Goal: Task Accomplishment & Management: Manage account settings

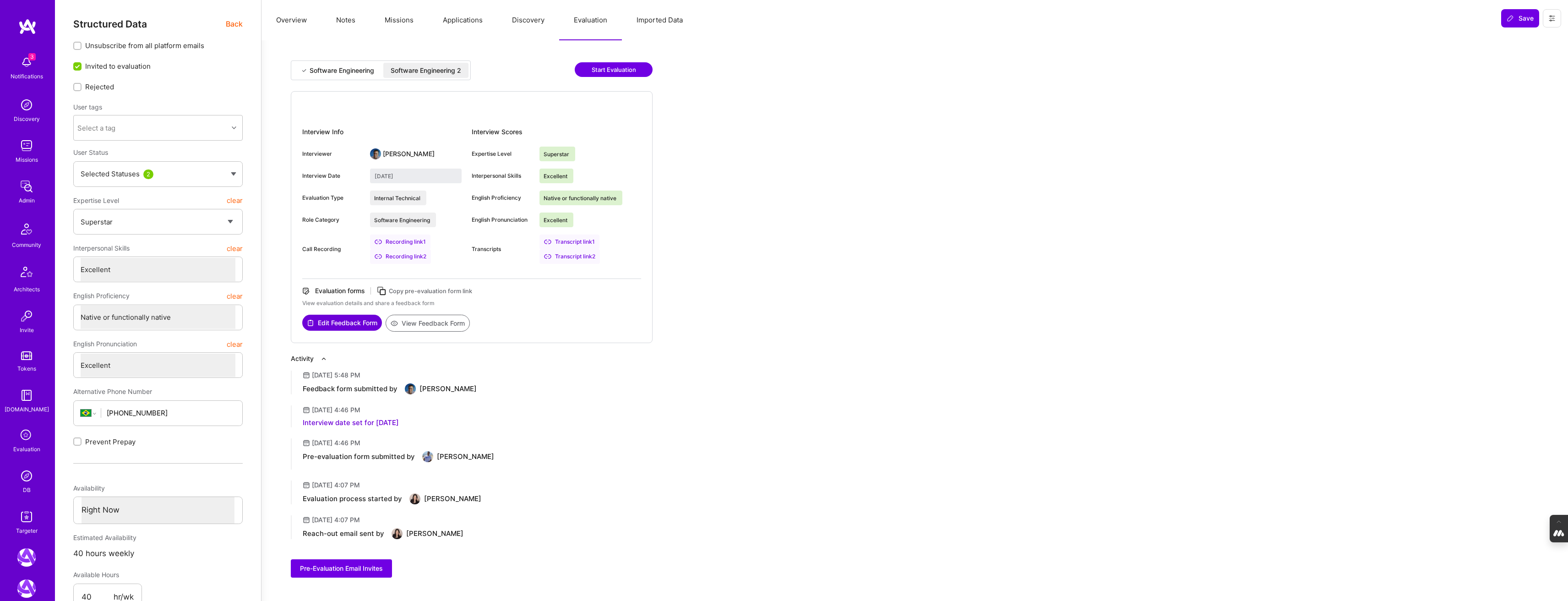
select select "7"
select select "BR"
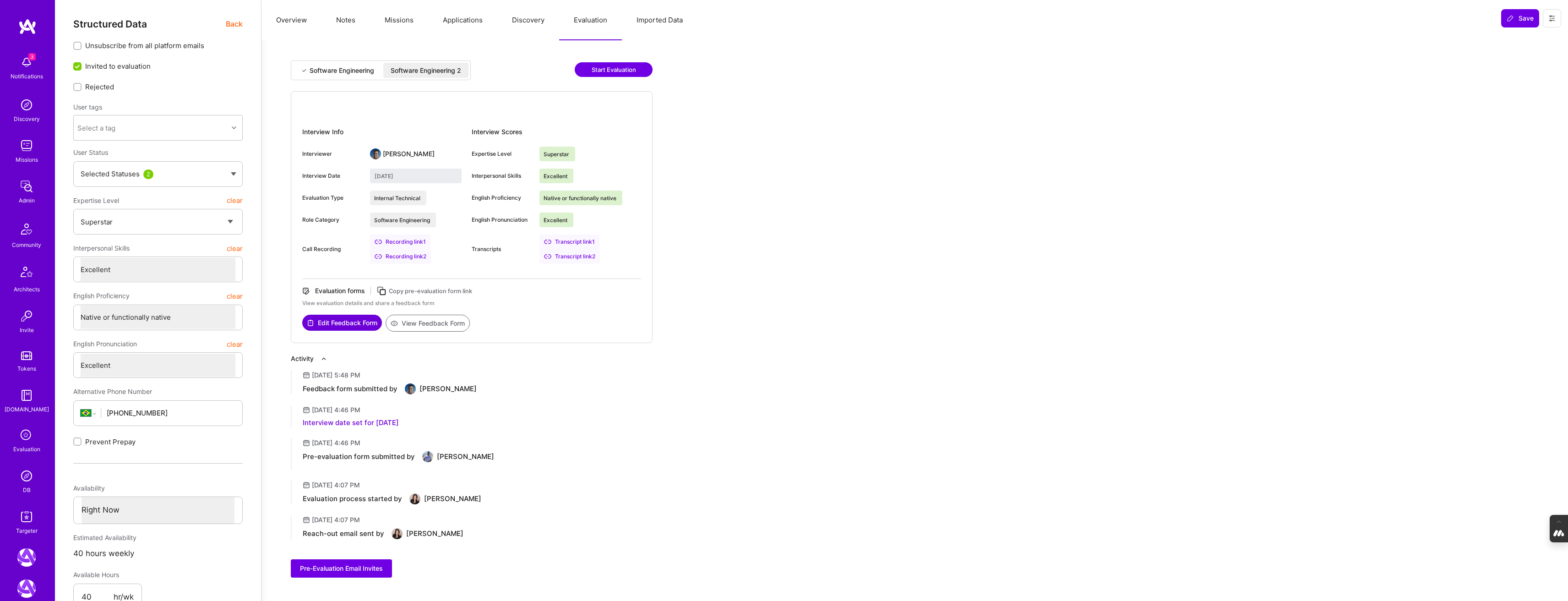
select select "Right Now"
click at [25, 527] on div "Targeter" at bounding box center [27, 530] width 21 height 10
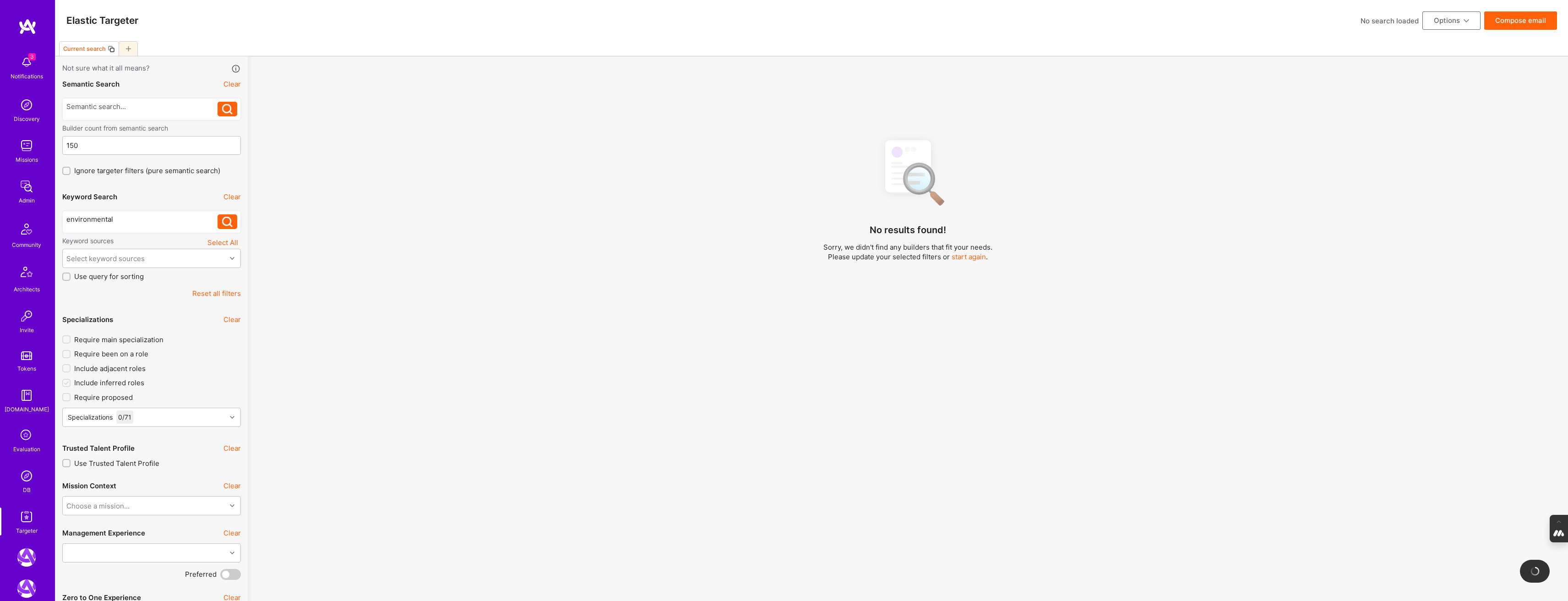
click at [229, 198] on button "Clear" at bounding box center [232, 196] width 18 height 10
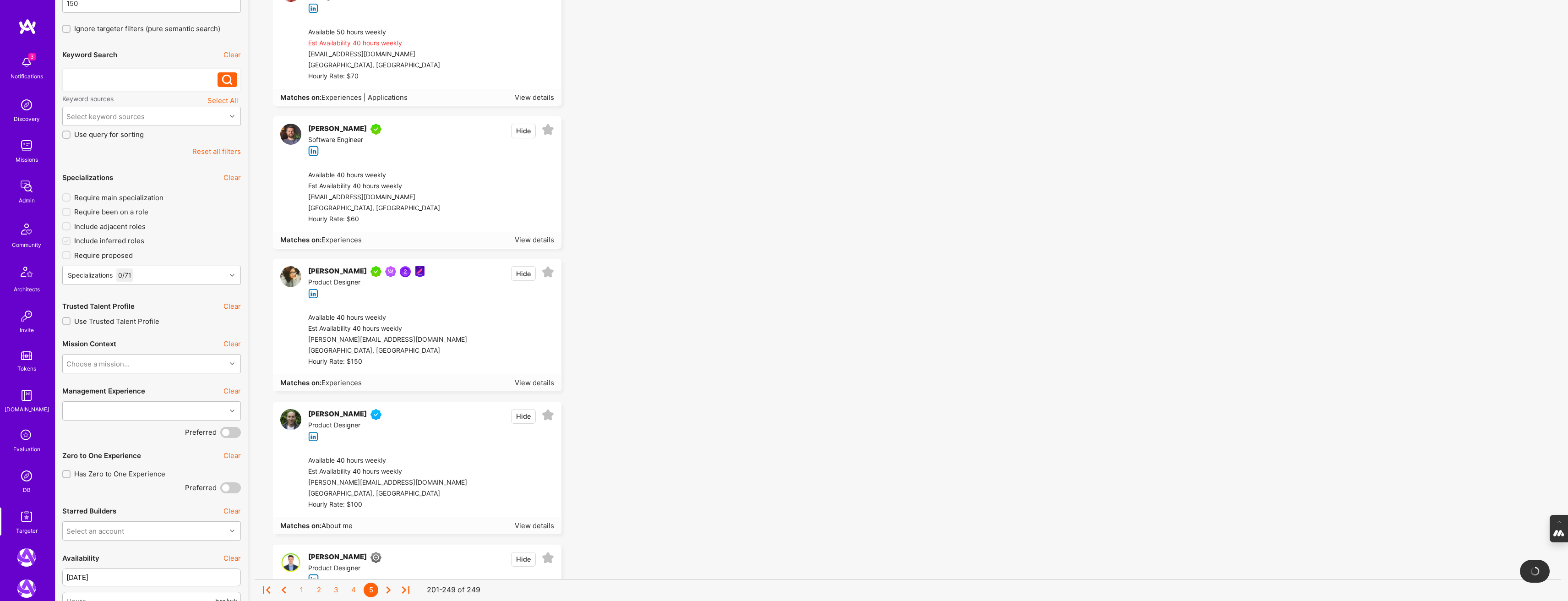
scroll to position [153, 0]
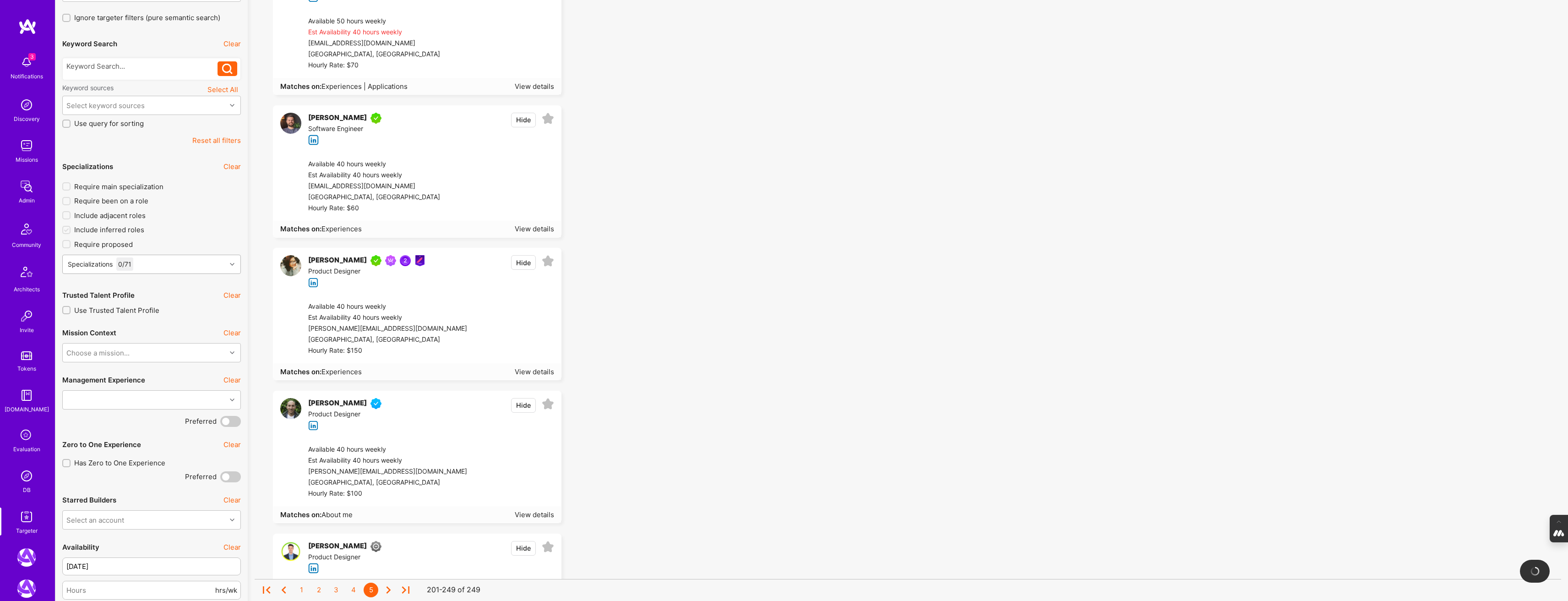
click at [159, 264] on div "Specializations 0 / 71" at bounding box center [144, 264] width 163 height 18
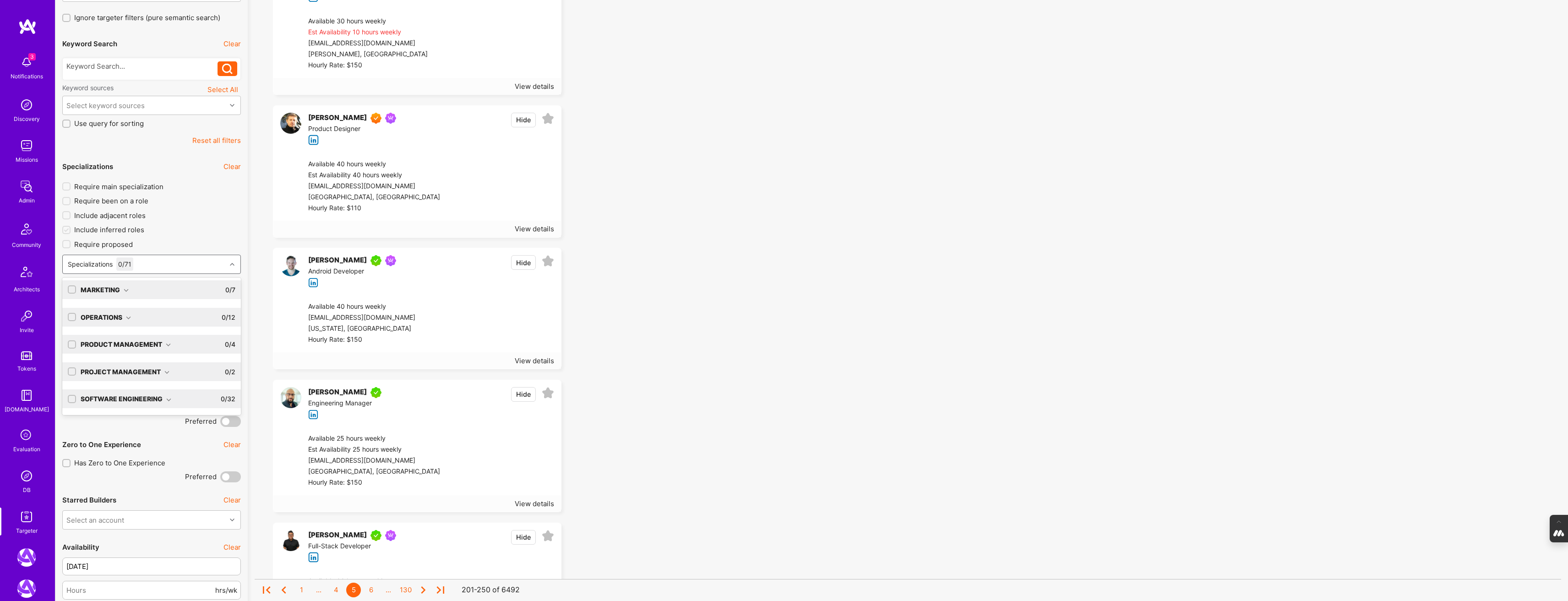
scroll to position [31, 0]
click at [129, 342] on icon at bounding box center [128, 343] width 5 height 5
click at [71, 378] on input "checkbox" at bounding box center [73, 379] width 6 height 6
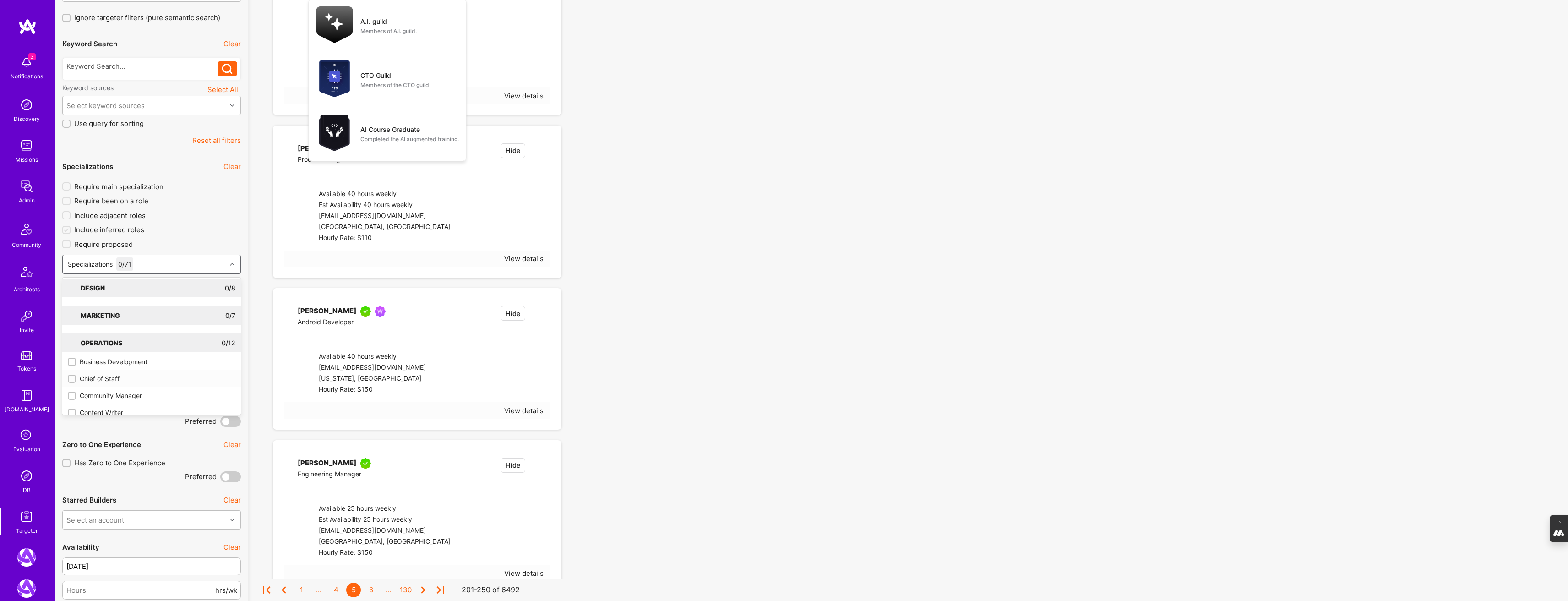
checkbox input "true"
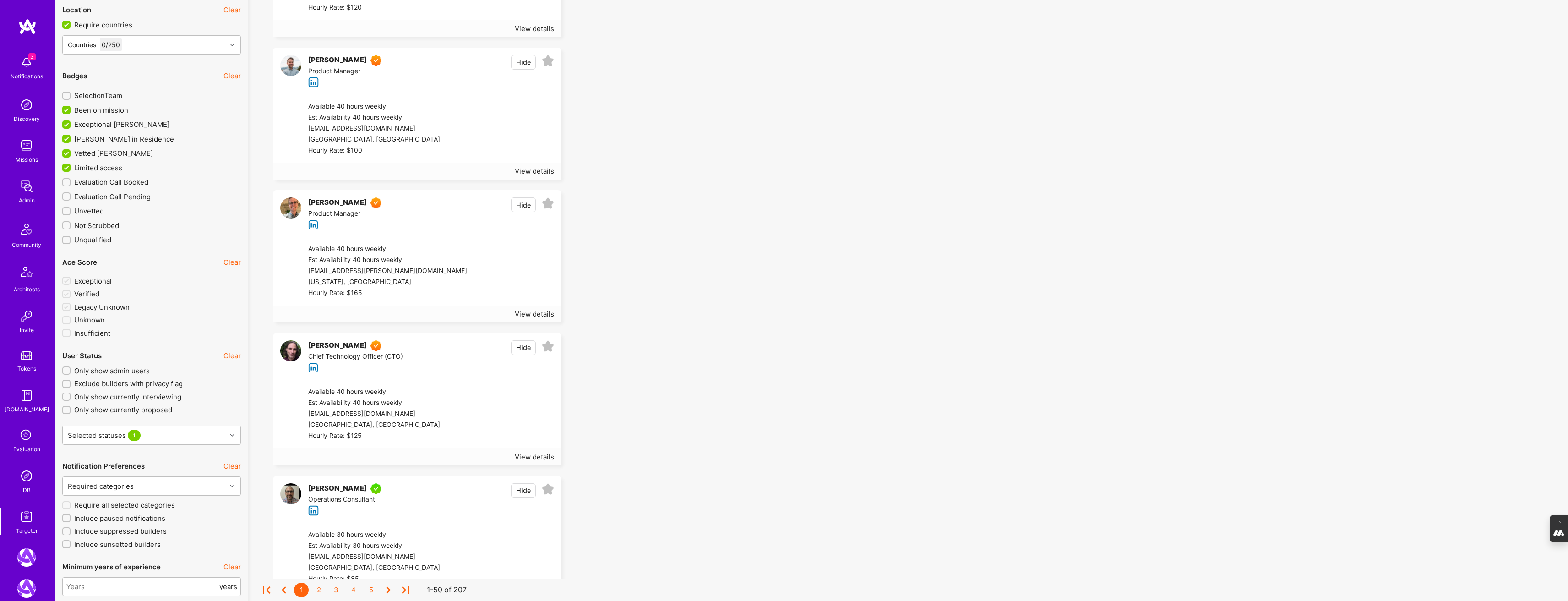
scroll to position [1494, 0]
click at [67, 170] on input "Limited access" at bounding box center [67, 169] width 8 height 8
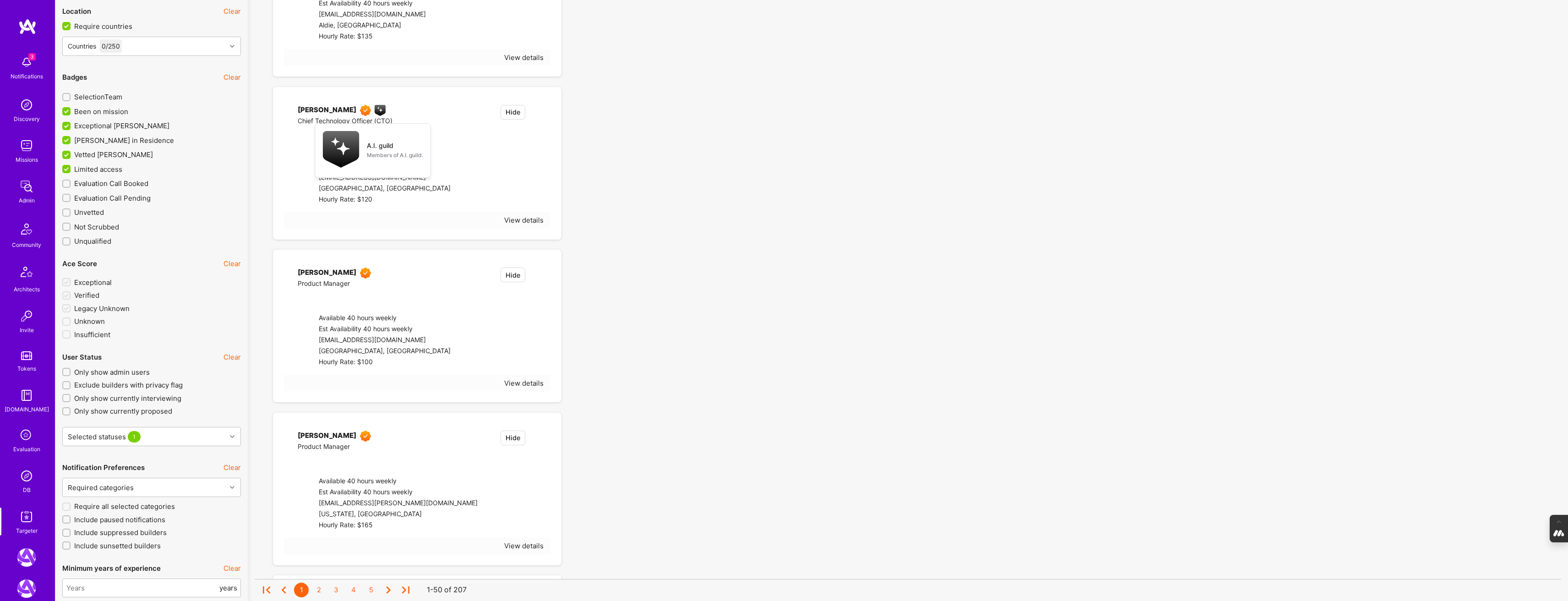
checkbox input "false"
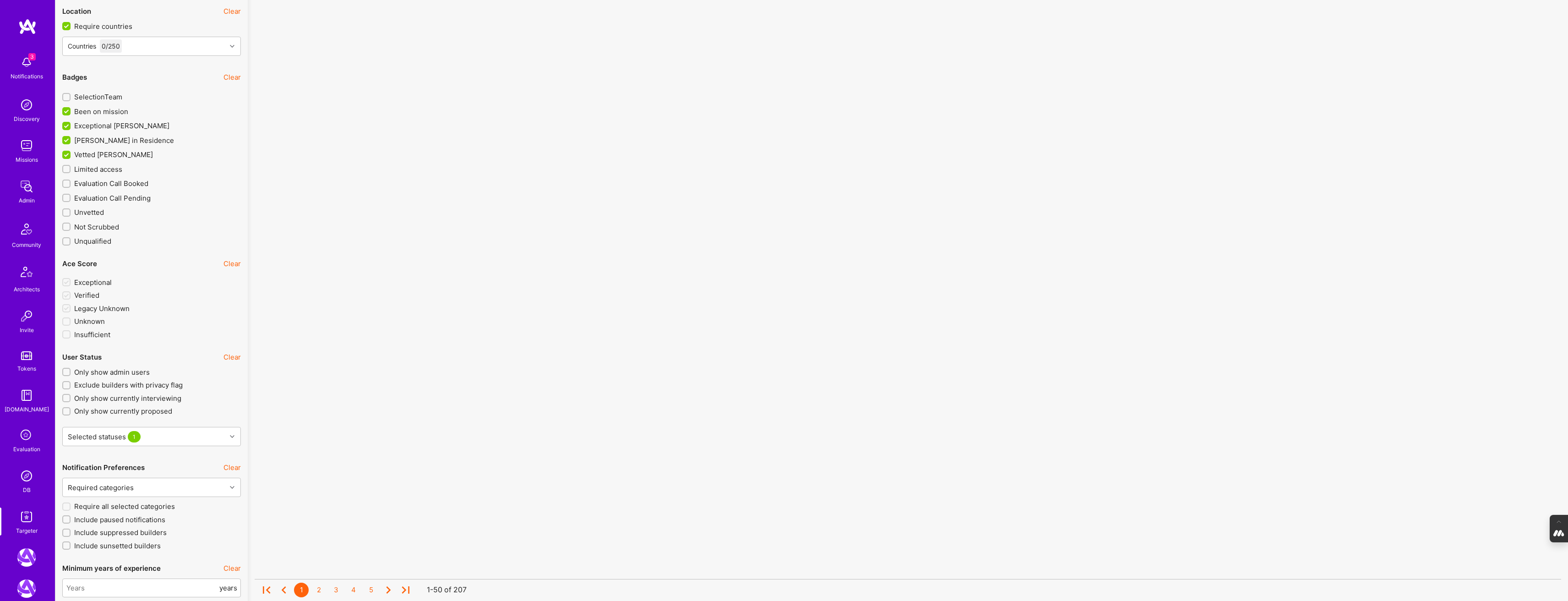
click at [66, 156] on input "Vetted A.Teamer" at bounding box center [67, 155] width 8 height 8
checkbox input "false"
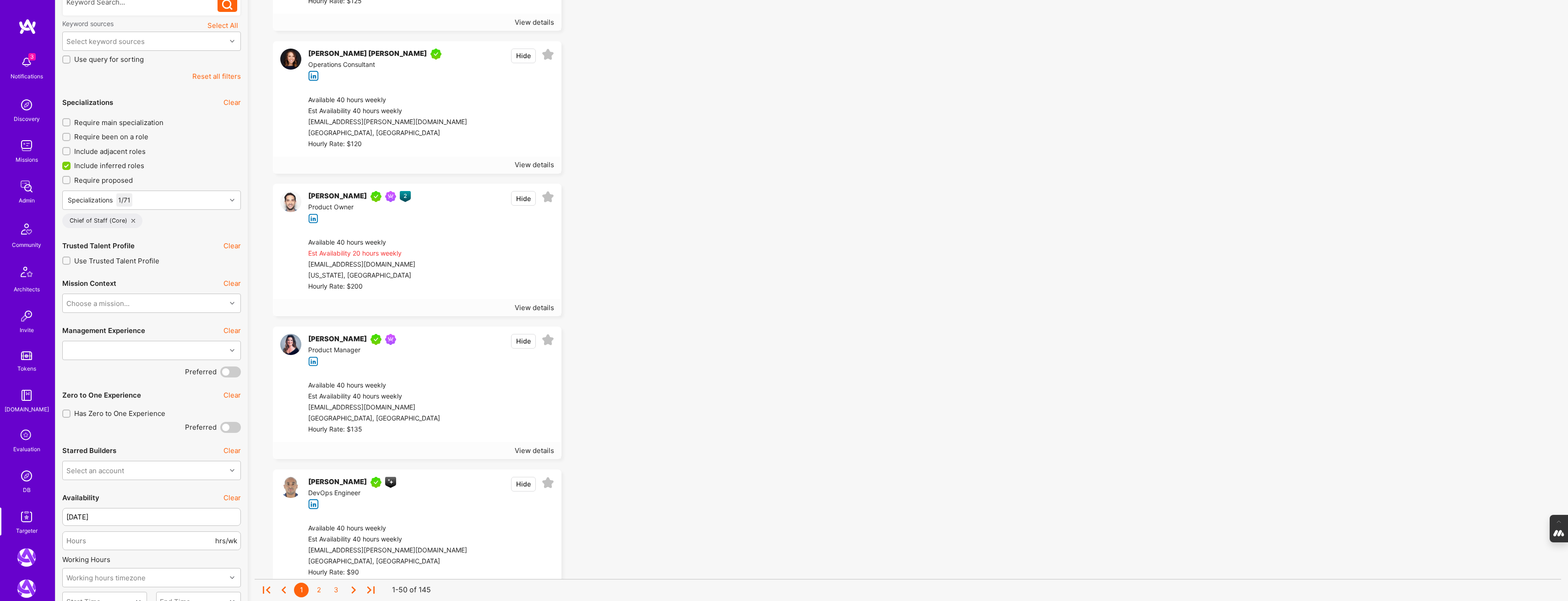
scroll to position [216, 0]
click at [66, 121] on input "Require main specialization" at bounding box center [68, 124] width 6 height 6
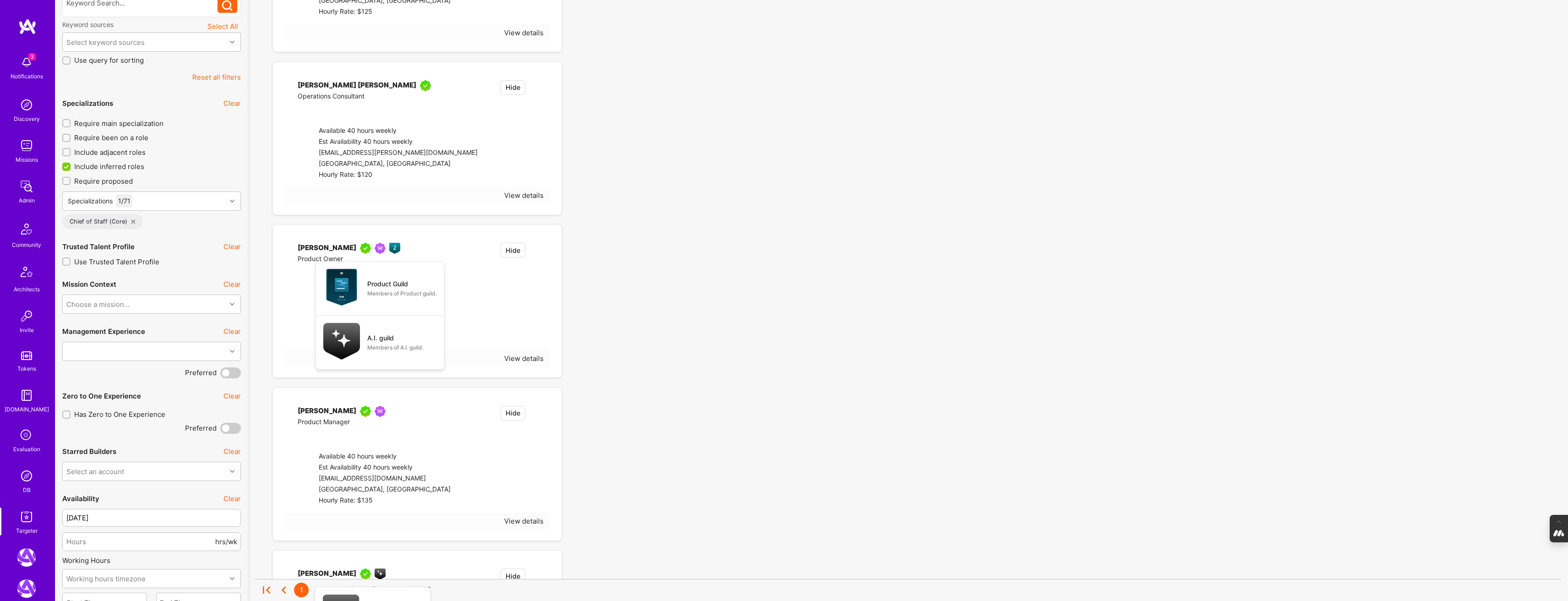
checkbox input "true"
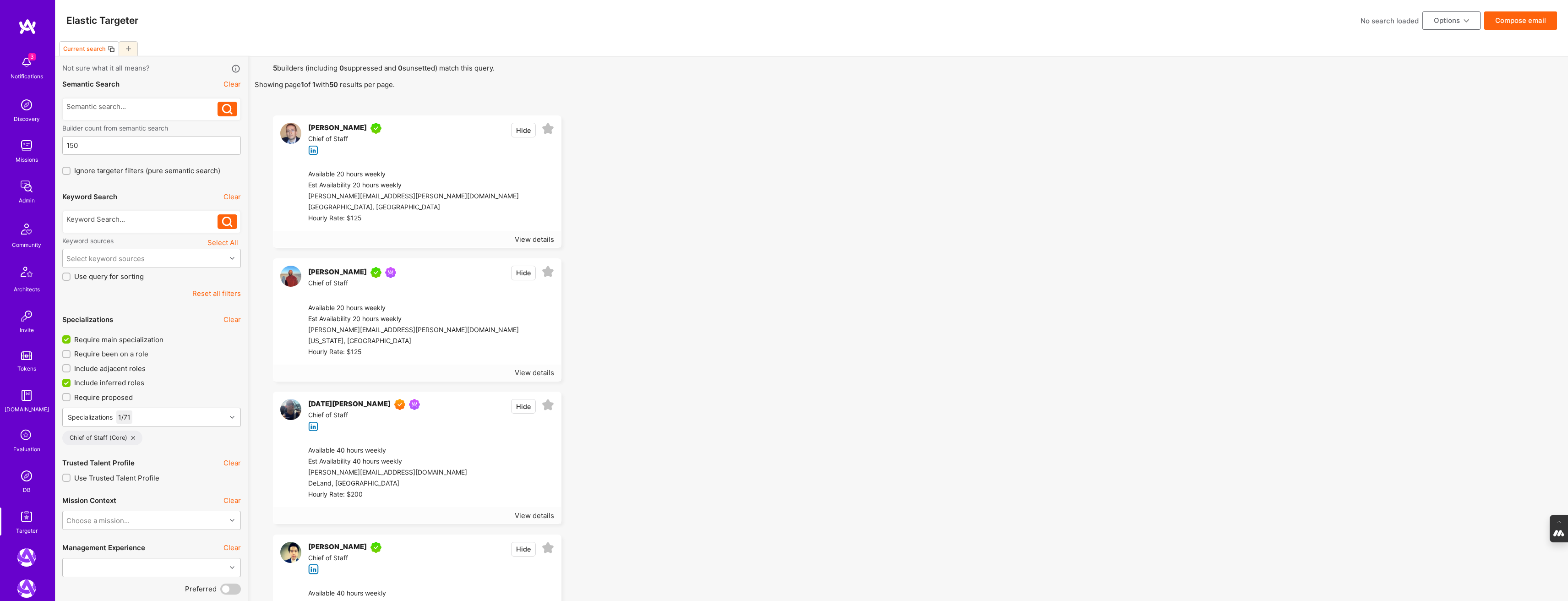
click at [65, 383] on input "Include inferred roles" at bounding box center [67, 383] width 8 height 8
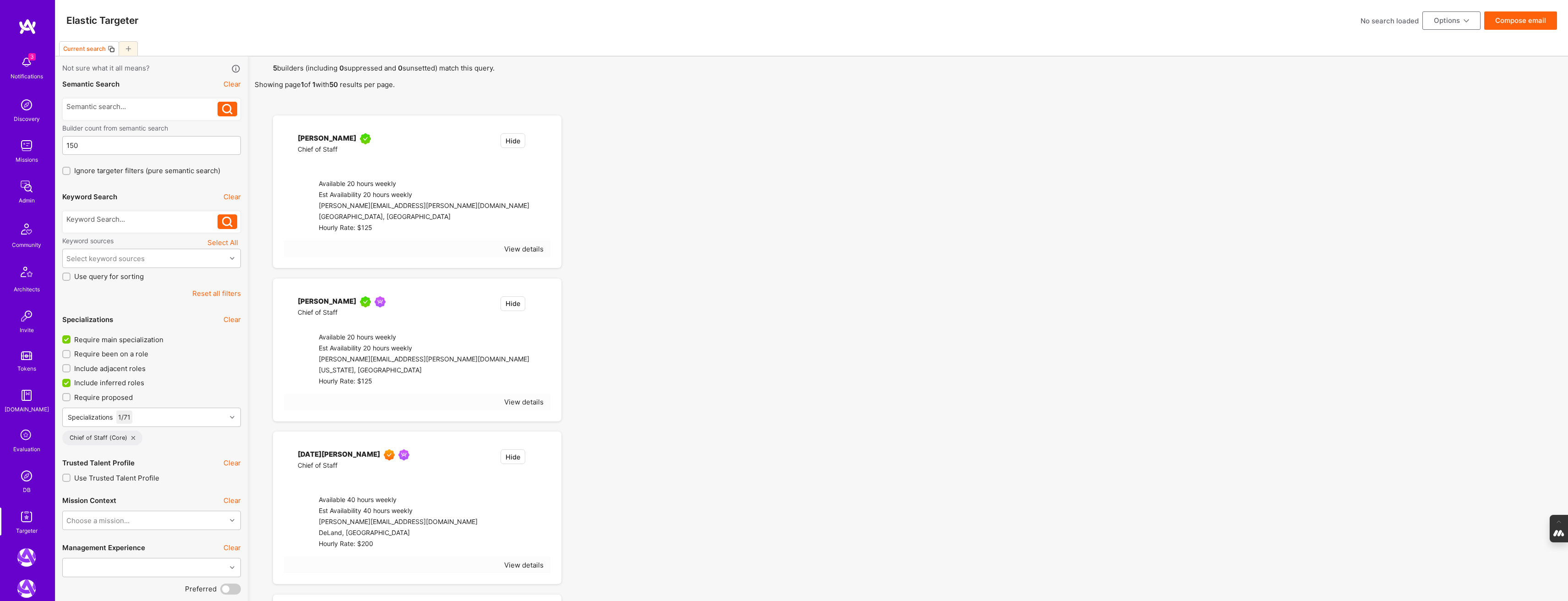
checkbox input "false"
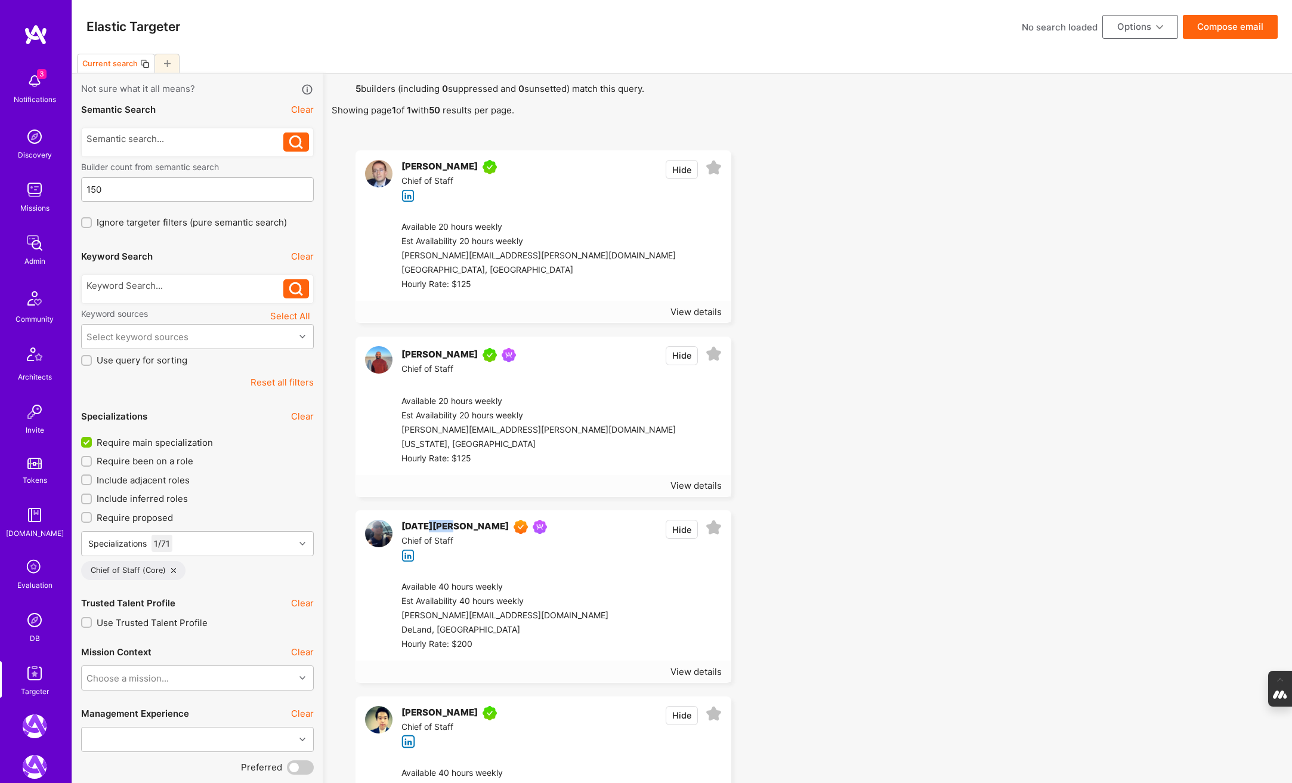
click at [35, 619] on img at bounding box center [35, 620] width 24 height 24
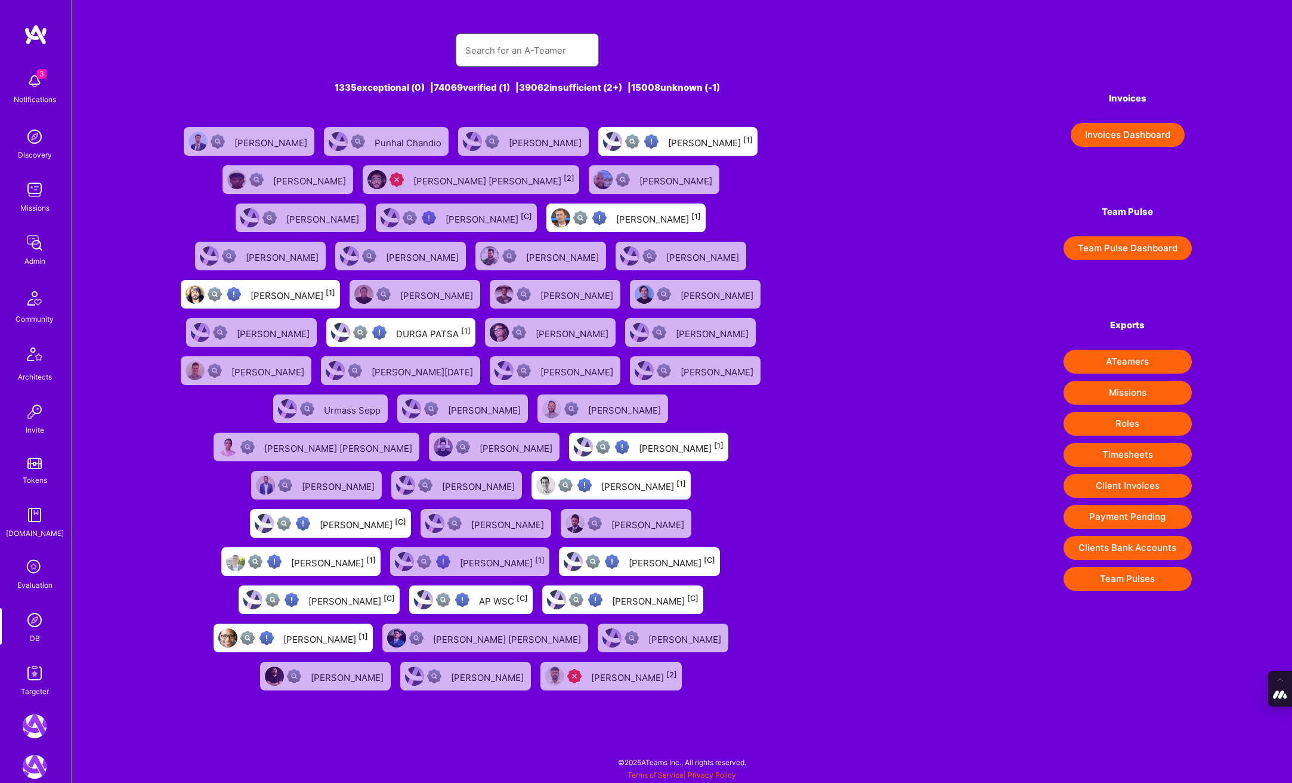
click at [513, 53] on input "text" at bounding box center [527, 50] width 124 height 30
paste input "nico.winckler@gmail.com"
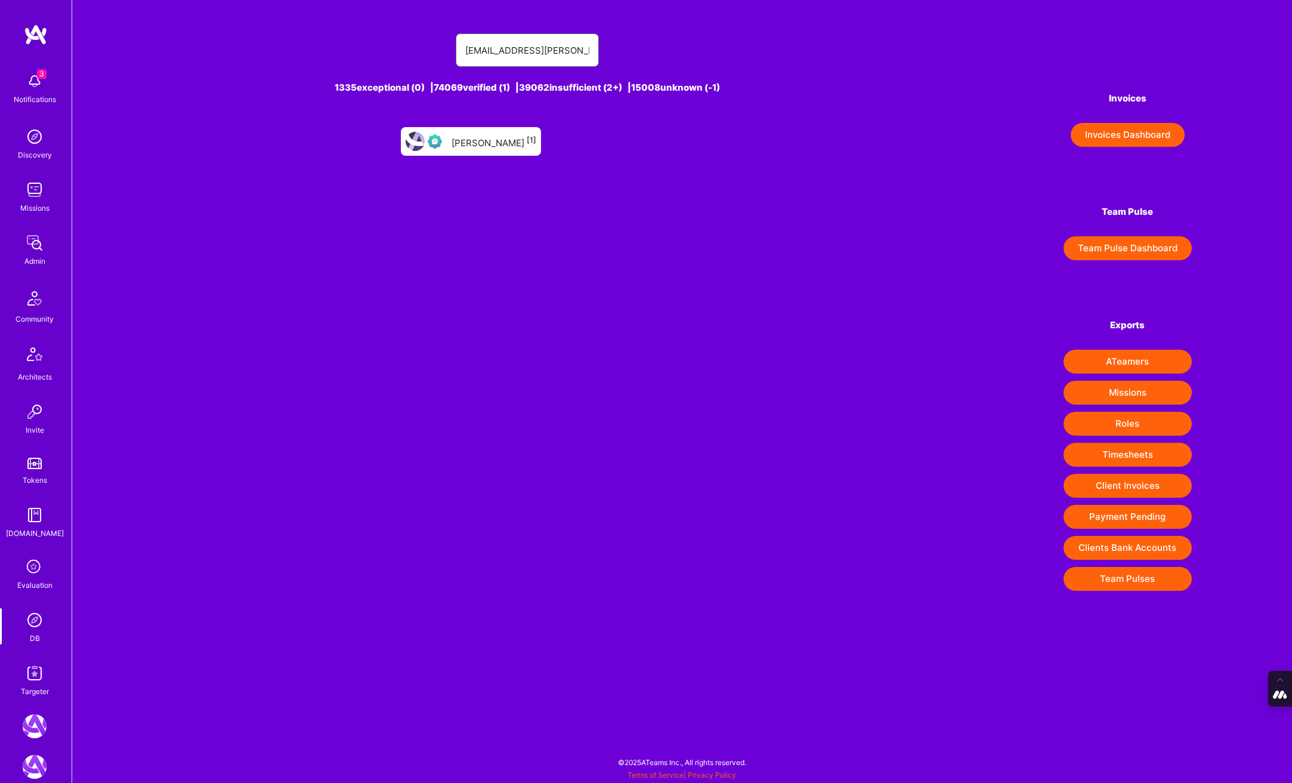
type input "nico.winckler@gmail.com"
click at [488, 138] on div "Nicolas Winckler [1]" at bounding box center [494, 142] width 85 height 16
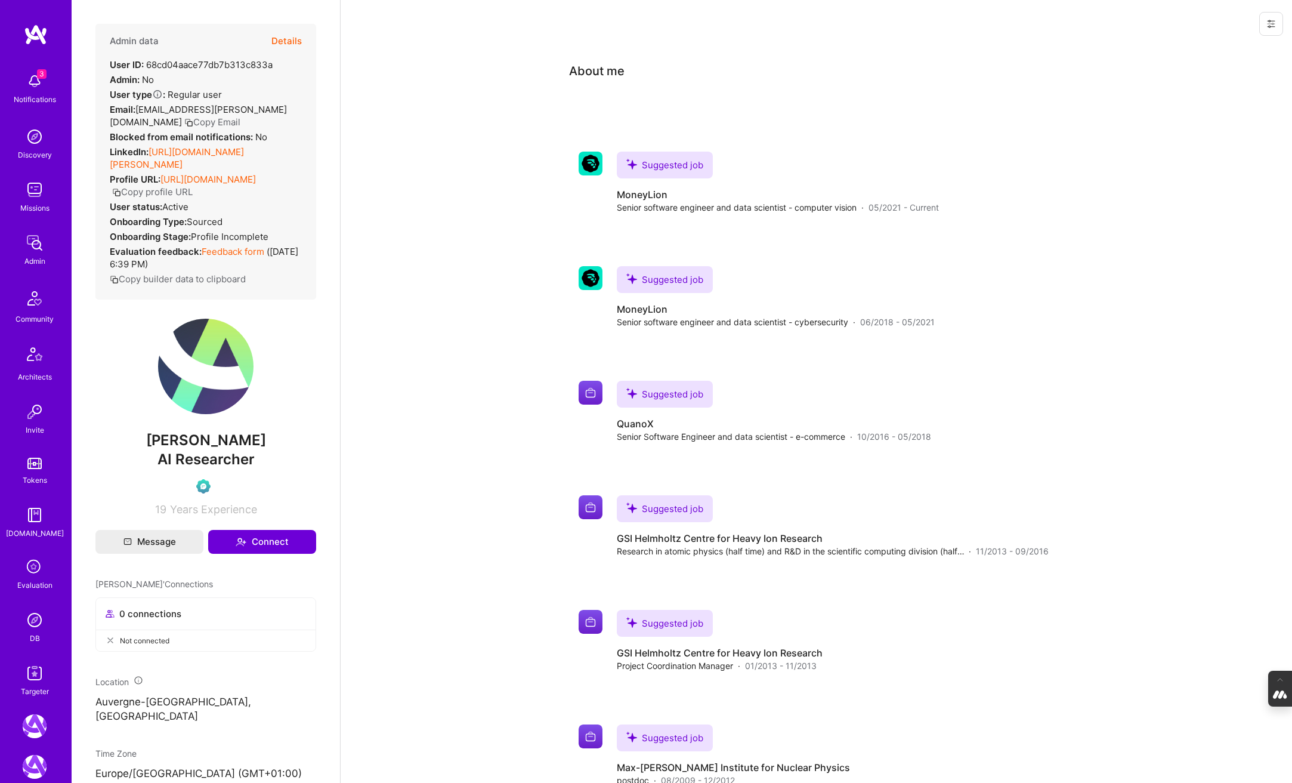
click at [288, 32] on button "Details" at bounding box center [286, 41] width 30 height 35
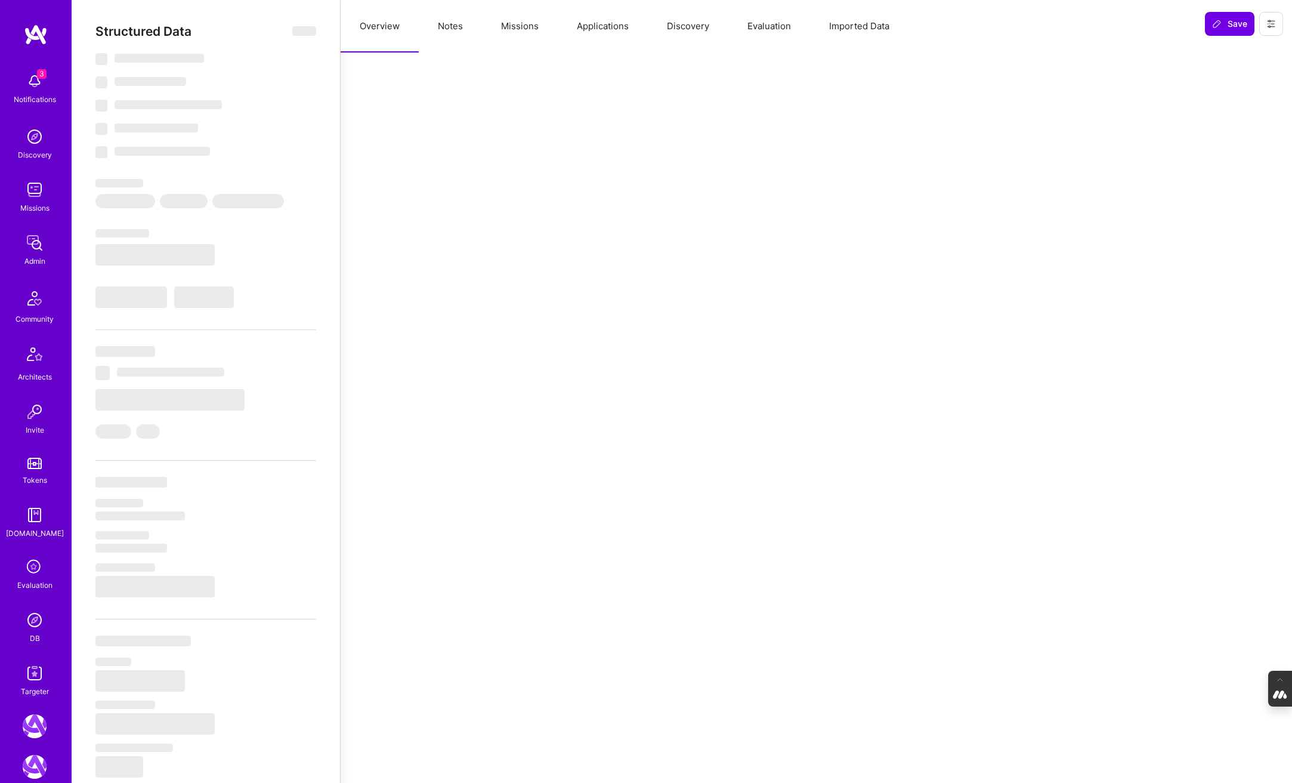
type textarea "x"
select select "Verified"
select select "US"
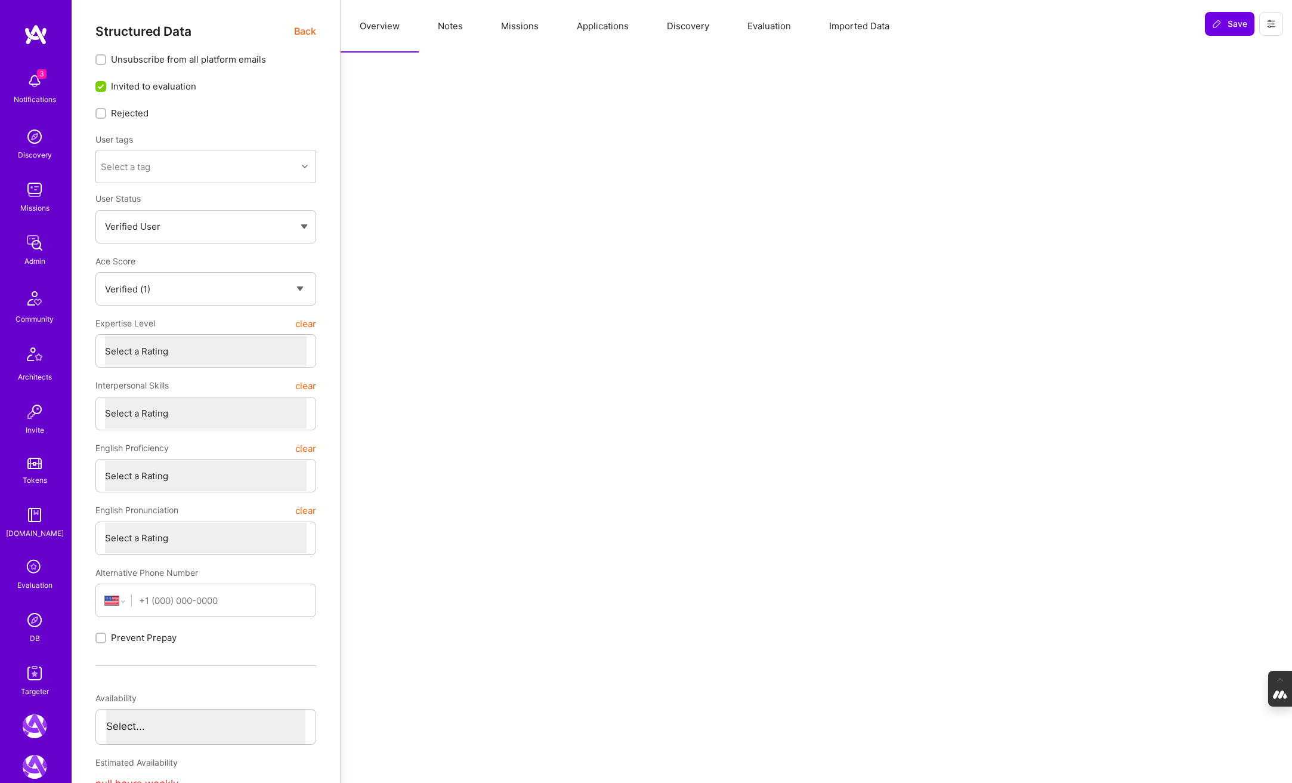
click at [780, 29] on button "Evaluation" at bounding box center [769, 26] width 82 height 53
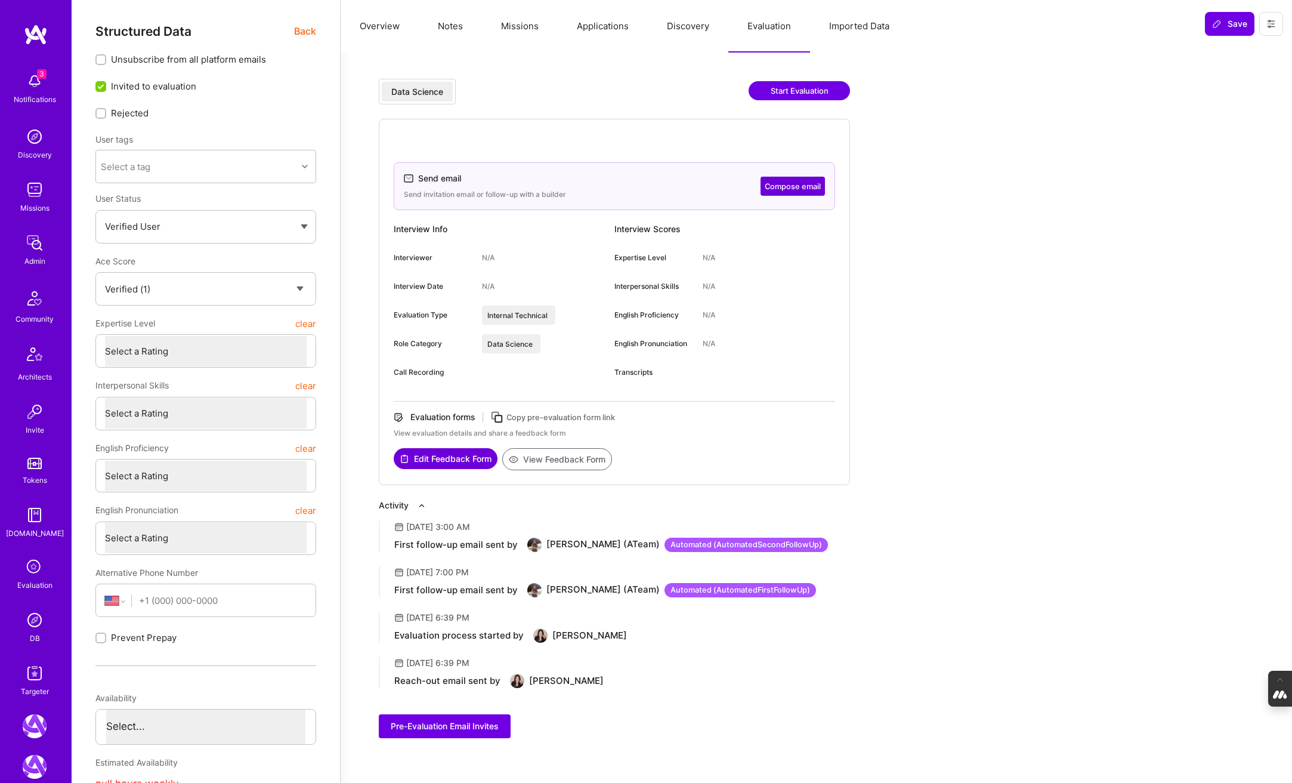
click at [622, 31] on button "Applications" at bounding box center [603, 26] width 90 height 53
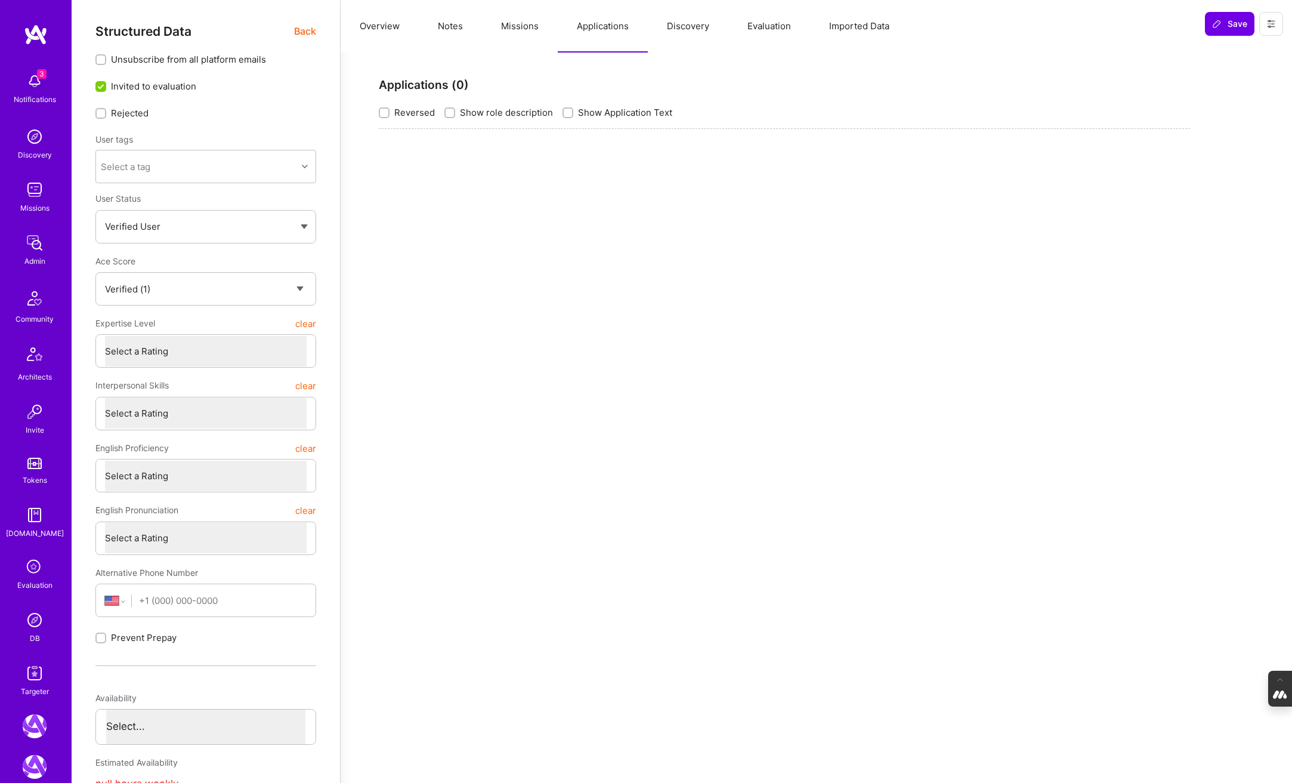
click at [523, 19] on button "Missions" at bounding box center [520, 26] width 76 height 53
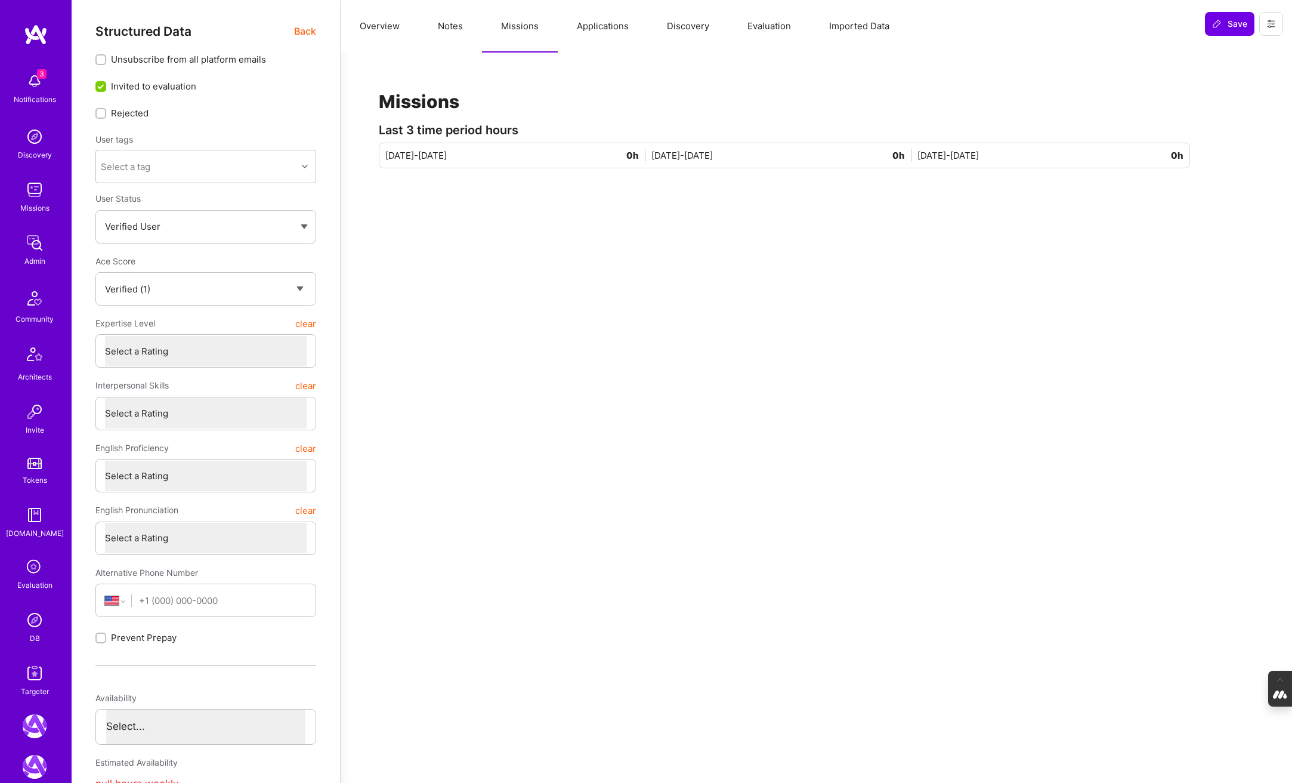
click at [756, 20] on button "Evaluation" at bounding box center [769, 26] width 82 height 53
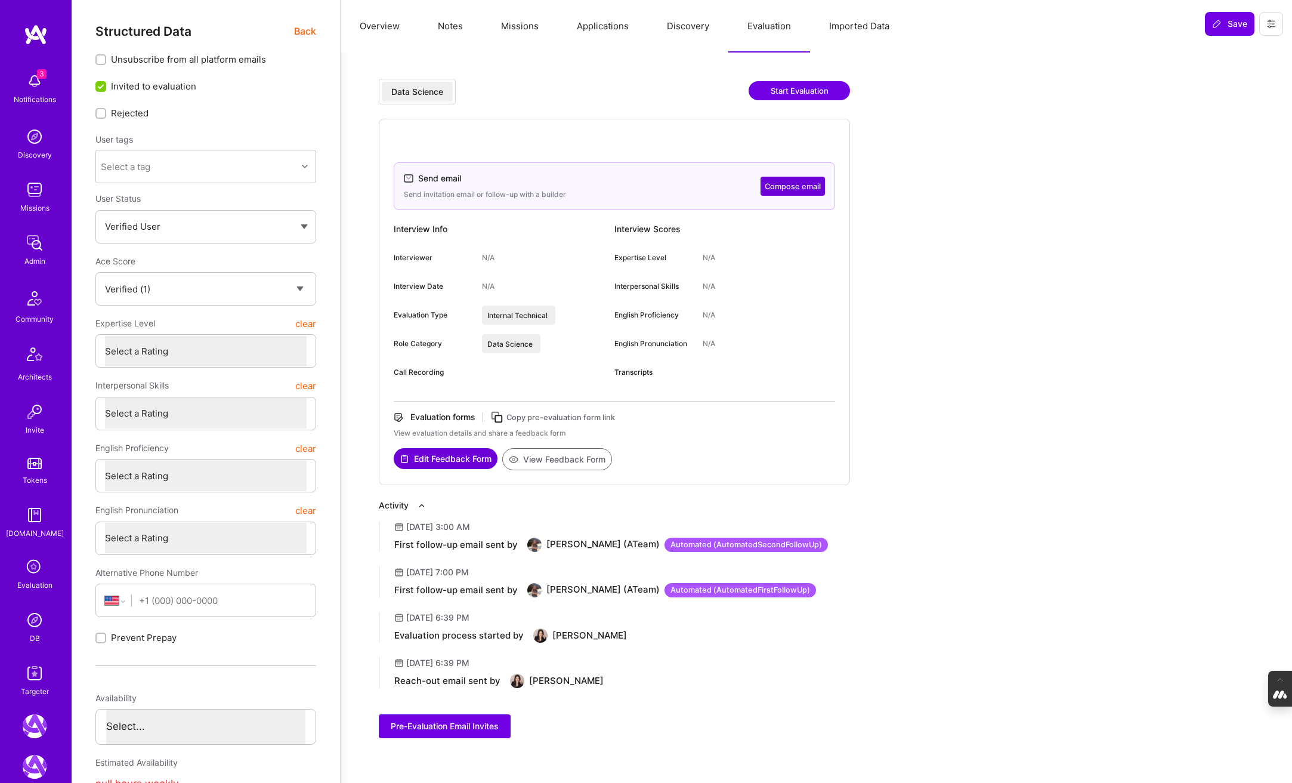
click at [605, 26] on button "Applications" at bounding box center [603, 26] width 90 height 53
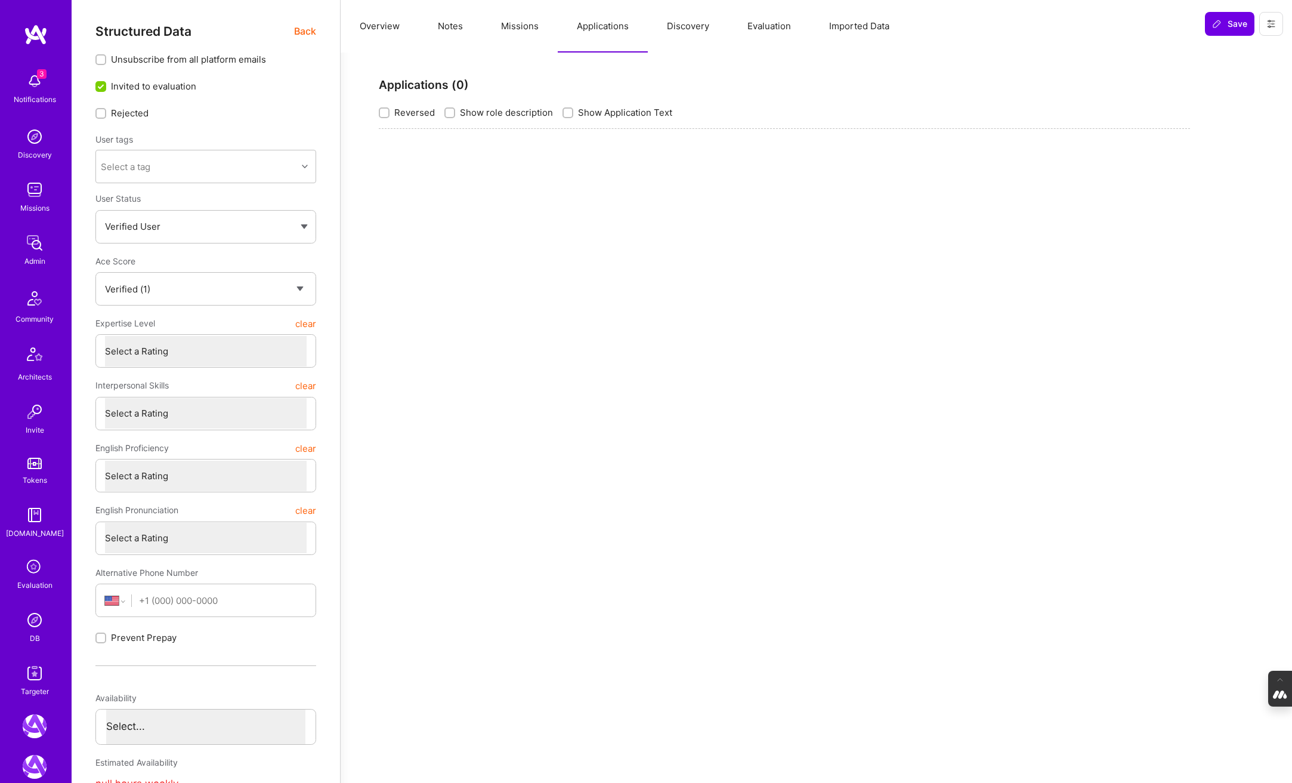
click at [514, 27] on button "Missions" at bounding box center [520, 26] width 76 height 53
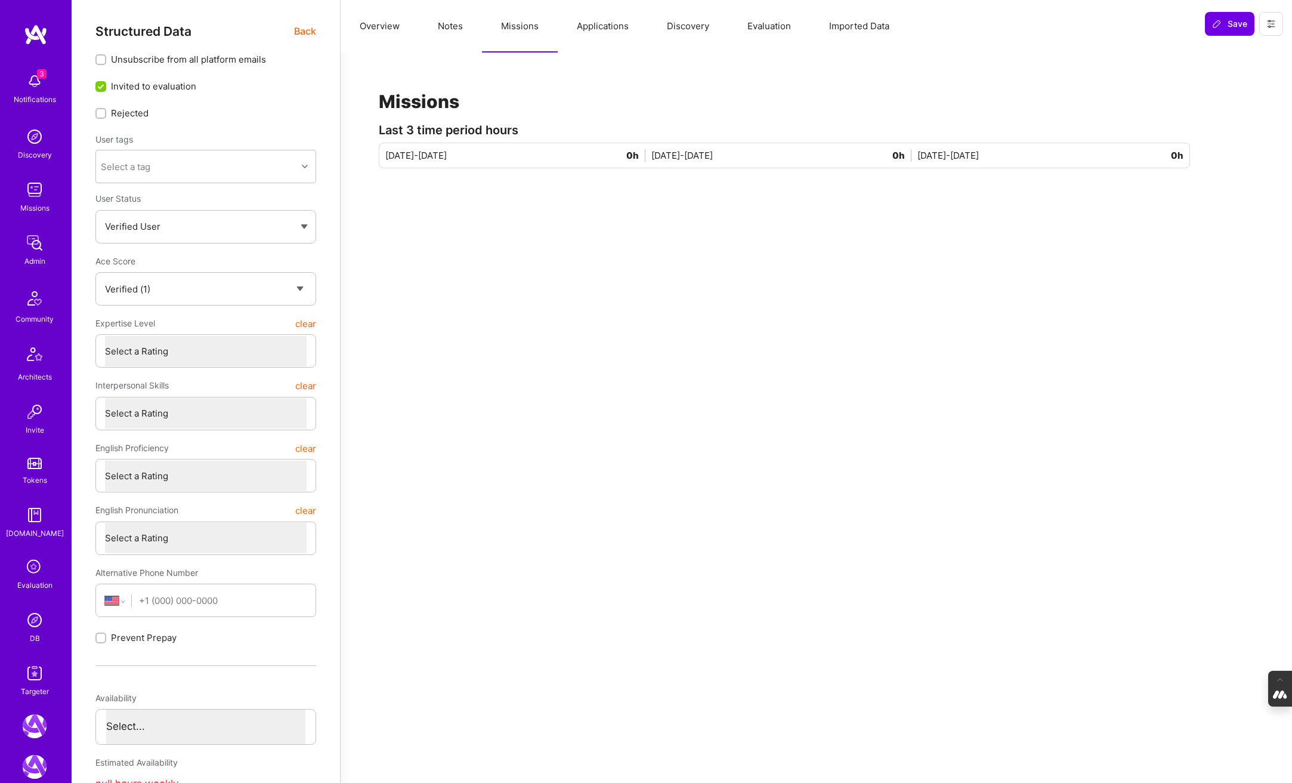
click at [446, 26] on button "Notes" at bounding box center [450, 26] width 63 height 53
type textarea "x"
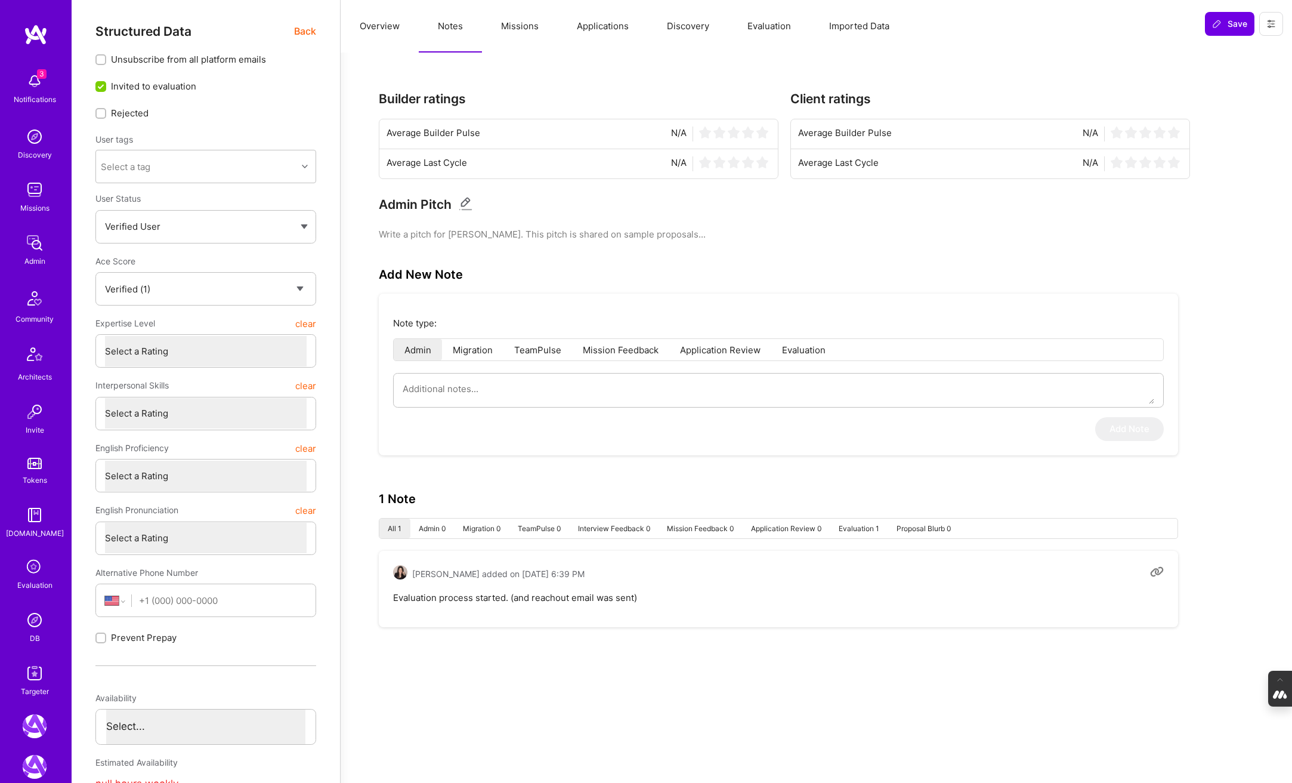
click at [373, 21] on button "Overview" at bounding box center [380, 26] width 78 height 53
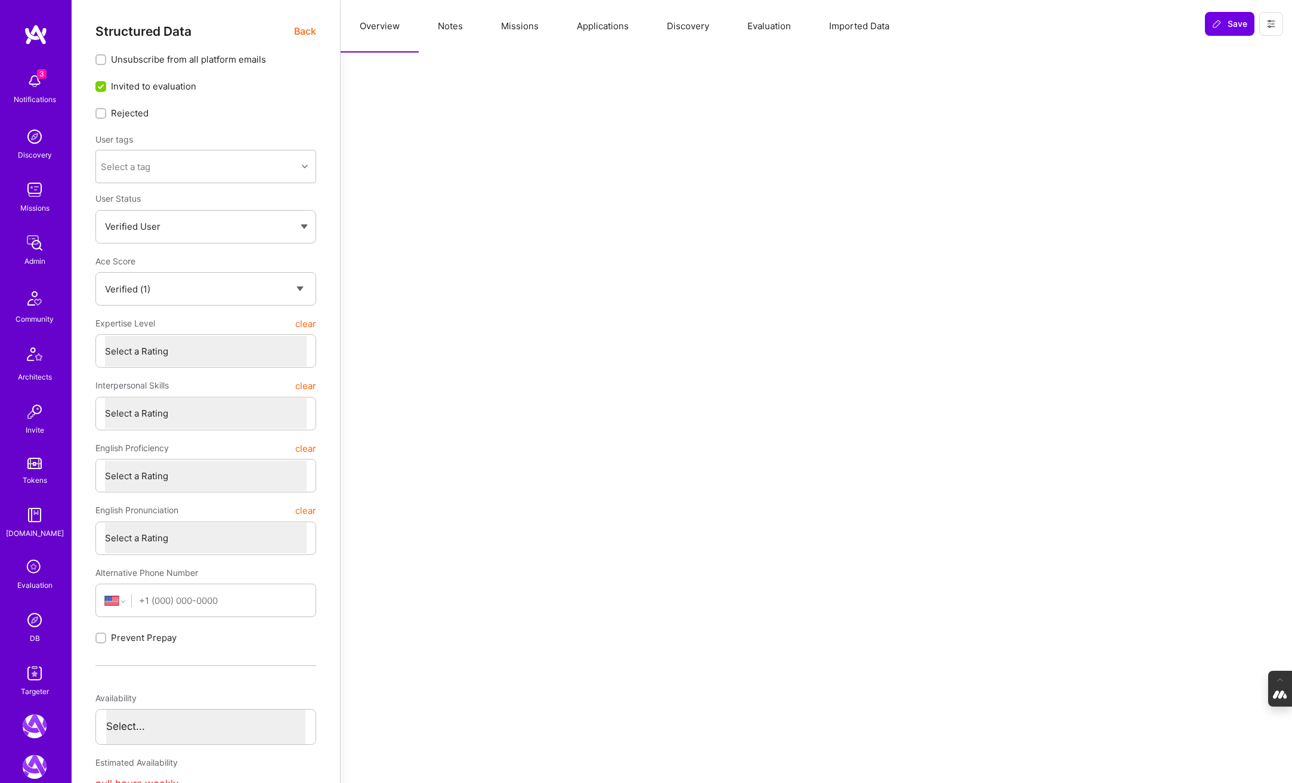
click at [754, 26] on button "Evaluation" at bounding box center [769, 26] width 82 height 53
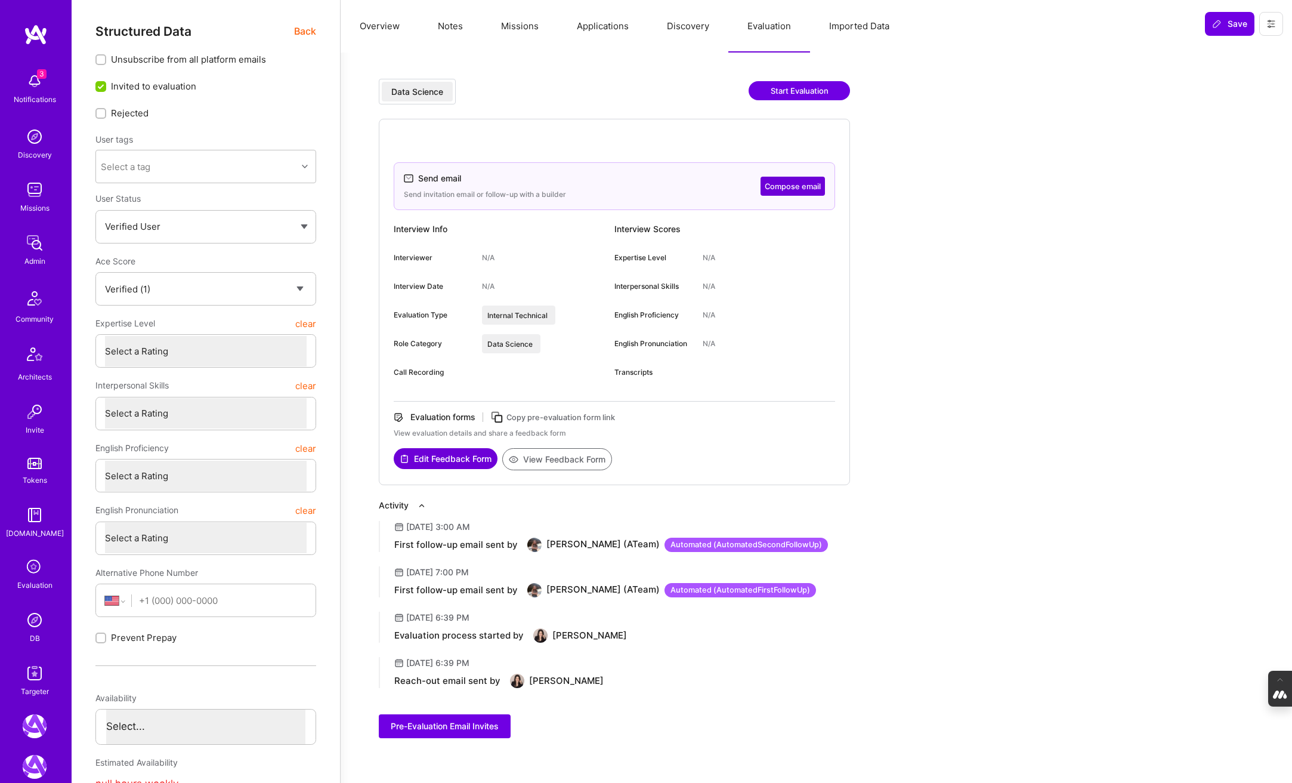
scroll to position [38, 0]
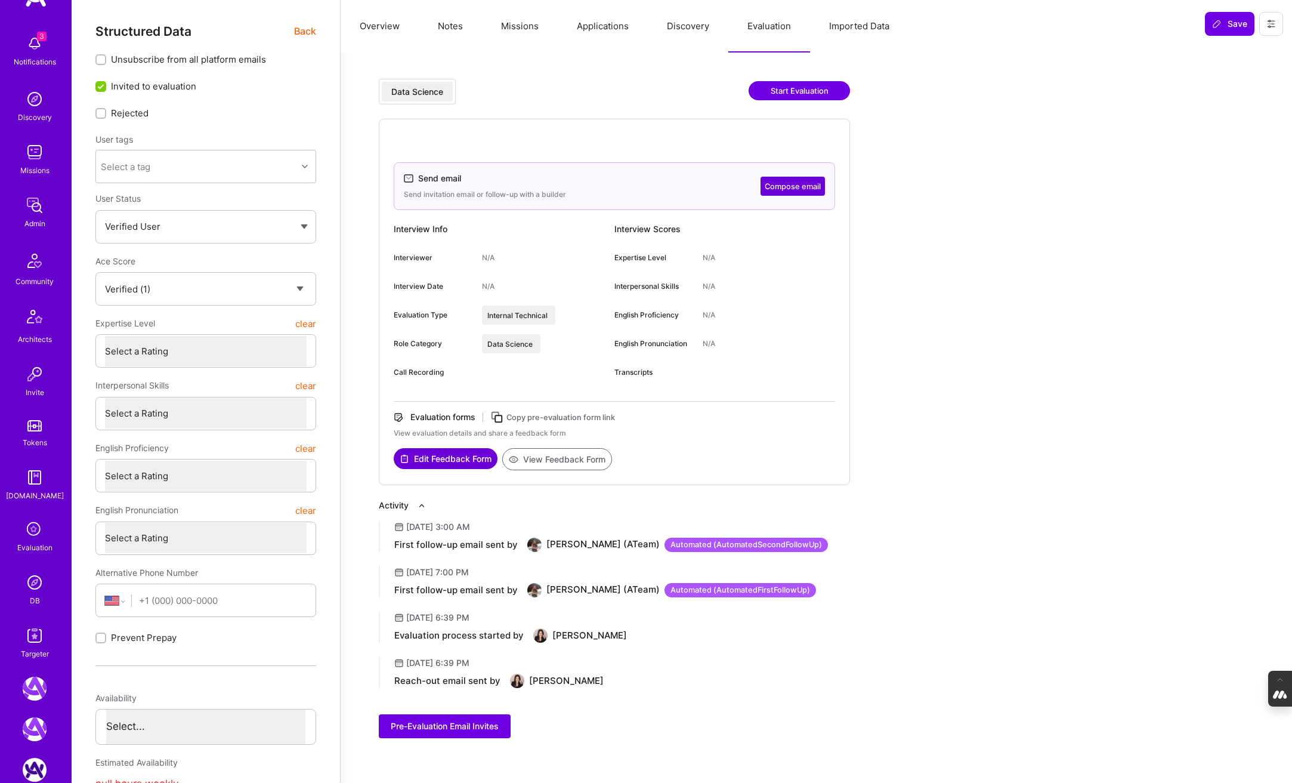
click at [31, 483] on img at bounding box center [35, 477] width 24 height 24
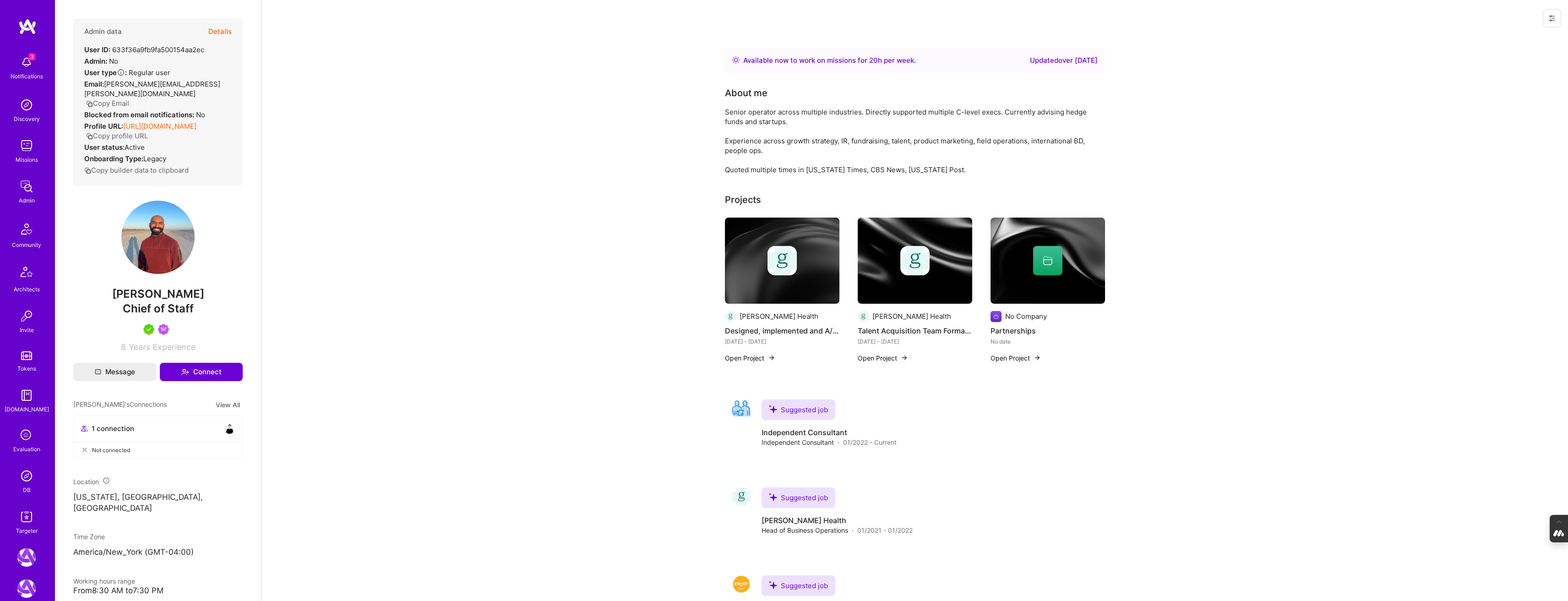
click at [224, 28] on button "Details" at bounding box center [220, 31] width 23 height 27
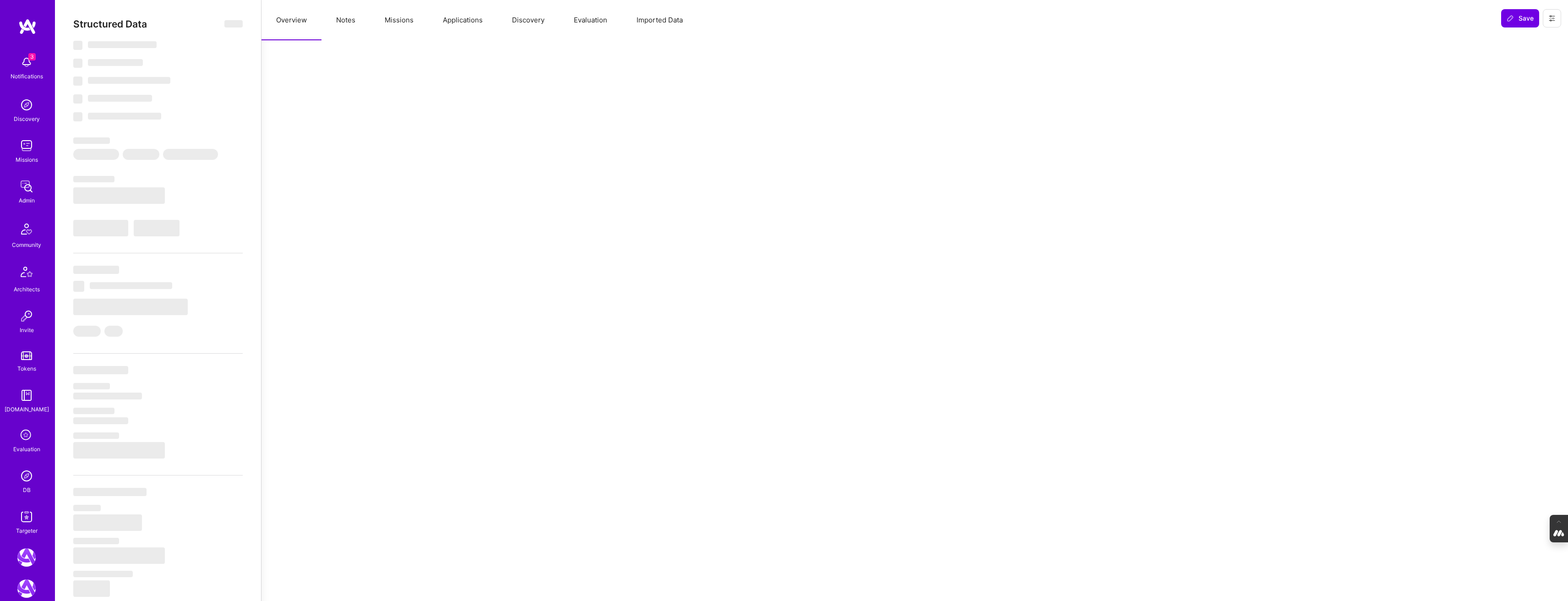
select select "Right Now"
select select "5"
select select "7"
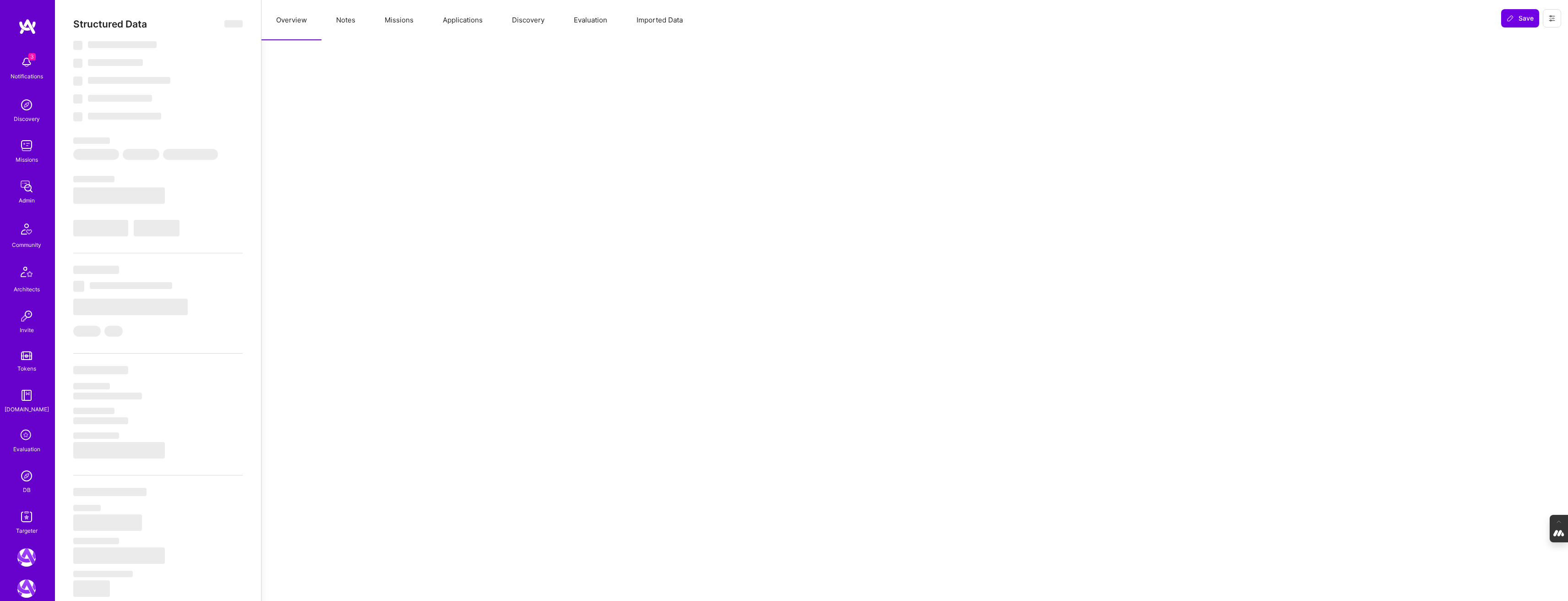
select select "US"
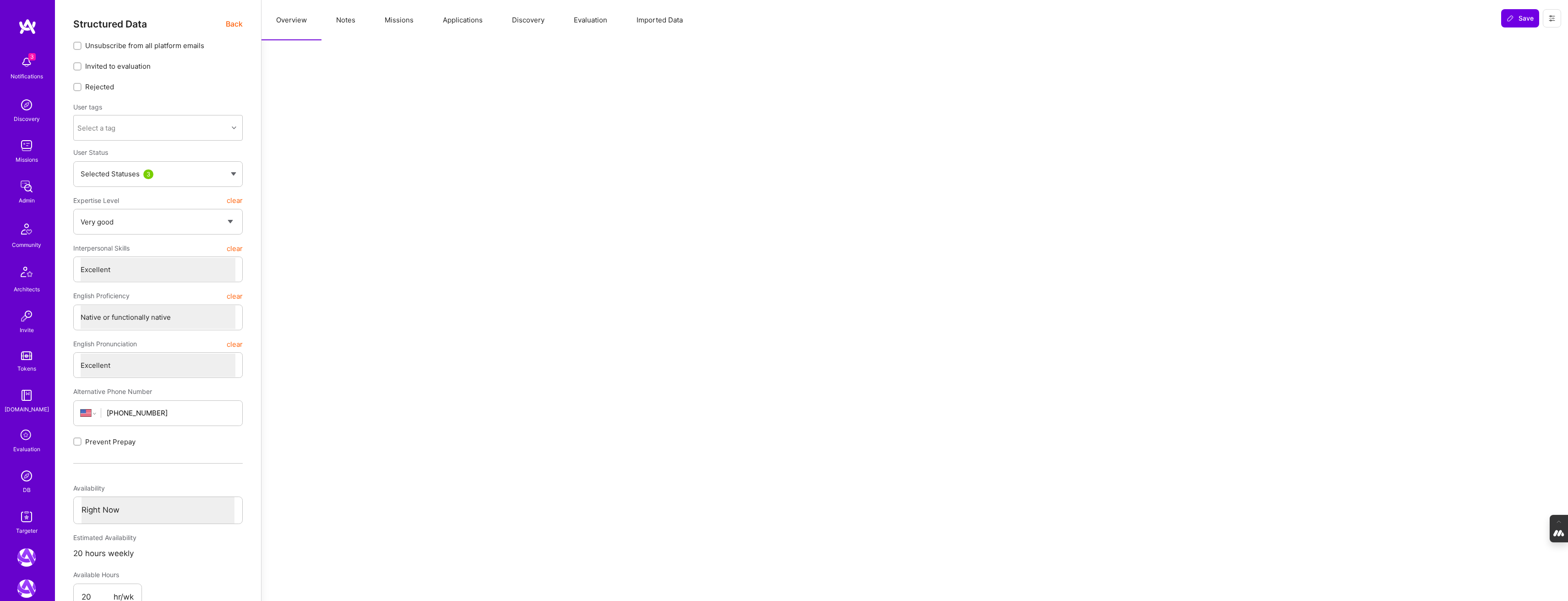
click at [347, 18] on button "Notes" at bounding box center [345, 20] width 48 height 41
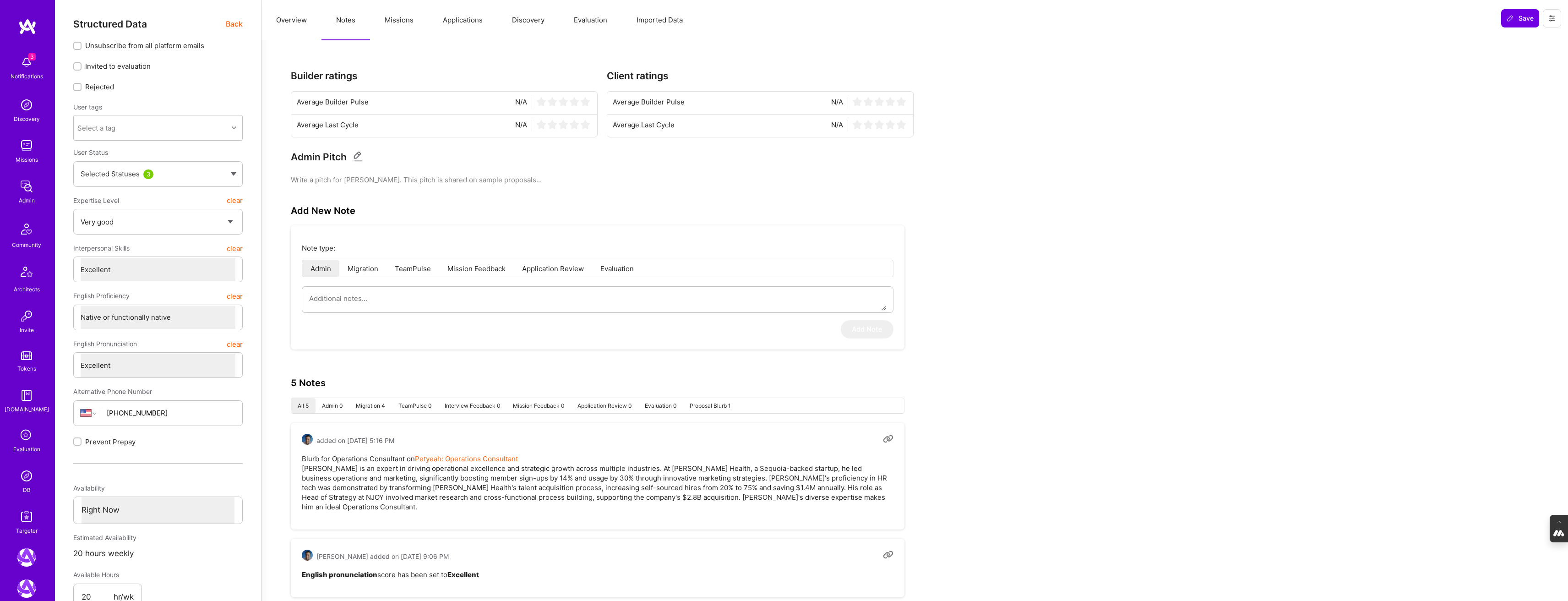
click at [406, 21] on button "Missions" at bounding box center [399, 20] width 58 height 41
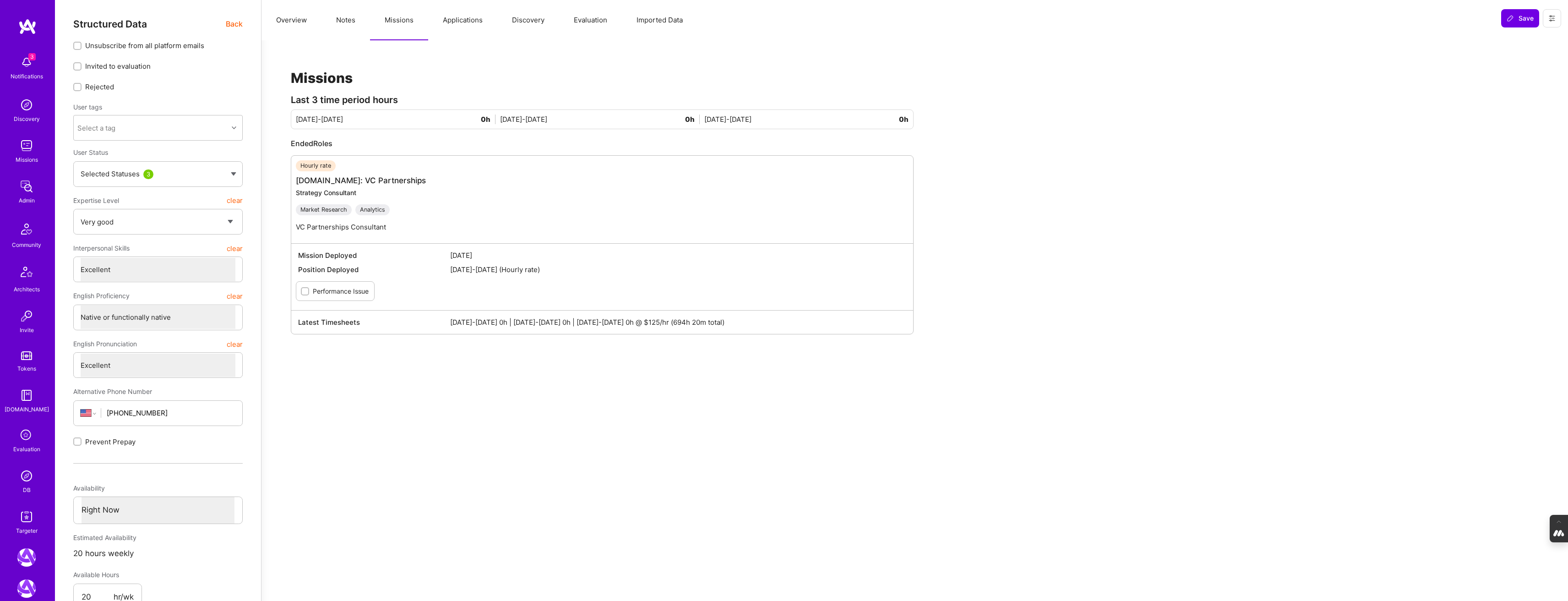
click at [475, 18] on button "Applications" at bounding box center [463, 20] width 69 height 41
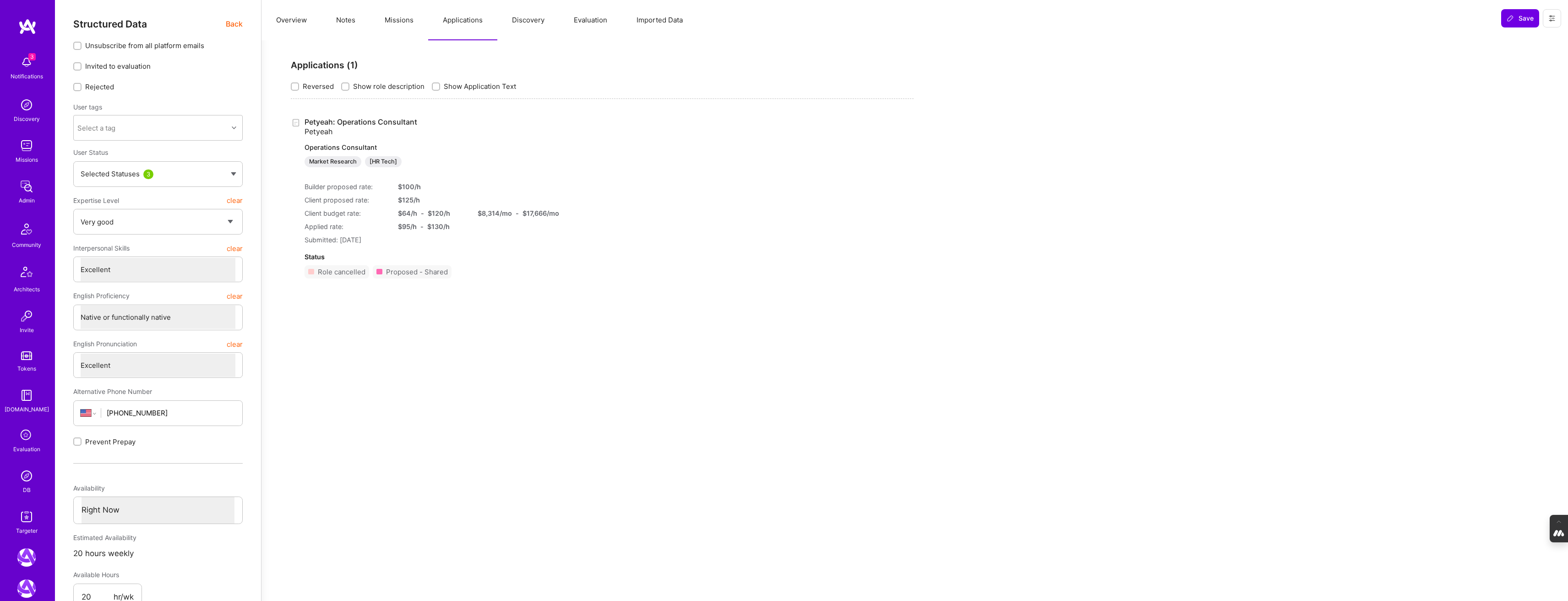
click at [390, 18] on button "Missions" at bounding box center [399, 20] width 58 height 41
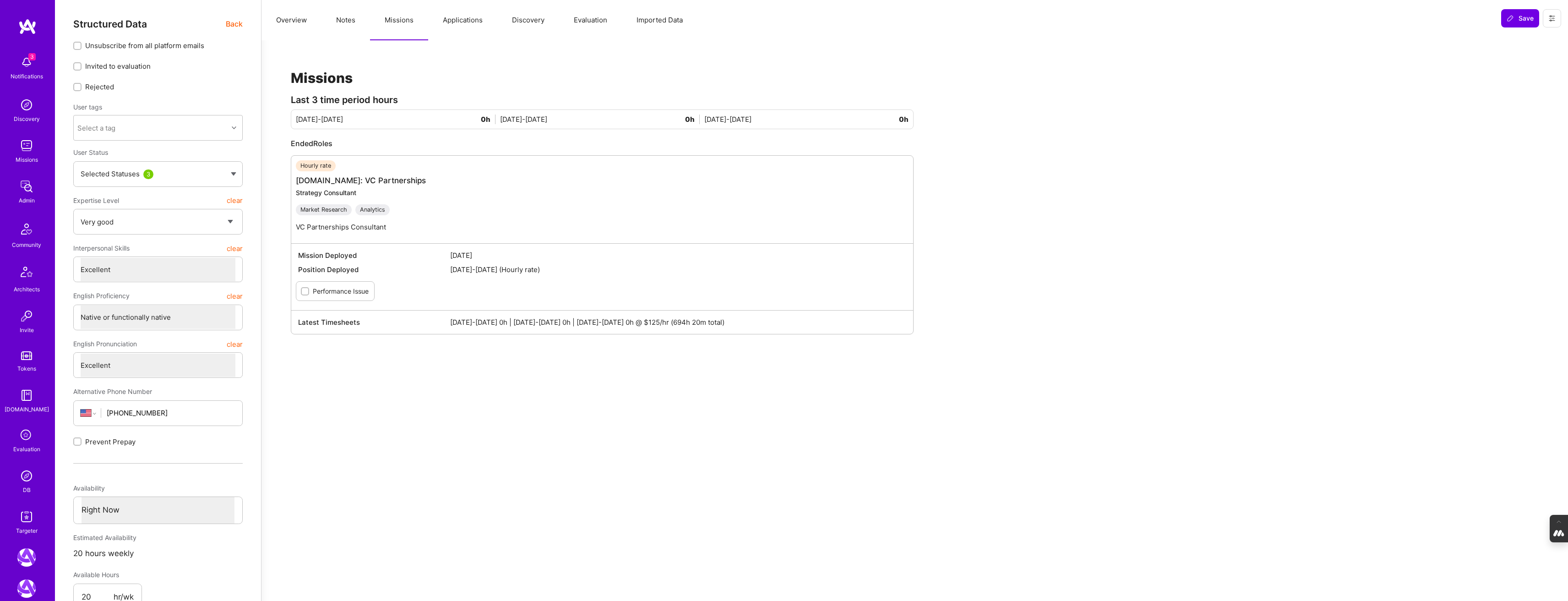
click at [577, 25] on button "Evaluation" at bounding box center [590, 20] width 63 height 41
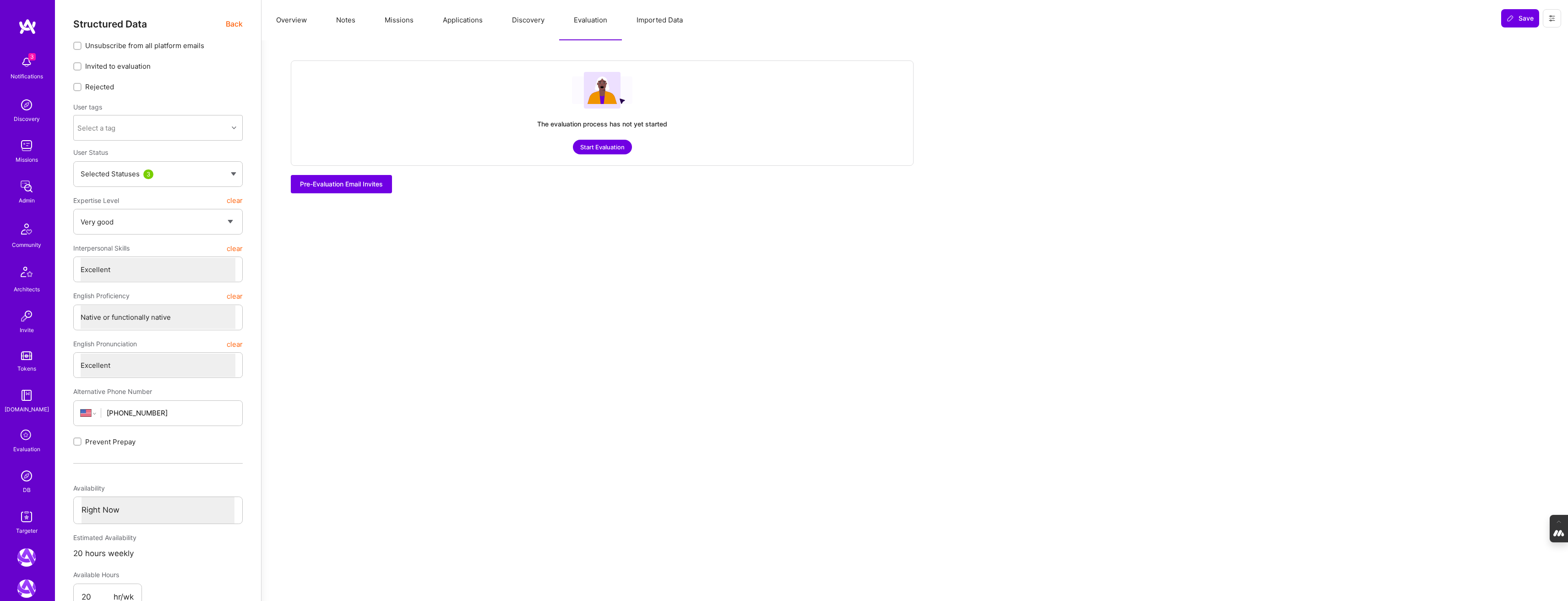
click at [530, 25] on button "Discovery" at bounding box center [528, 20] width 62 height 41
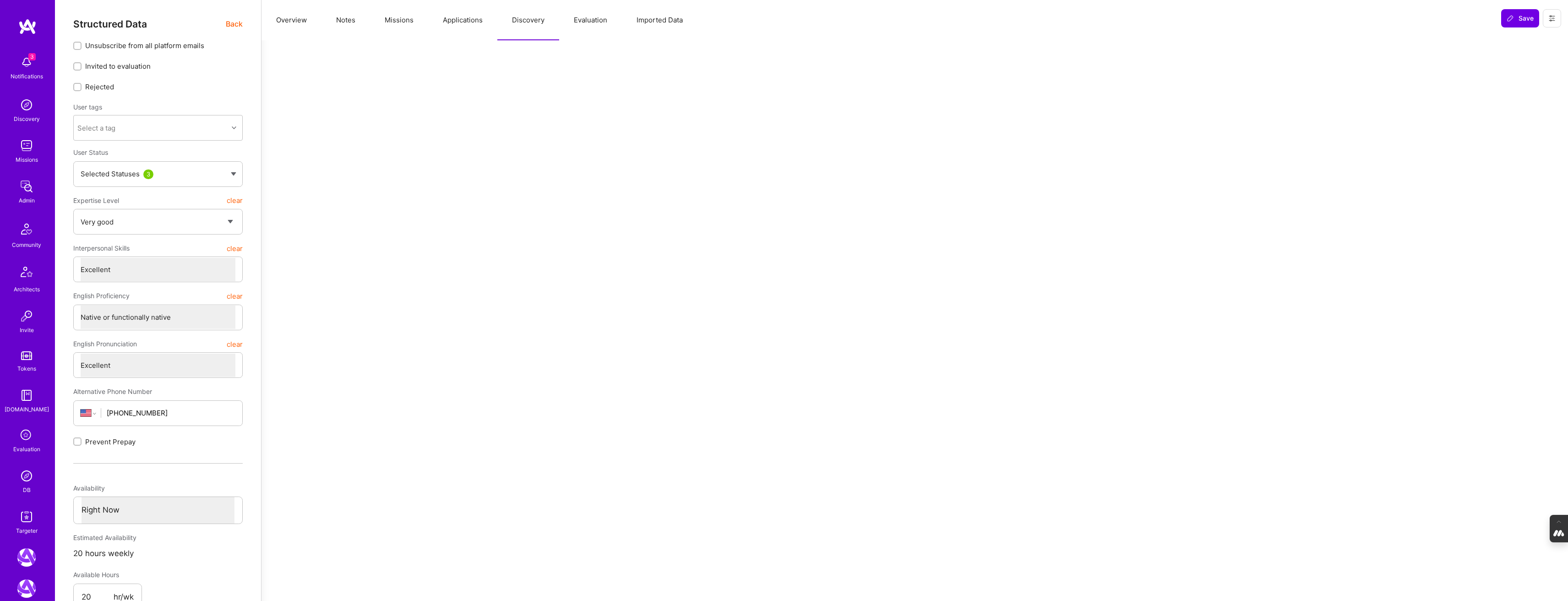
click at [470, 22] on button "Applications" at bounding box center [463, 20] width 69 height 41
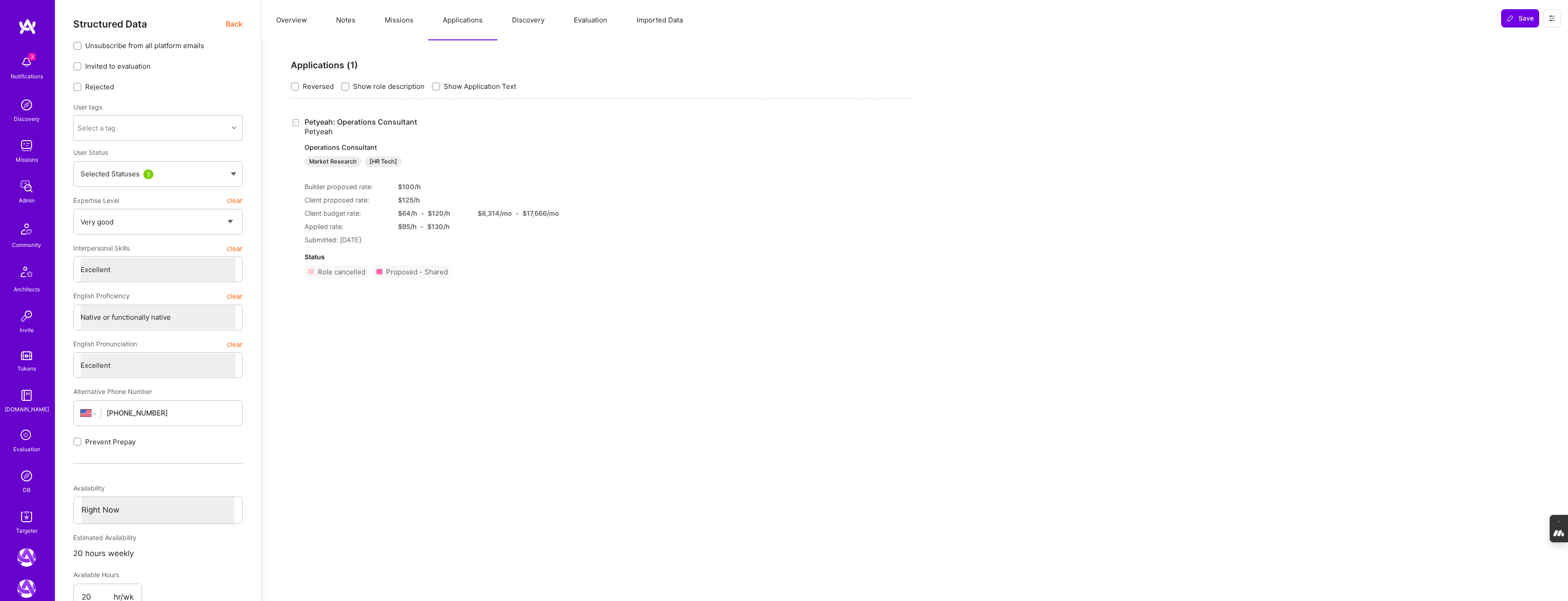
click at [400, 23] on button "Missions" at bounding box center [399, 20] width 58 height 41
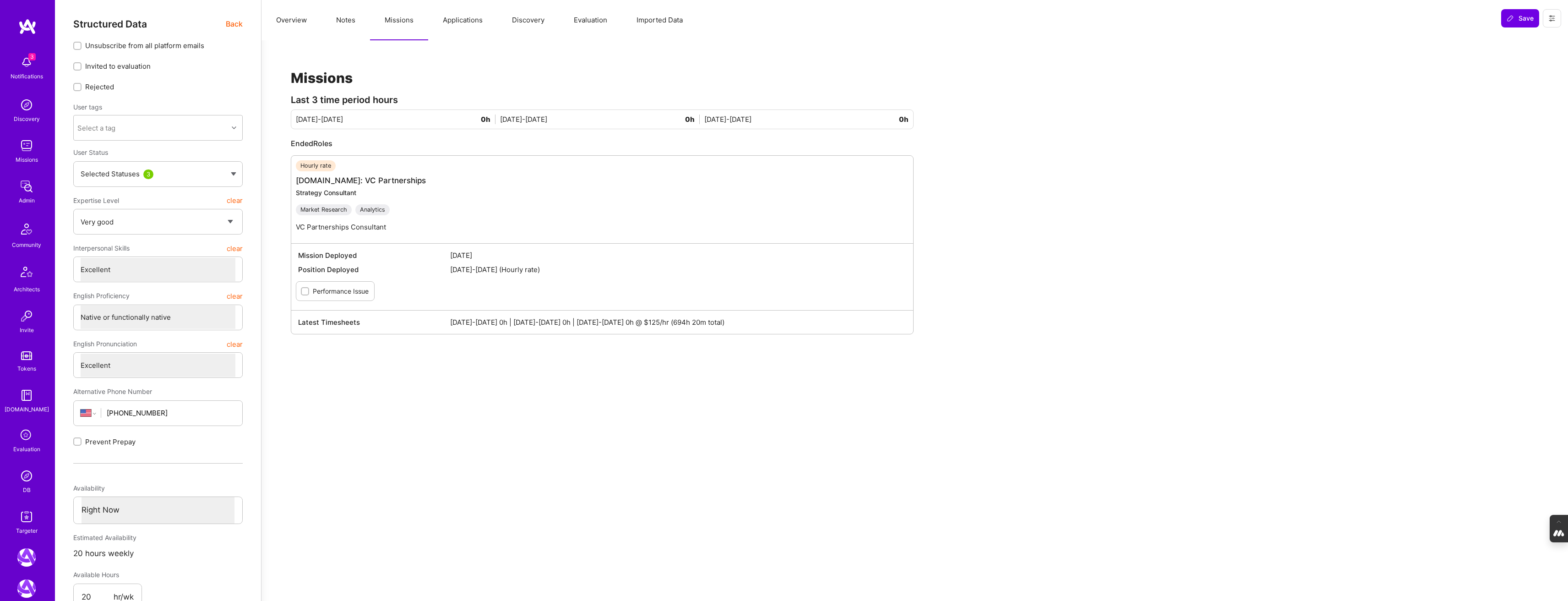
click at [348, 18] on button "Notes" at bounding box center [345, 20] width 48 height 41
type textarea "x"
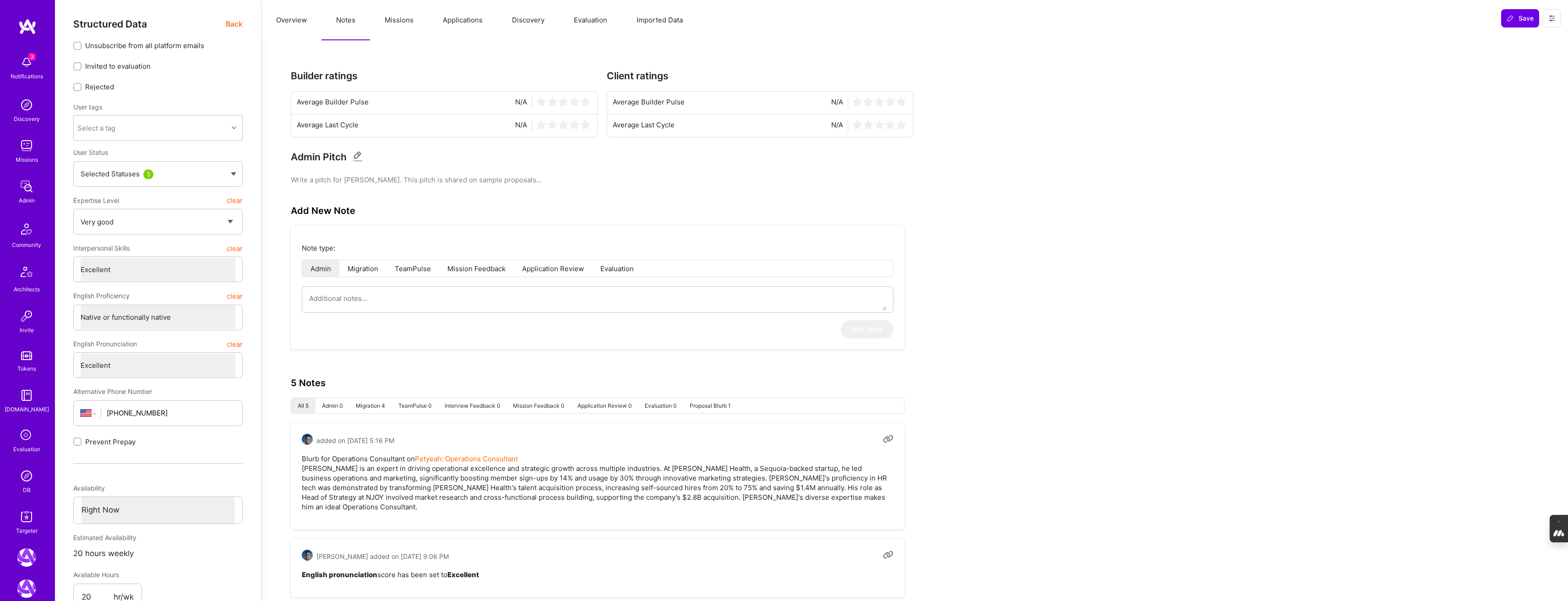
click at [447, 21] on button "Applications" at bounding box center [463, 20] width 69 height 41
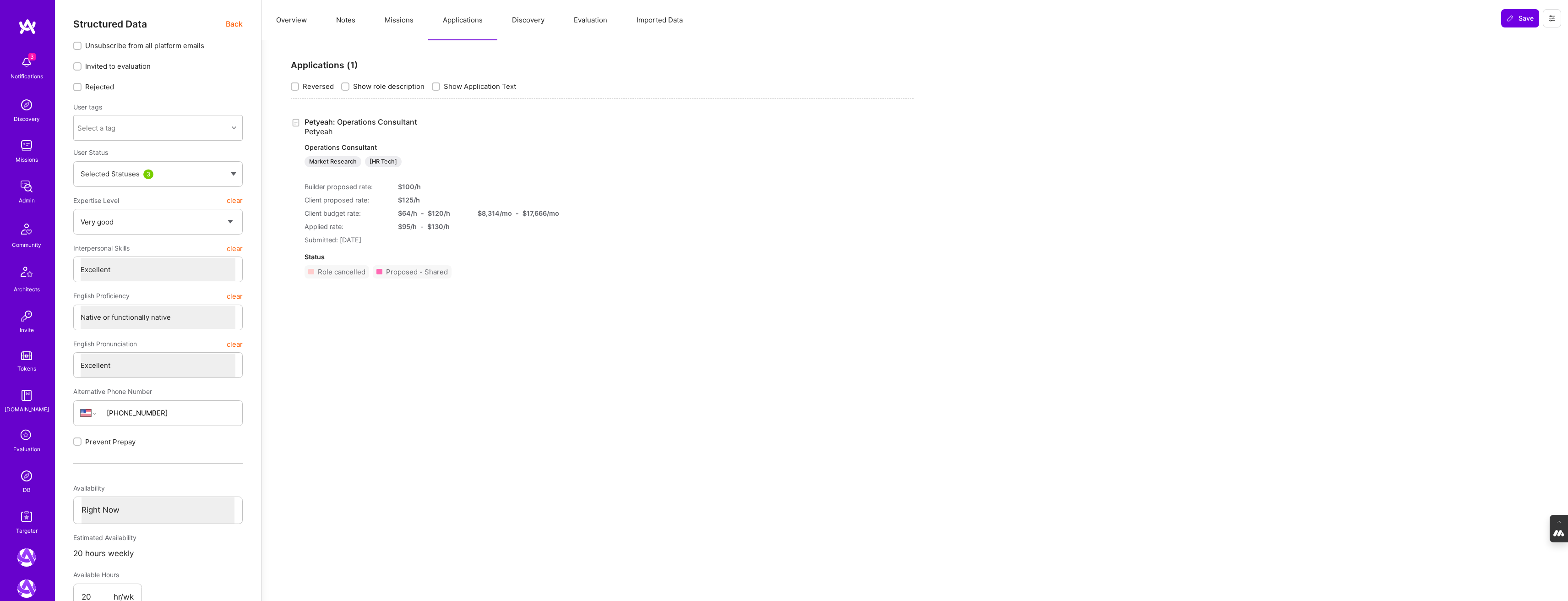
click at [286, 20] on button "Overview" at bounding box center [292, 20] width 60 height 41
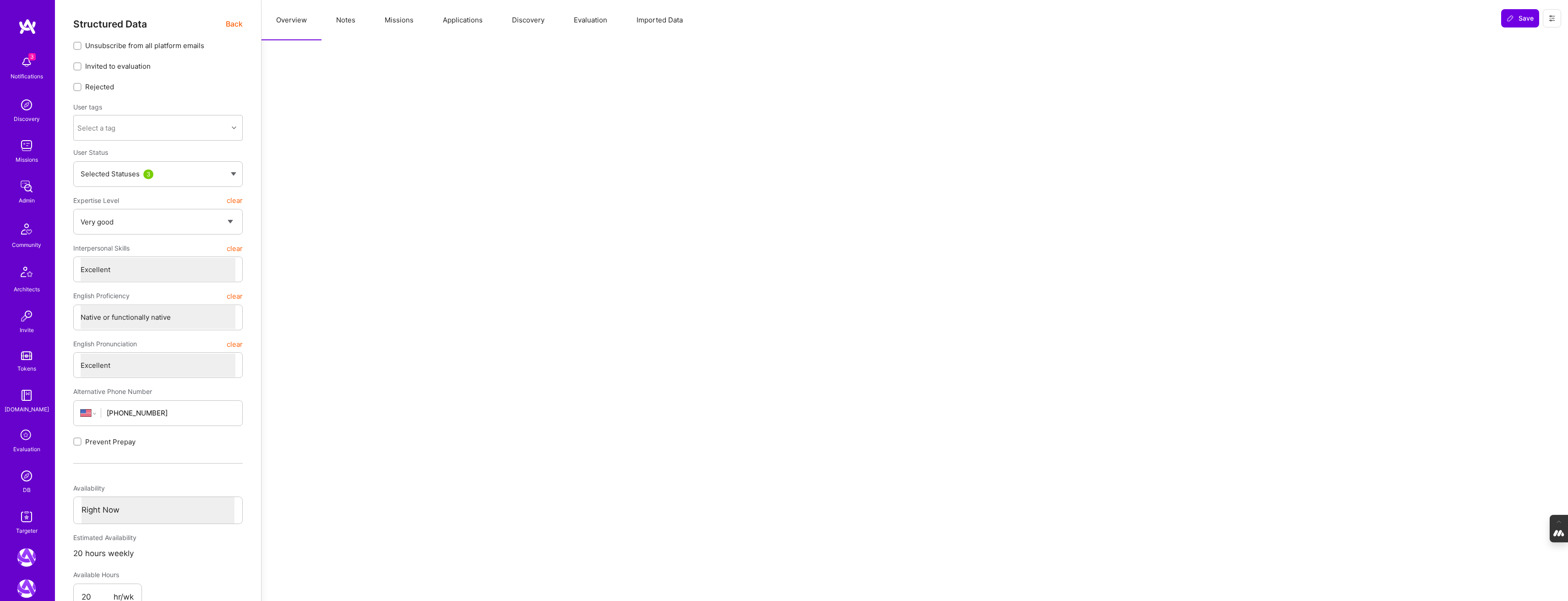
click at [231, 24] on span "Back" at bounding box center [234, 24] width 17 height 12
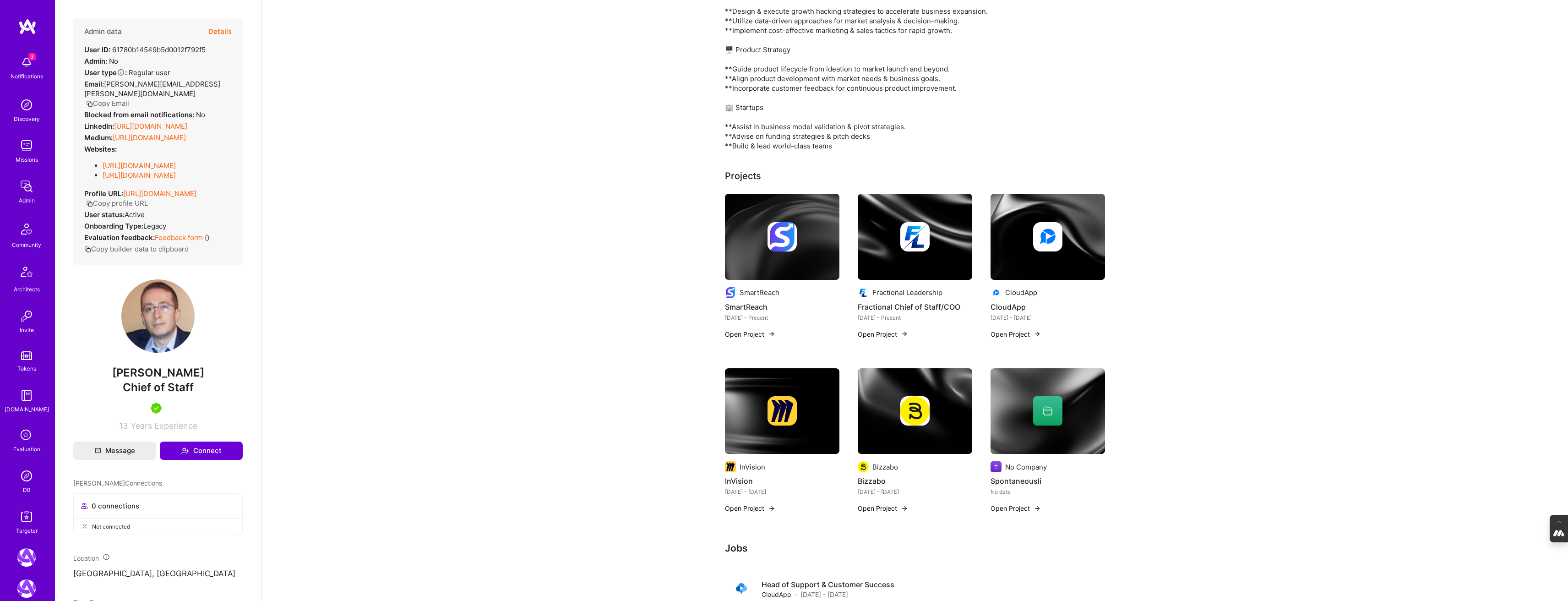
click at [215, 34] on button "Details" at bounding box center [220, 31] width 23 height 27
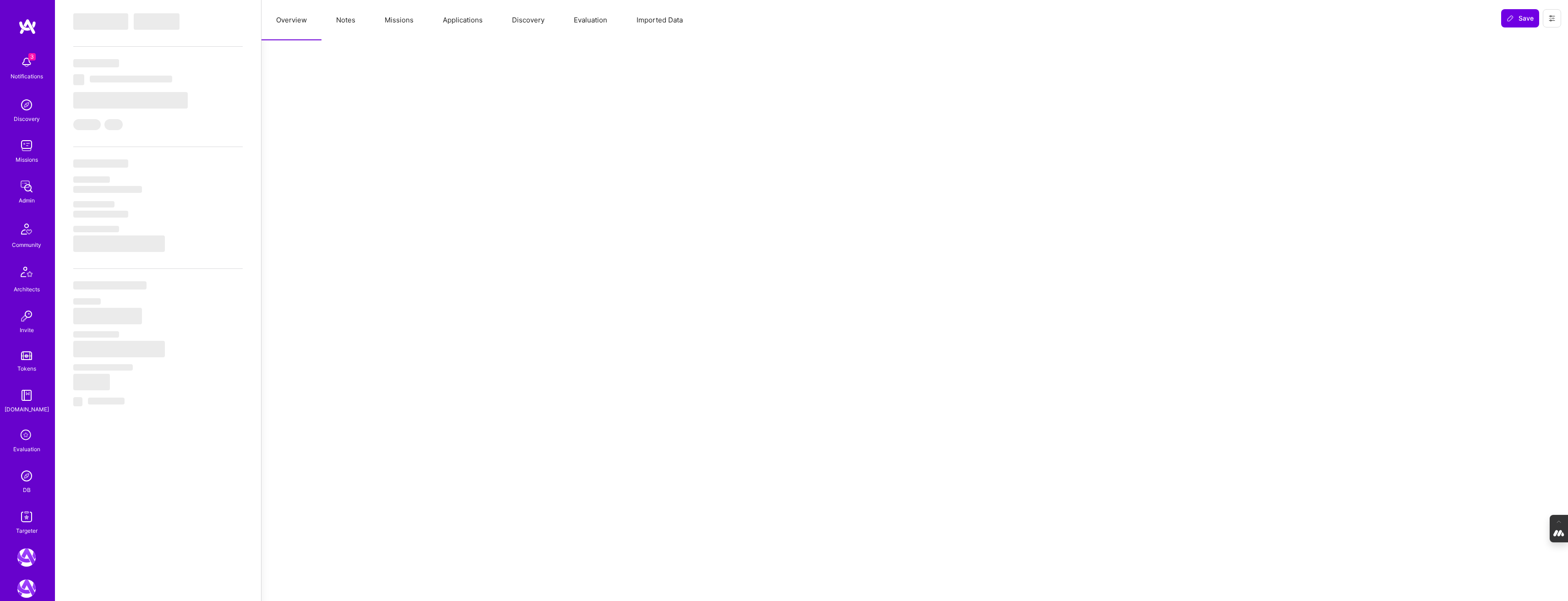
select select "Right Now"
select select "5"
select select "7"
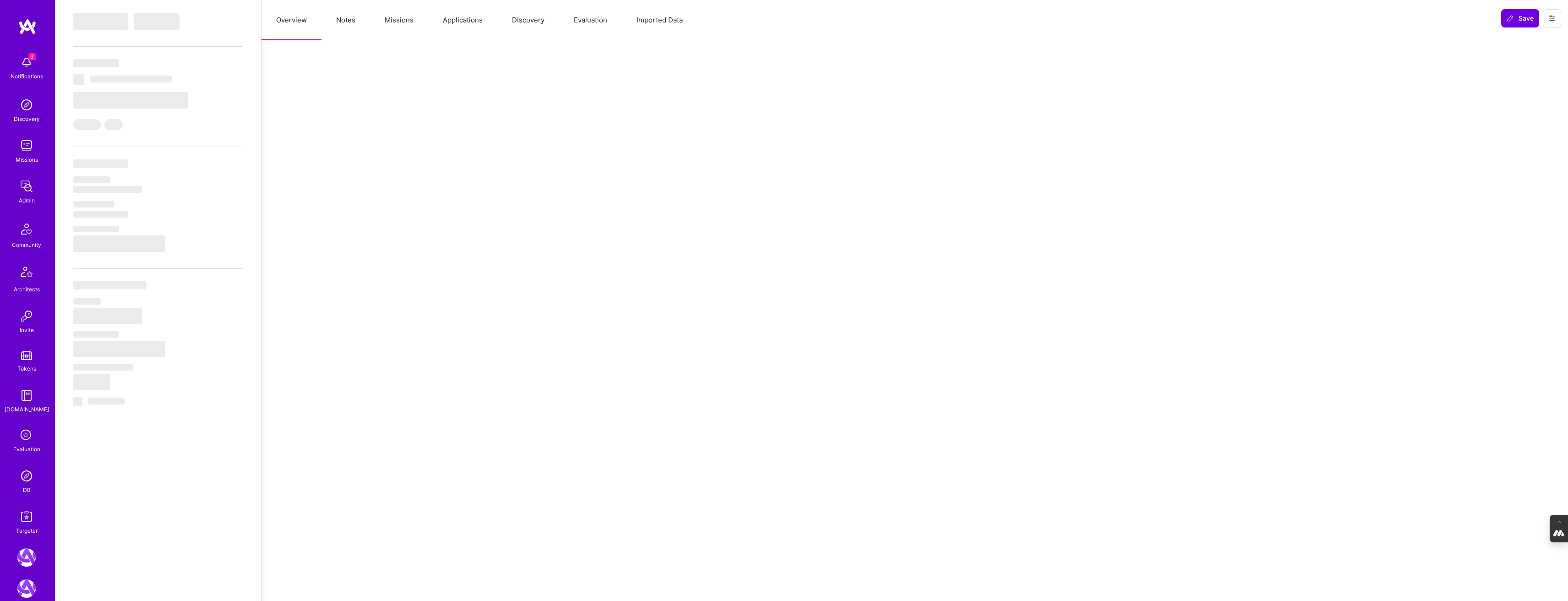
select select "US"
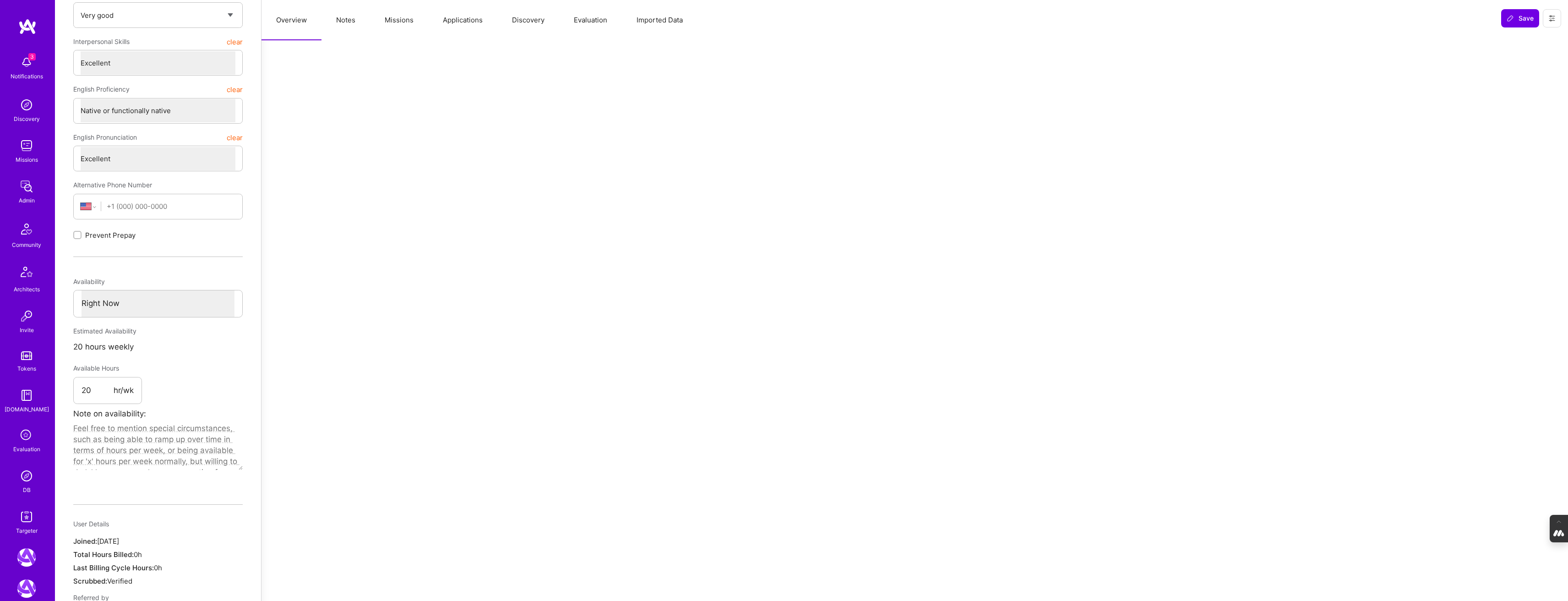
click at [391, 21] on button "Missions" at bounding box center [399, 20] width 58 height 41
click at [474, 29] on button "Applications" at bounding box center [463, 20] width 69 height 41
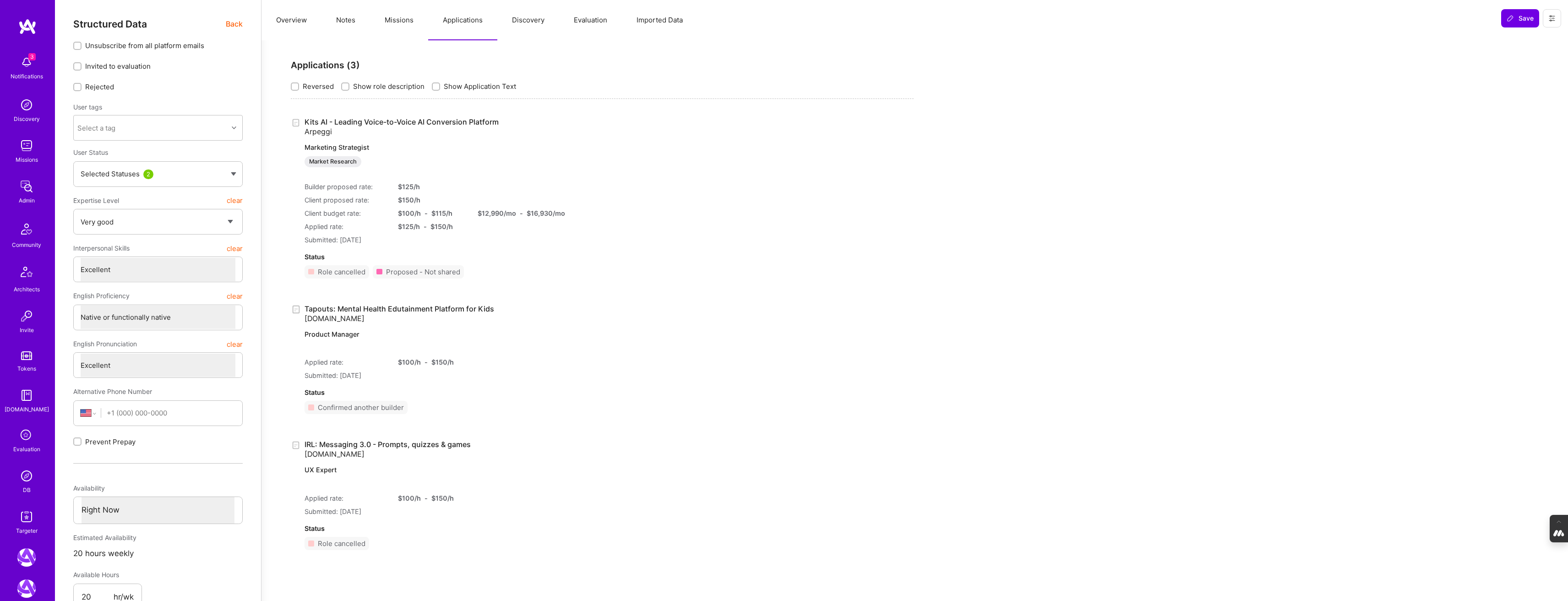
click at [391, 23] on button "Missions" at bounding box center [399, 20] width 58 height 41
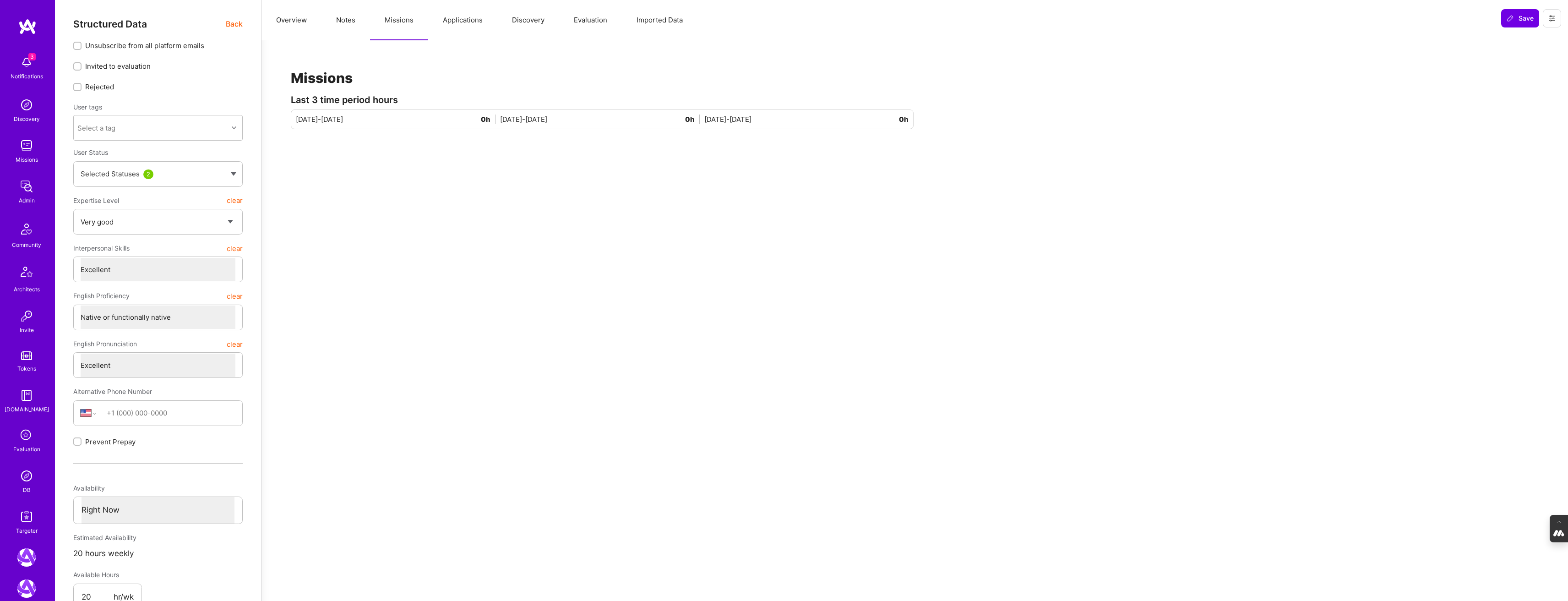
click at [345, 21] on button "Notes" at bounding box center [345, 20] width 48 height 41
type textarea "x"
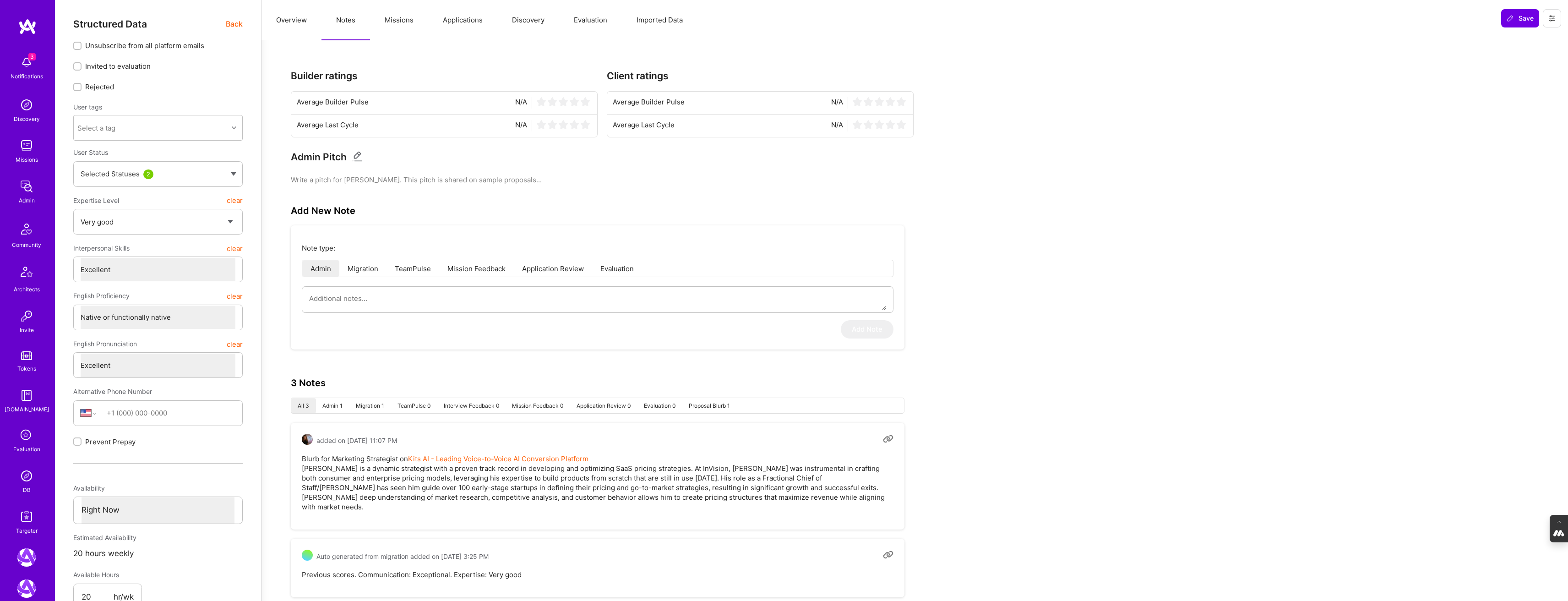
click at [582, 22] on button "Evaluation" at bounding box center [590, 20] width 63 height 41
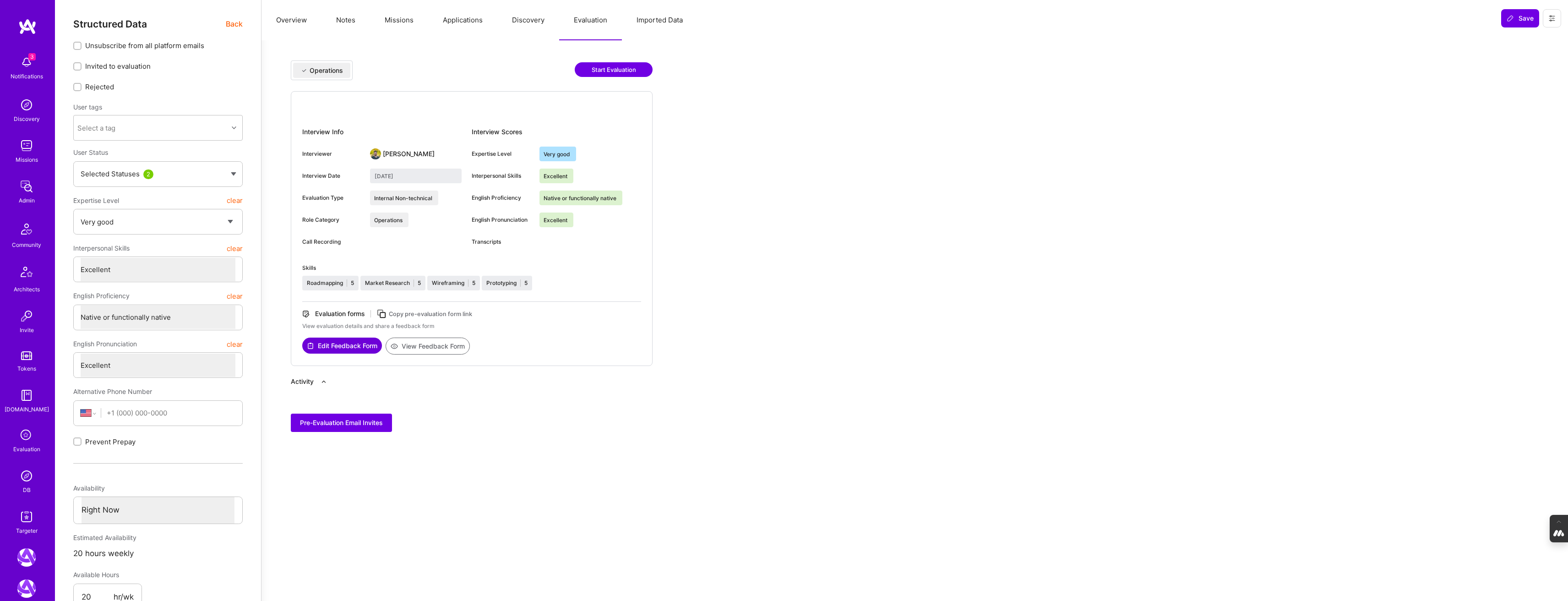
click at [430, 345] on button "View Feedback Form" at bounding box center [427, 346] width 84 height 17
click at [398, 23] on button "Missions" at bounding box center [399, 20] width 58 height 41
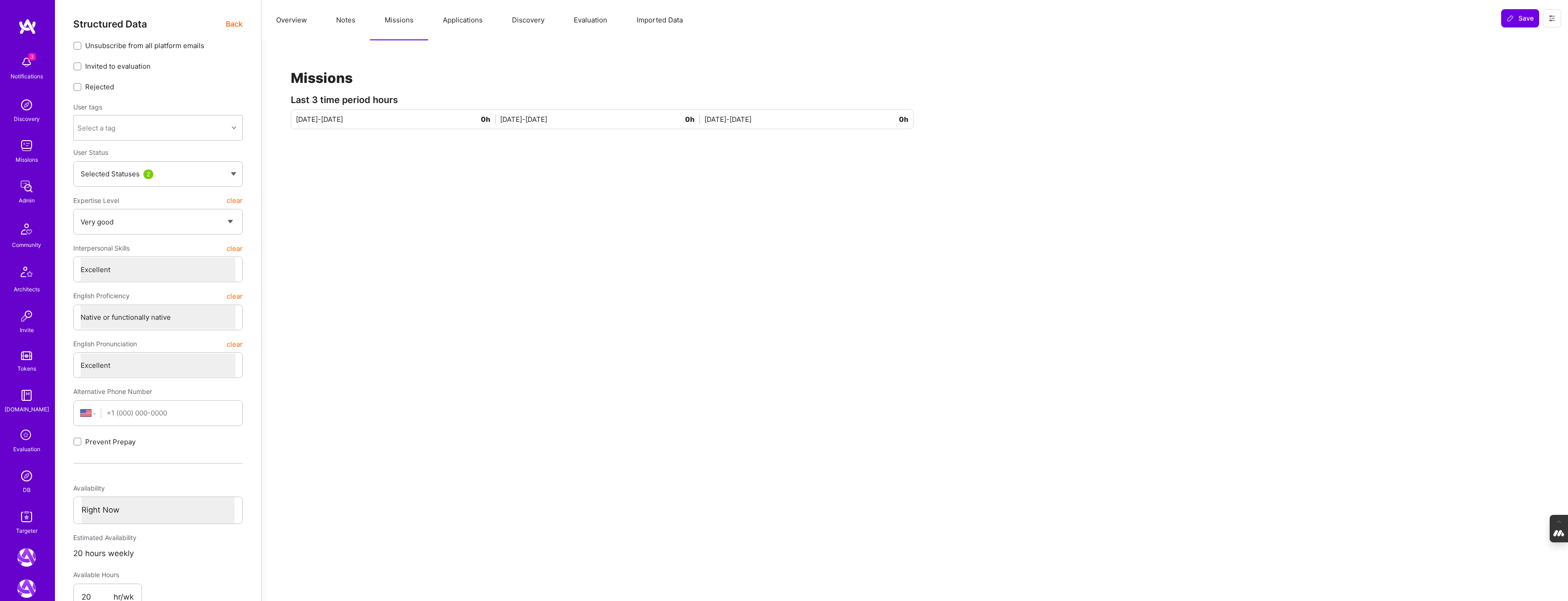
click at [460, 20] on button "Applications" at bounding box center [463, 20] width 69 height 41
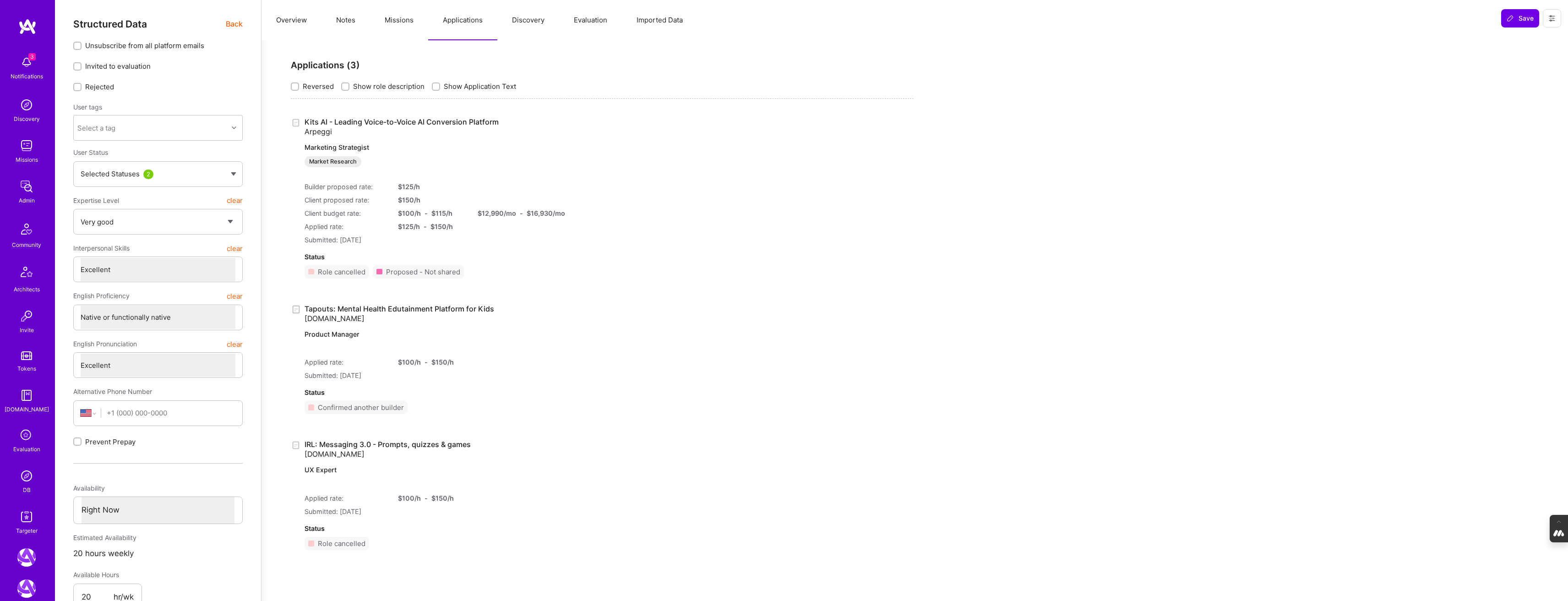
click at [284, 18] on button "Overview" at bounding box center [292, 20] width 60 height 41
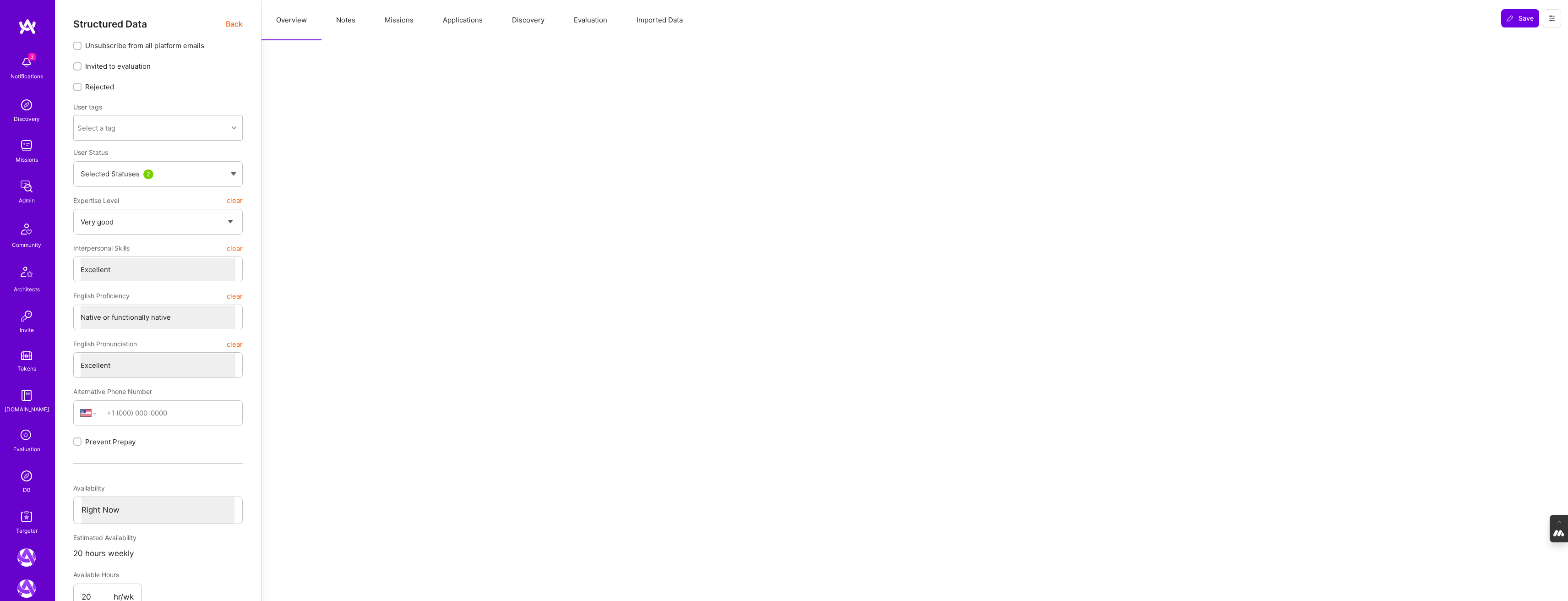
click at [229, 21] on span "Back" at bounding box center [234, 24] width 17 height 12
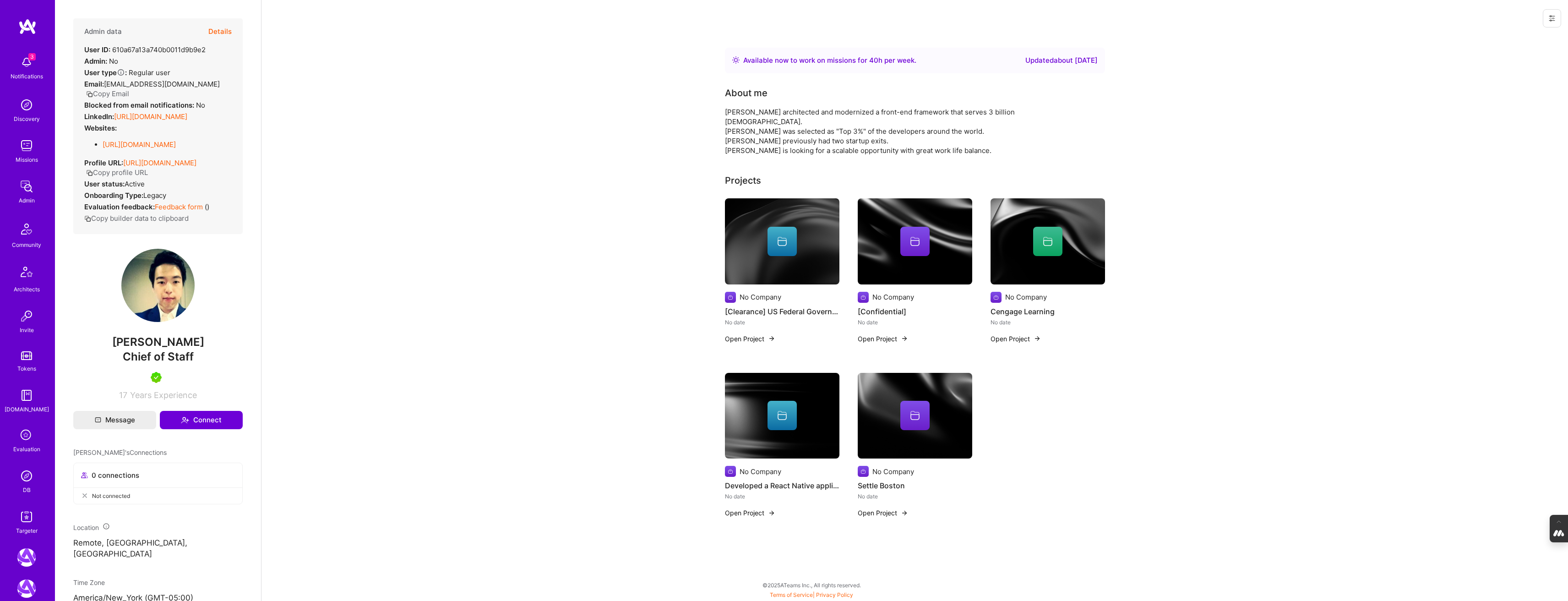
click at [223, 31] on button "Details" at bounding box center [220, 31] width 23 height 27
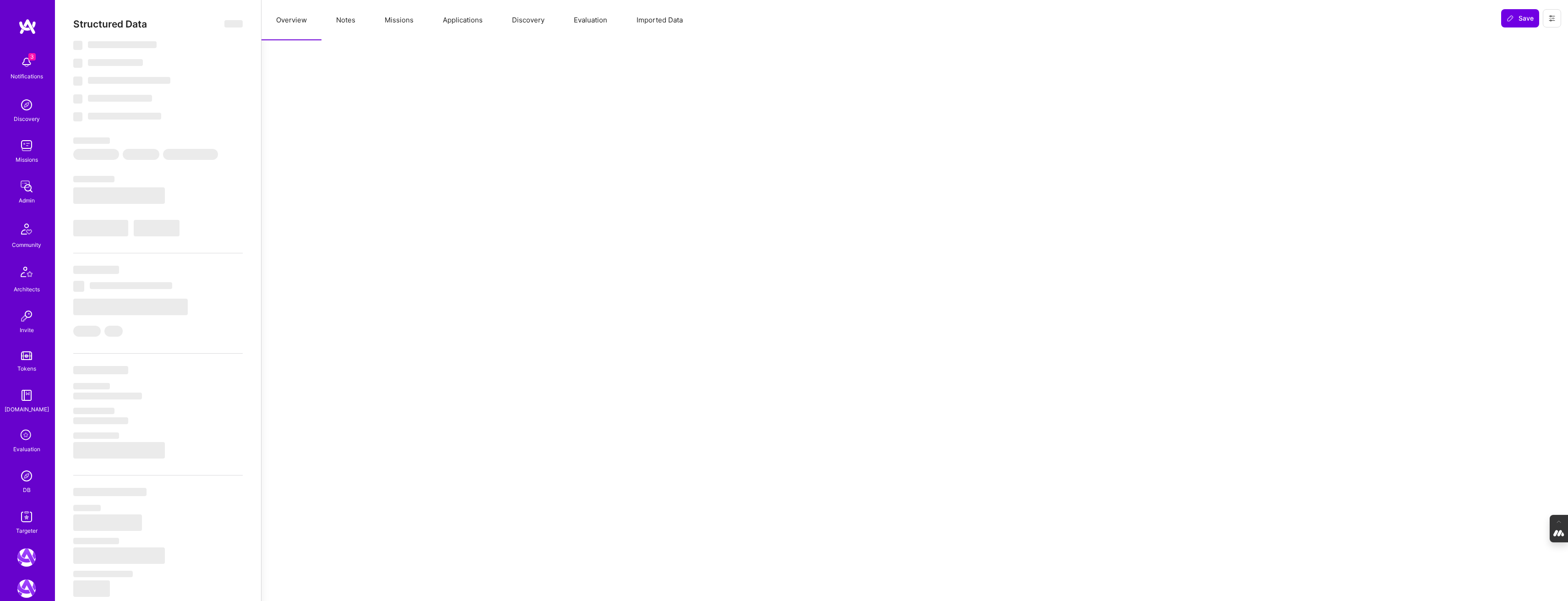
click at [589, 18] on button "Evaluation" at bounding box center [590, 20] width 63 height 41
select select "Right Now"
select select "5"
select select "4"
select select "7"
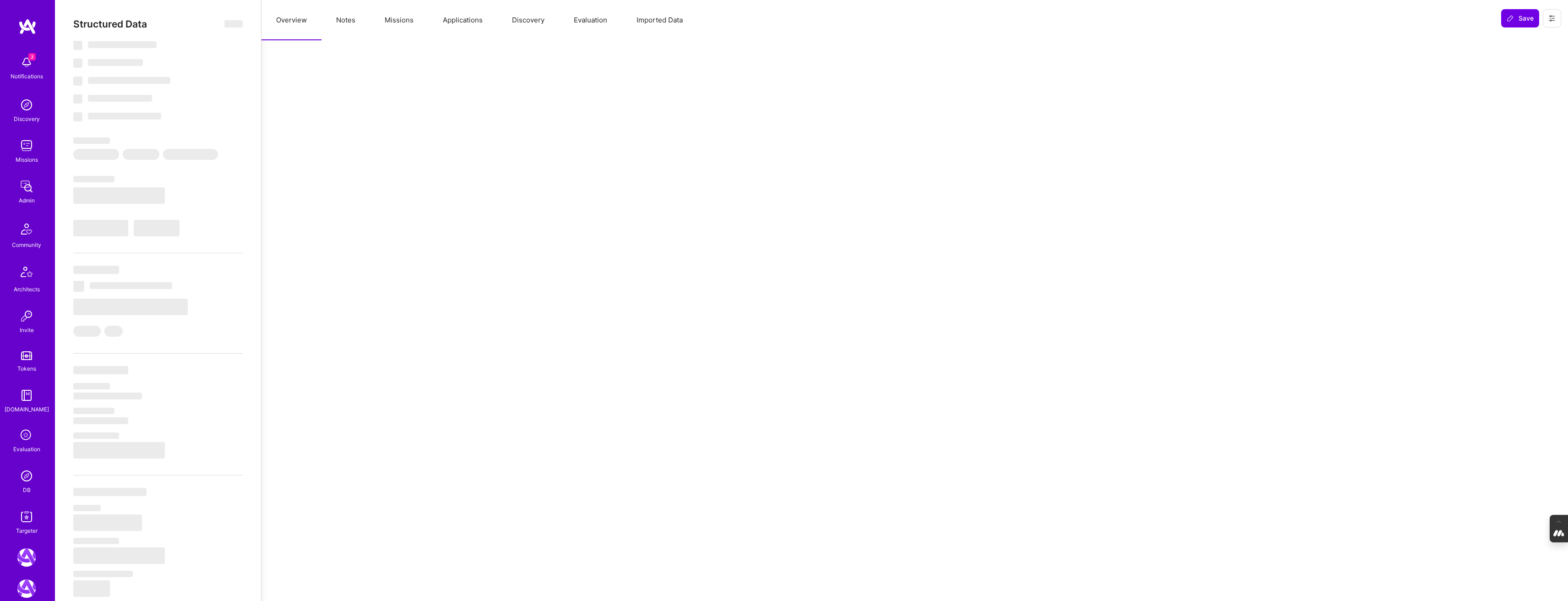
select select "7"
select select "US"
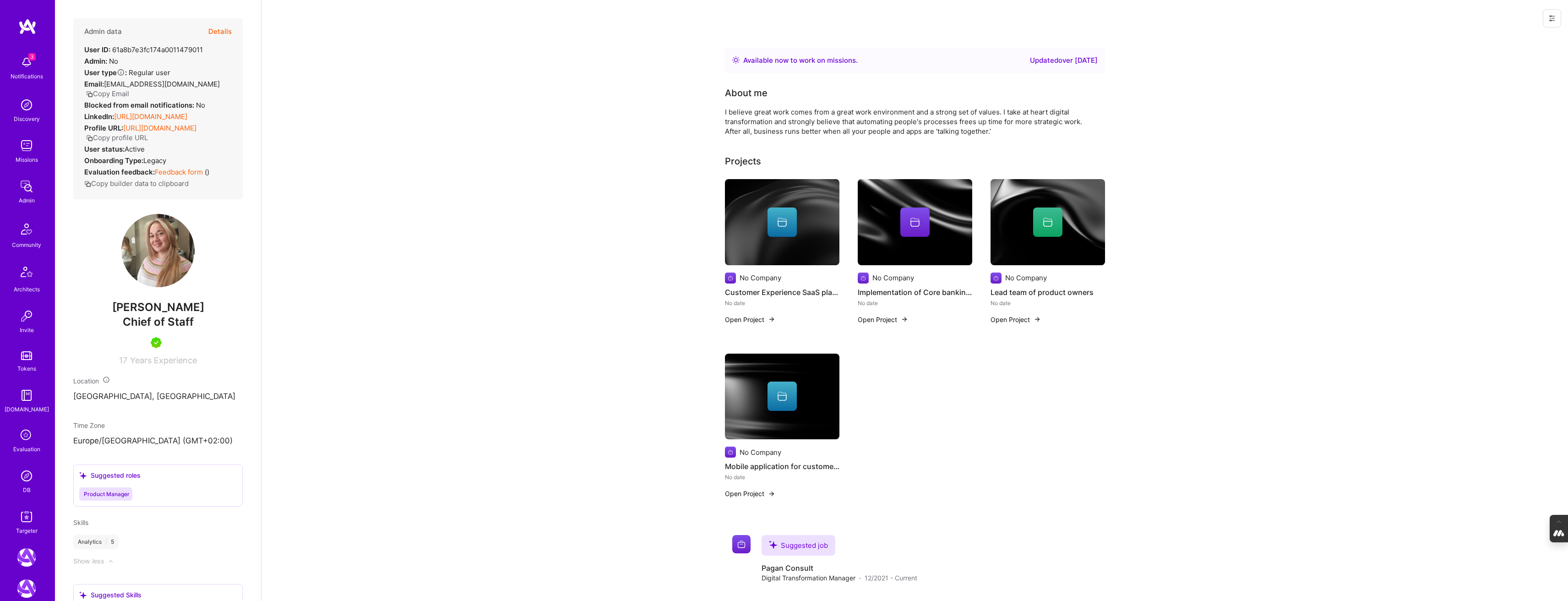
click at [219, 30] on button "Details" at bounding box center [220, 31] width 23 height 27
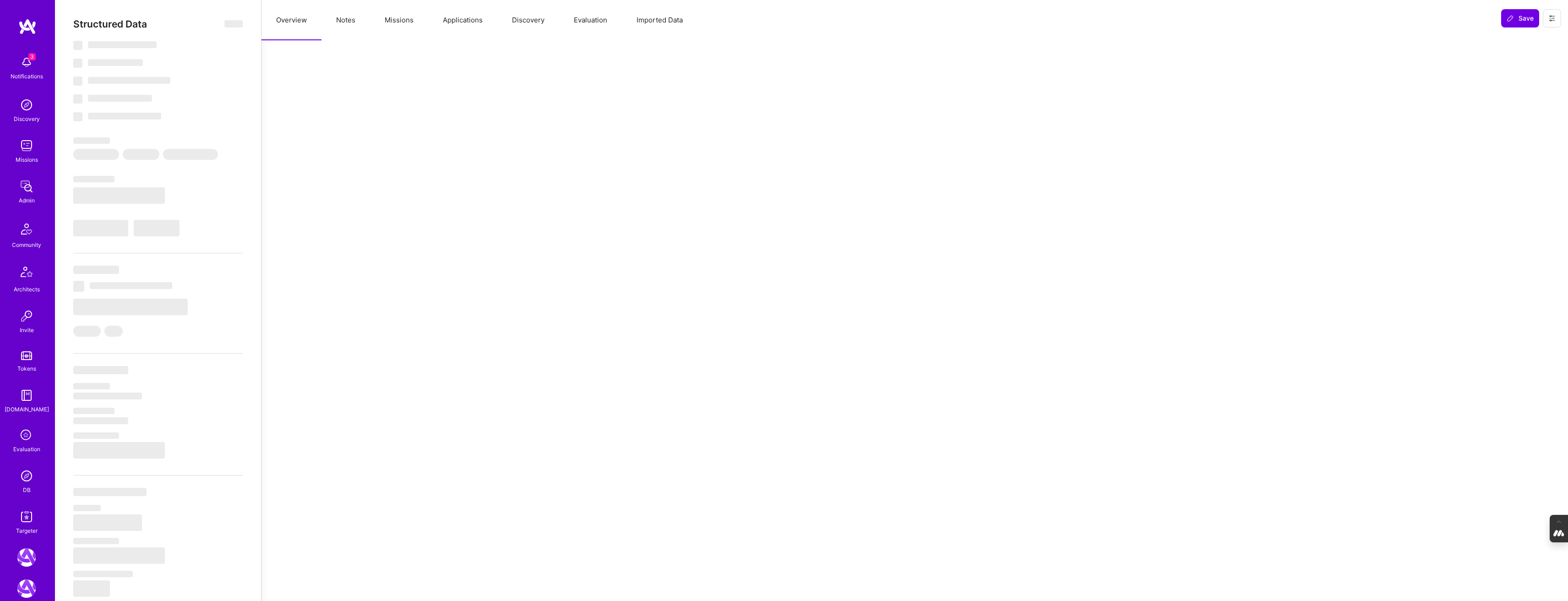
click at [602, 22] on button "Evaluation" at bounding box center [590, 20] width 63 height 41
select select "Right Now"
select select "5"
select select "7"
select select "6"
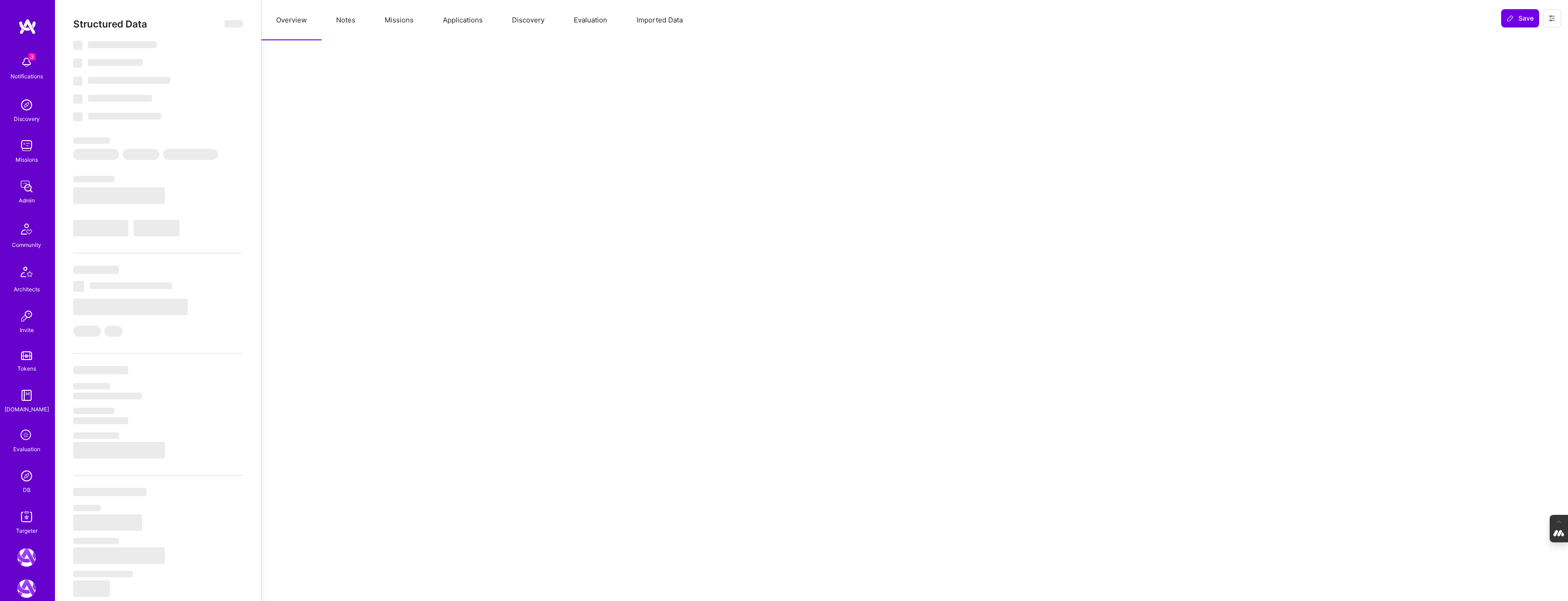
select select "6"
select select "US"
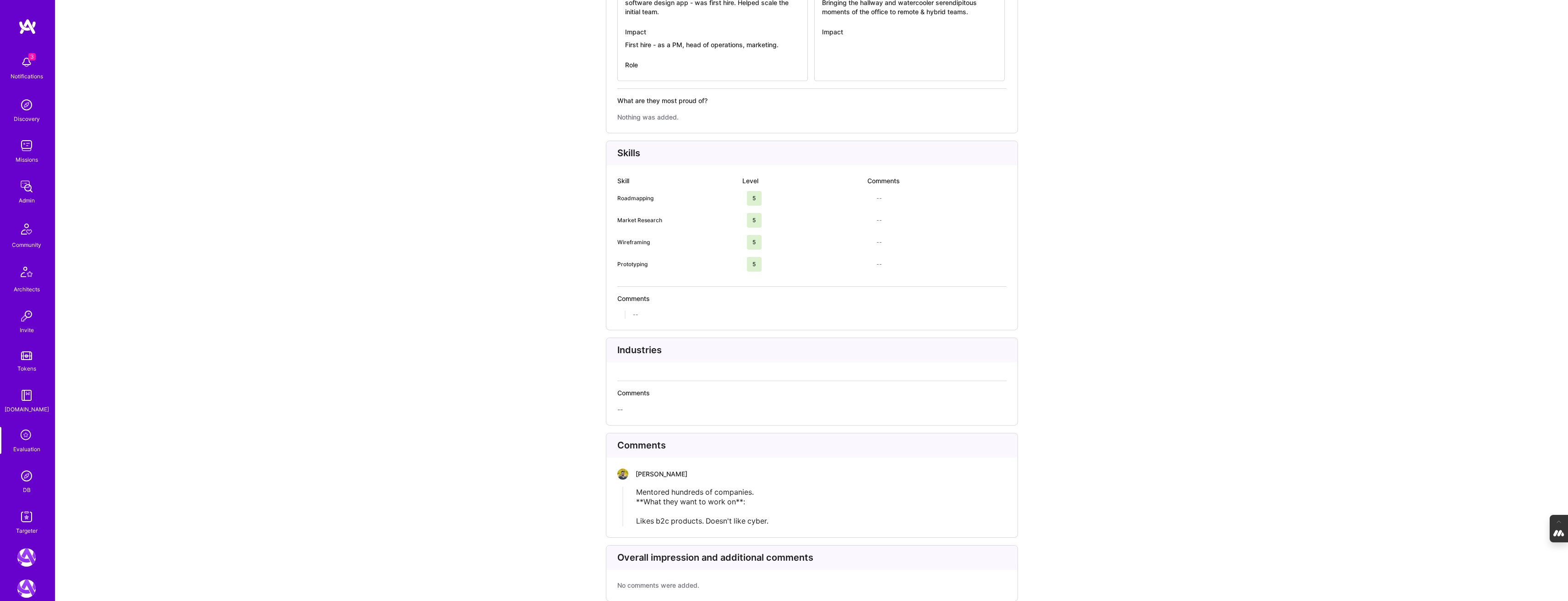
scroll to position [1565, 0]
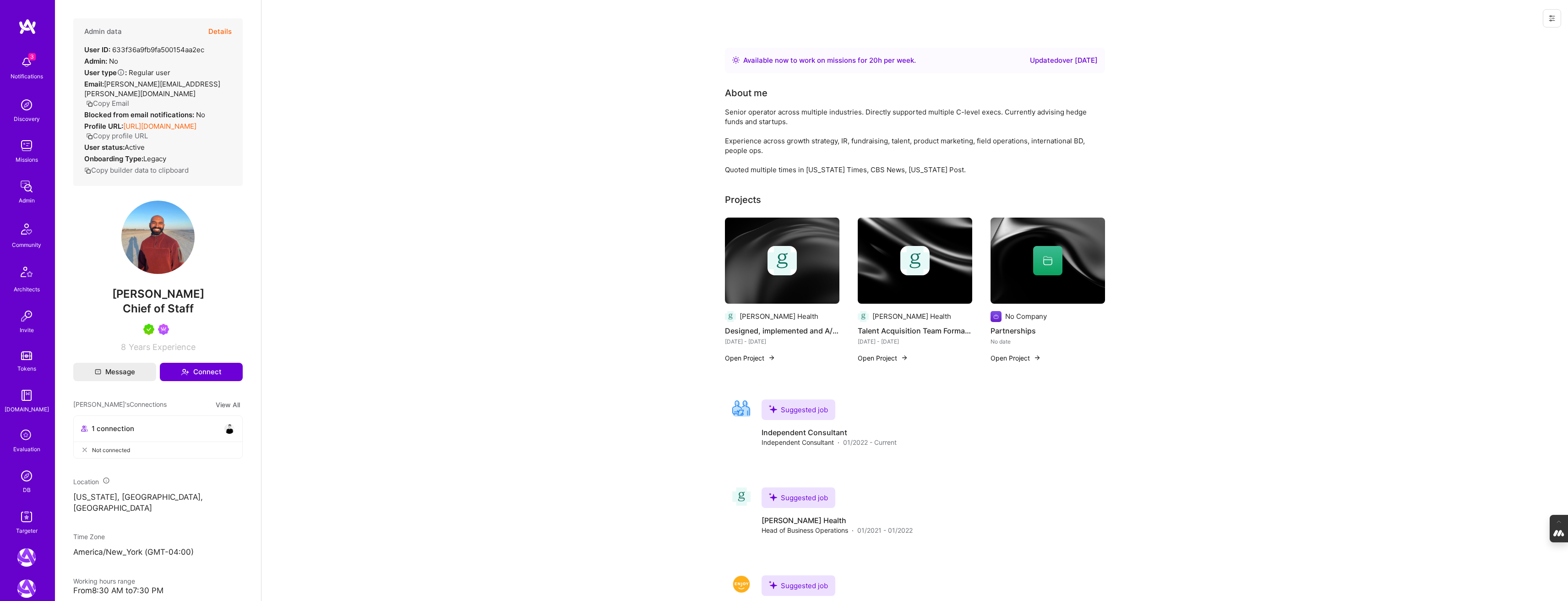
click at [222, 28] on button "Details" at bounding box center [220, 31] width 23 height 27
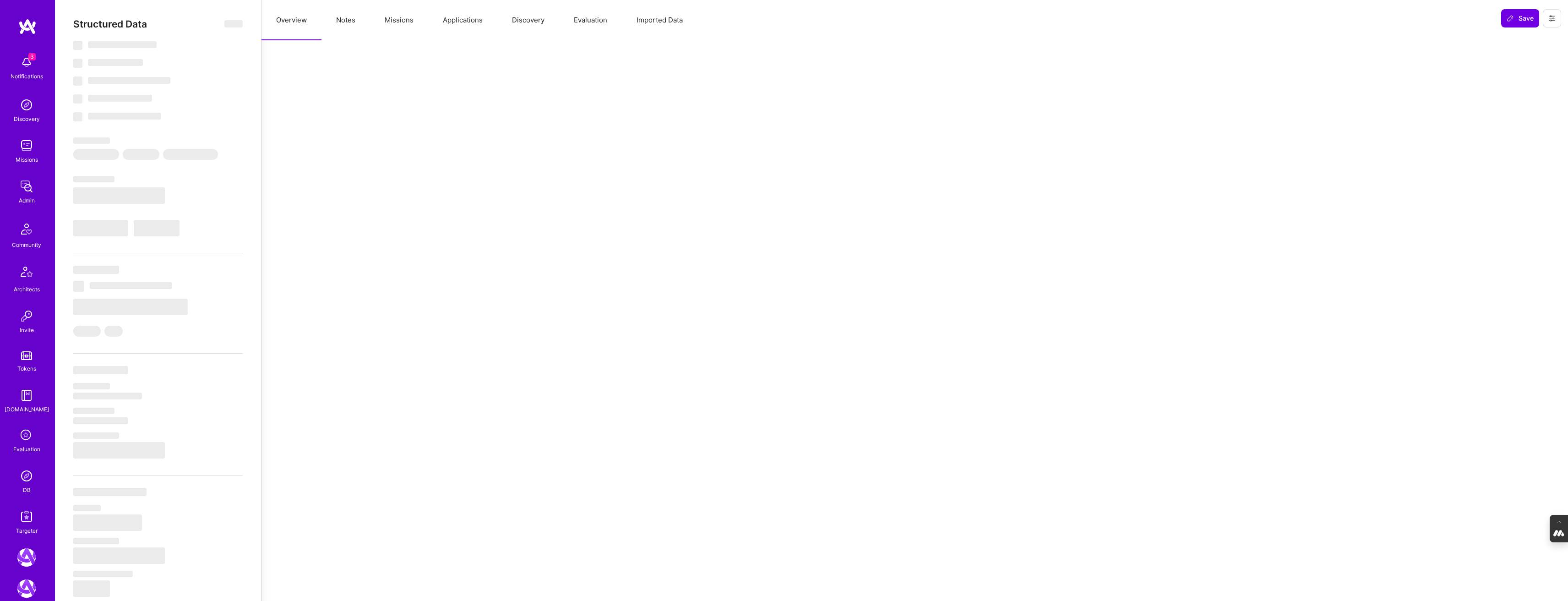
select select "Right Now"
select select "5"
select select "7"
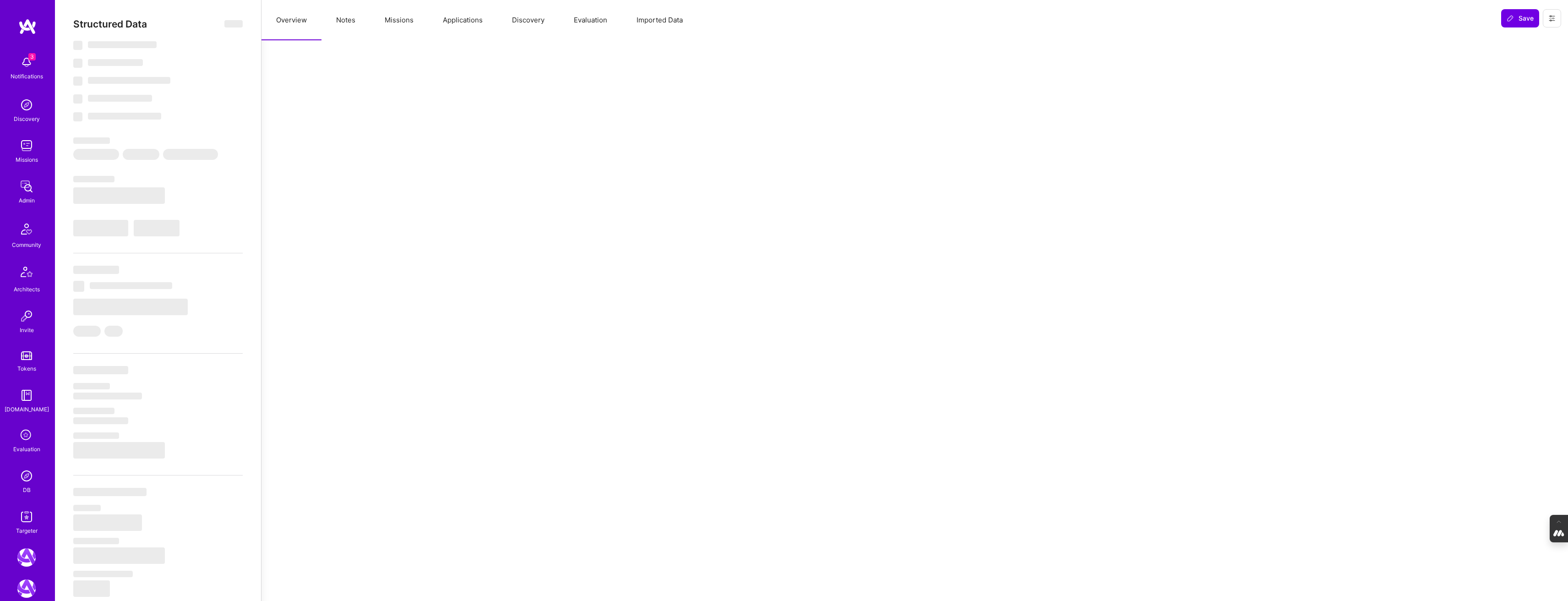
select select "US"
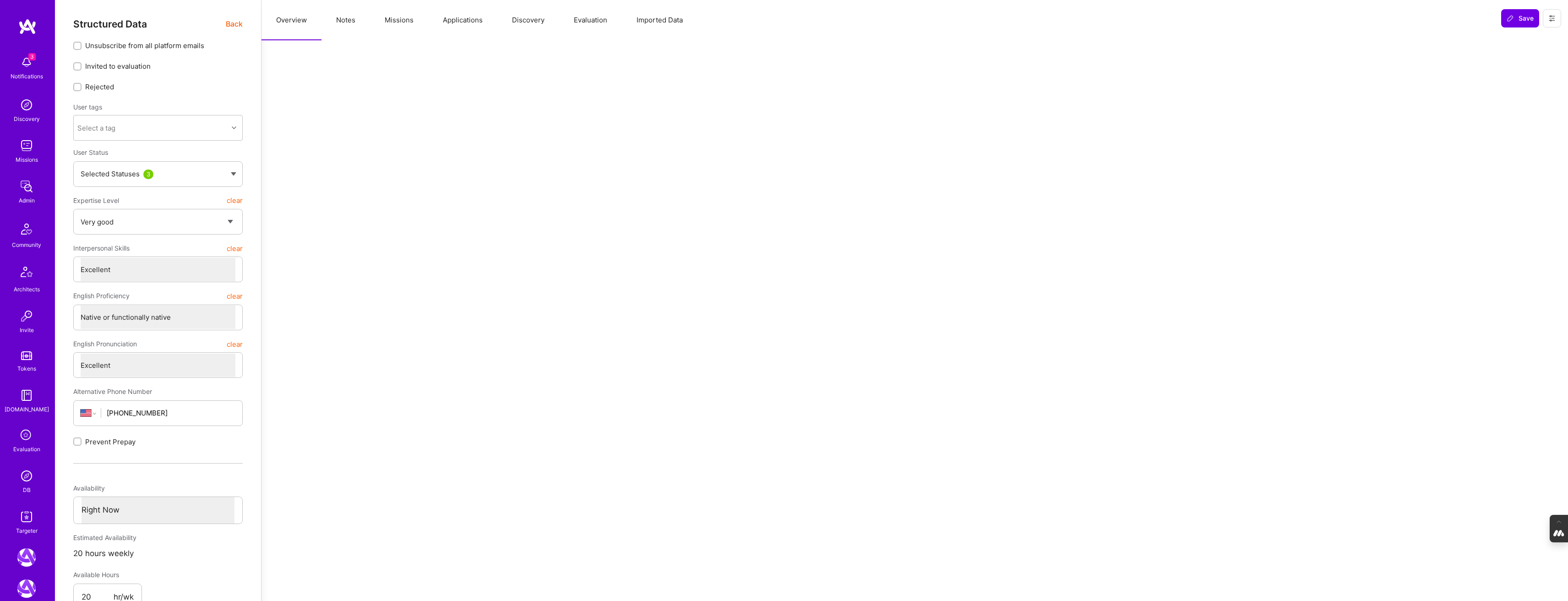
click at [464, 23] on button "Applications" at bounding box center [463, 20] width 69 height 41
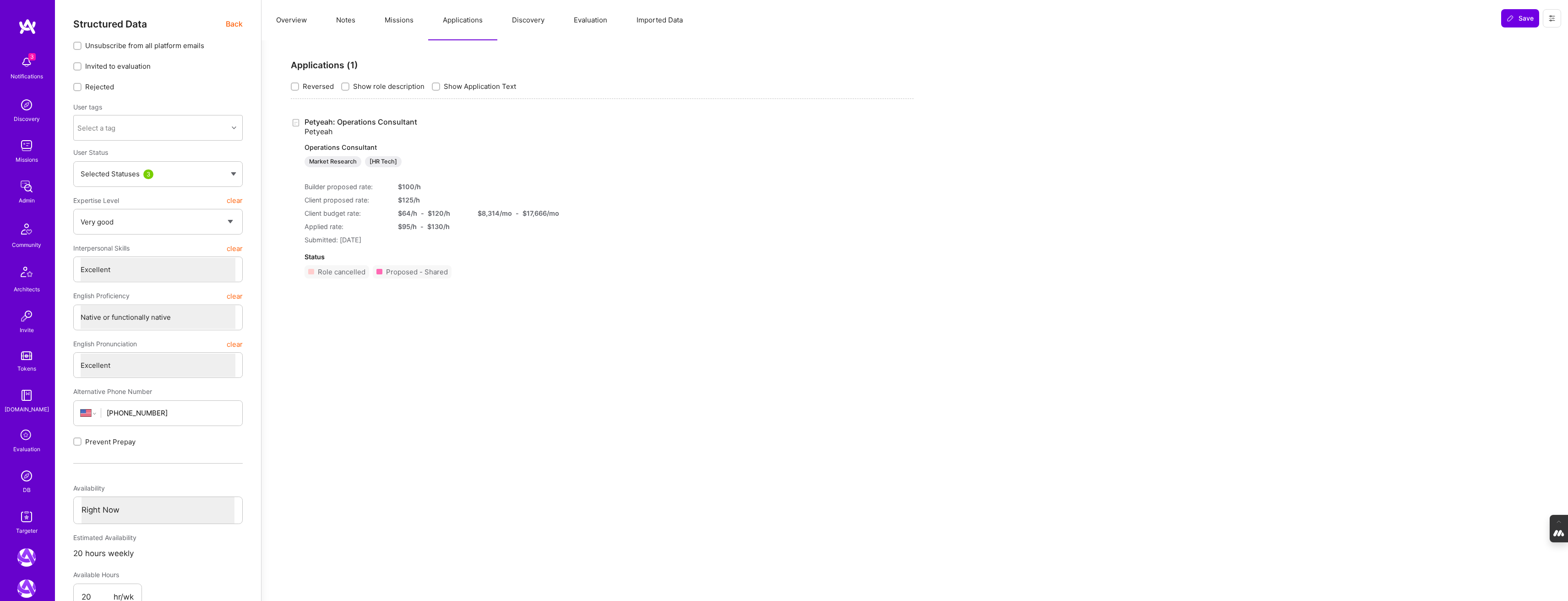
click at [586, 23] on button "Evaluation" at bounding box center [590, 20] width 63 height 41
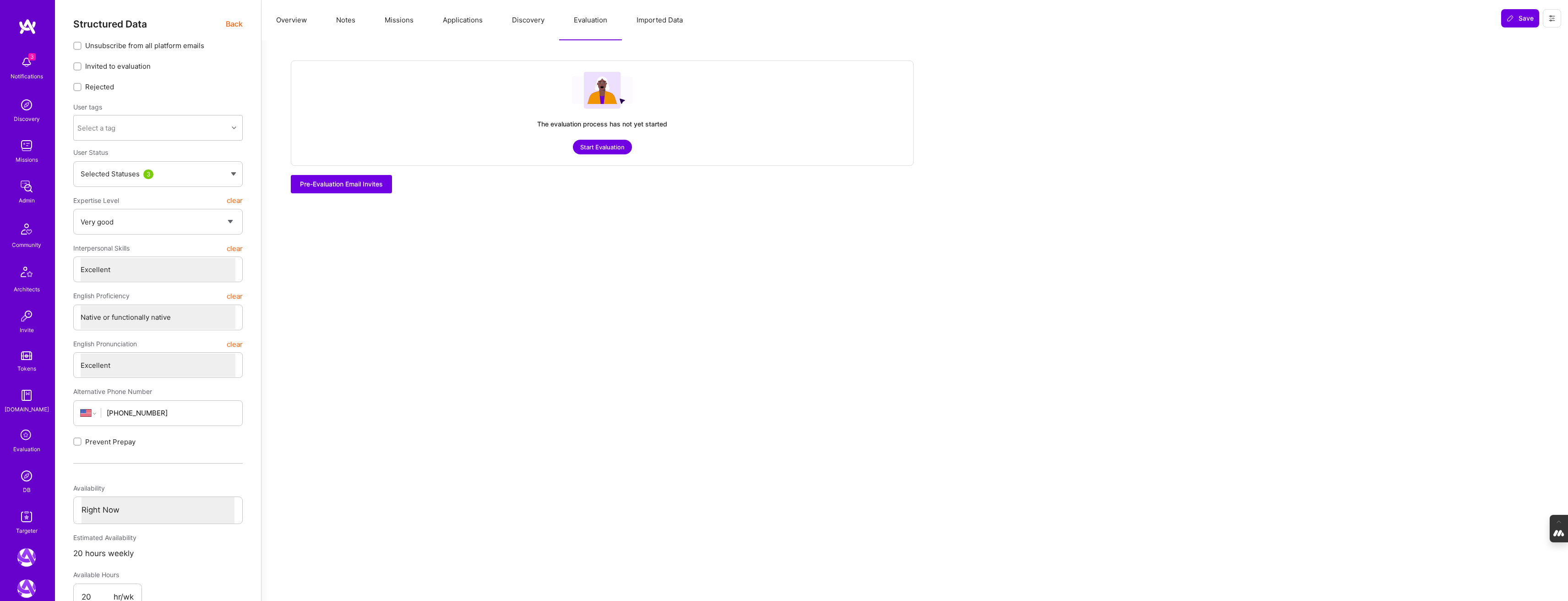
click at [516, 14] on button "Discovery" at bounding box center [528, 20] width 62 height 41
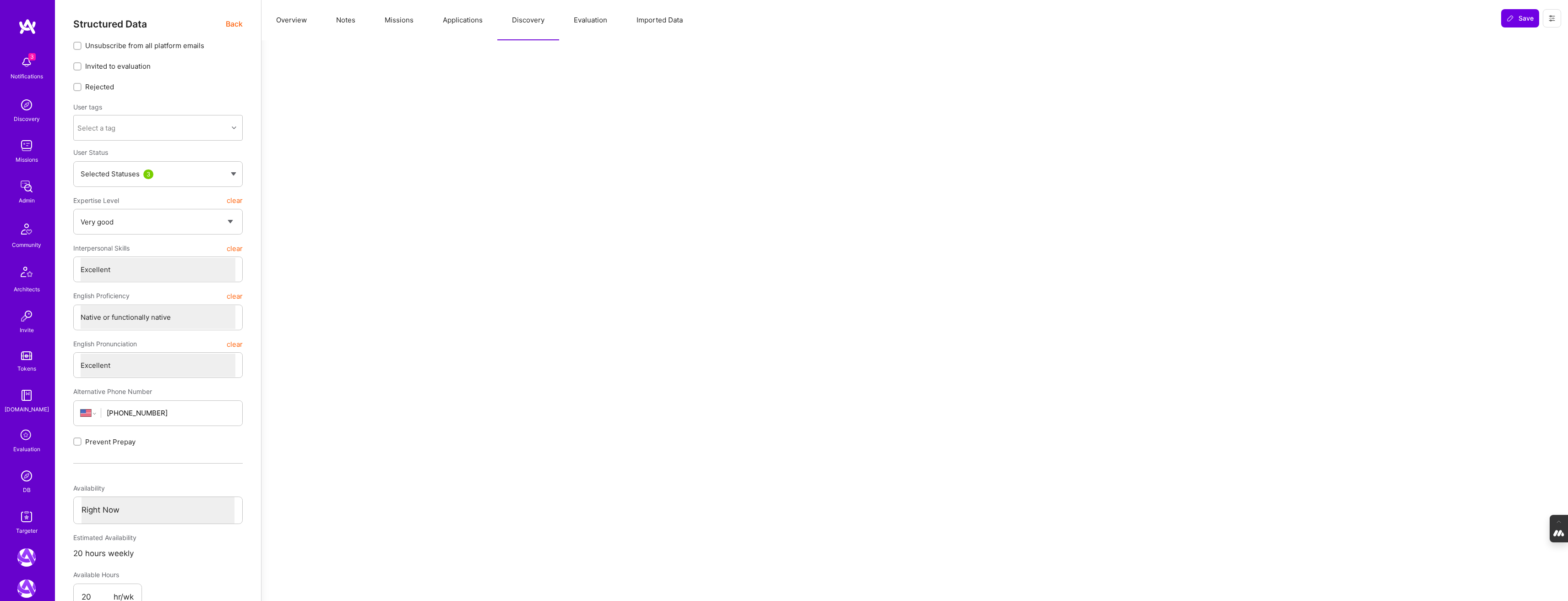
click at [447, 16] on button "Applications" at bounding box center [463, 20] width 69 height 41
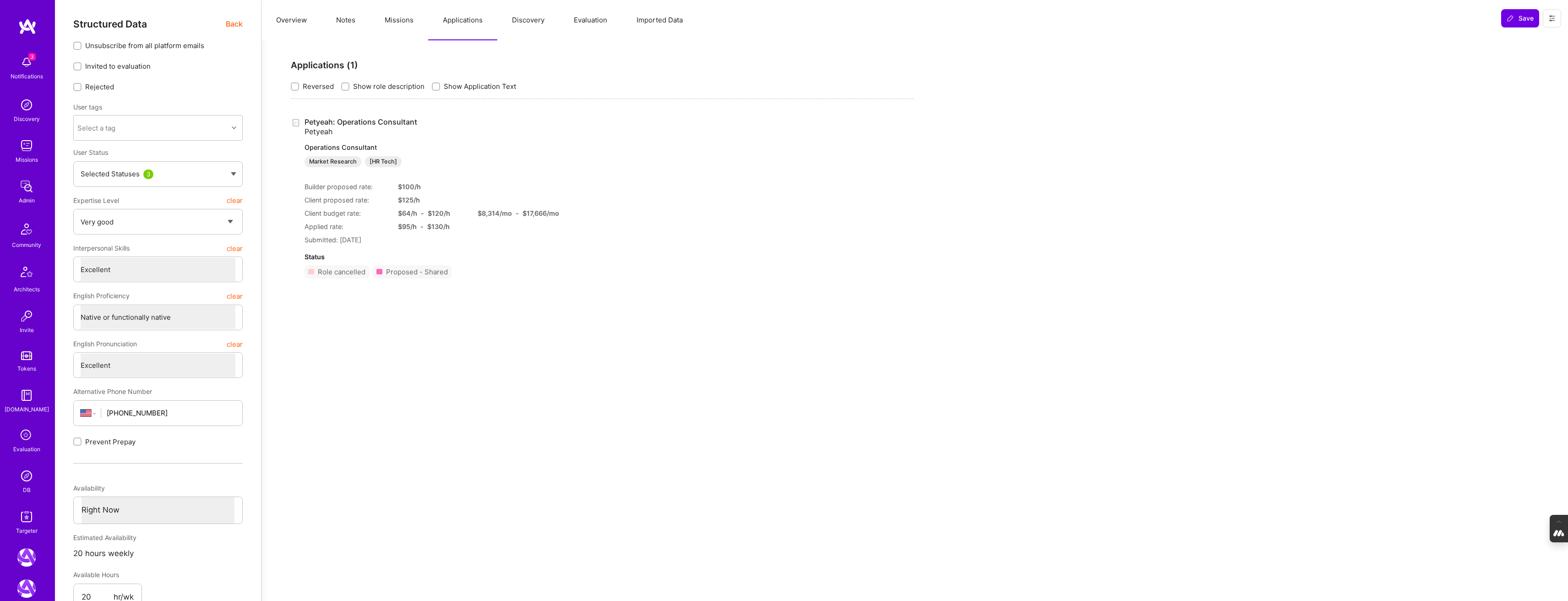
click at [394, 19] on button "Missions" at bounding box center [399, 20] width 58 height 41
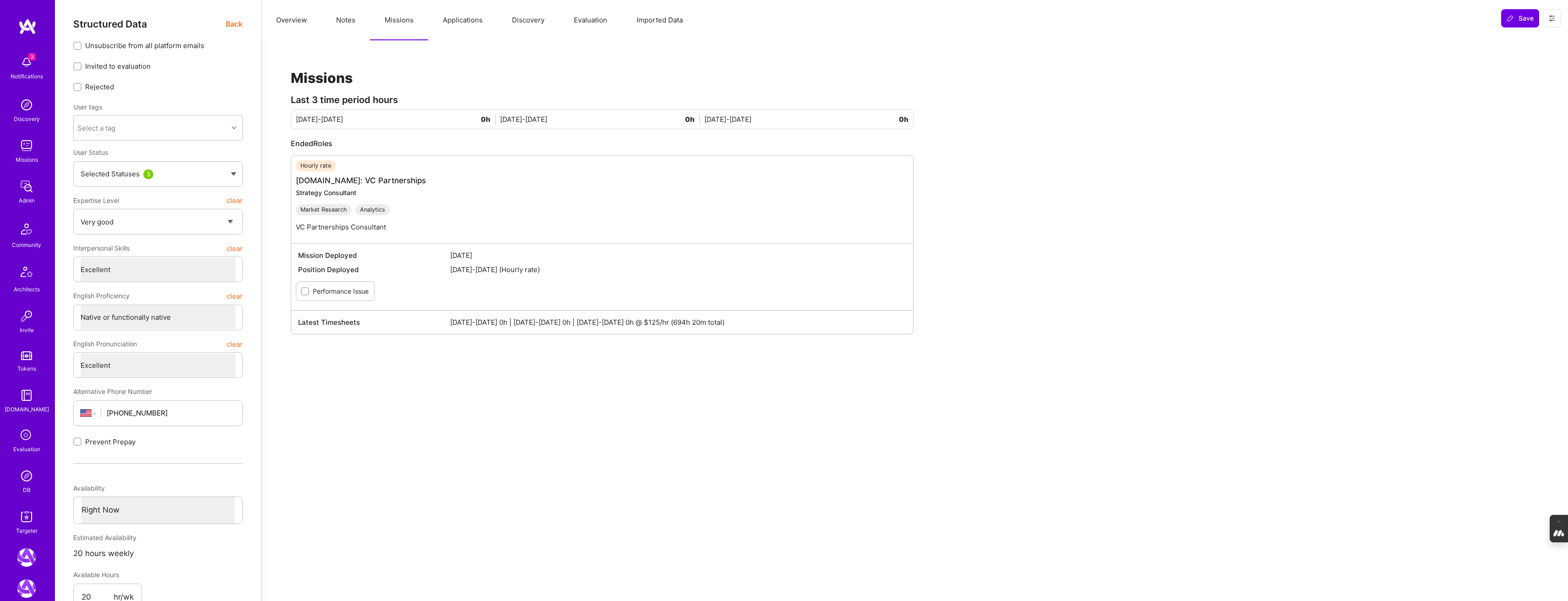
click at [342, 20] on button "Notes" at bounding box center [345, 20] width 48 height 41
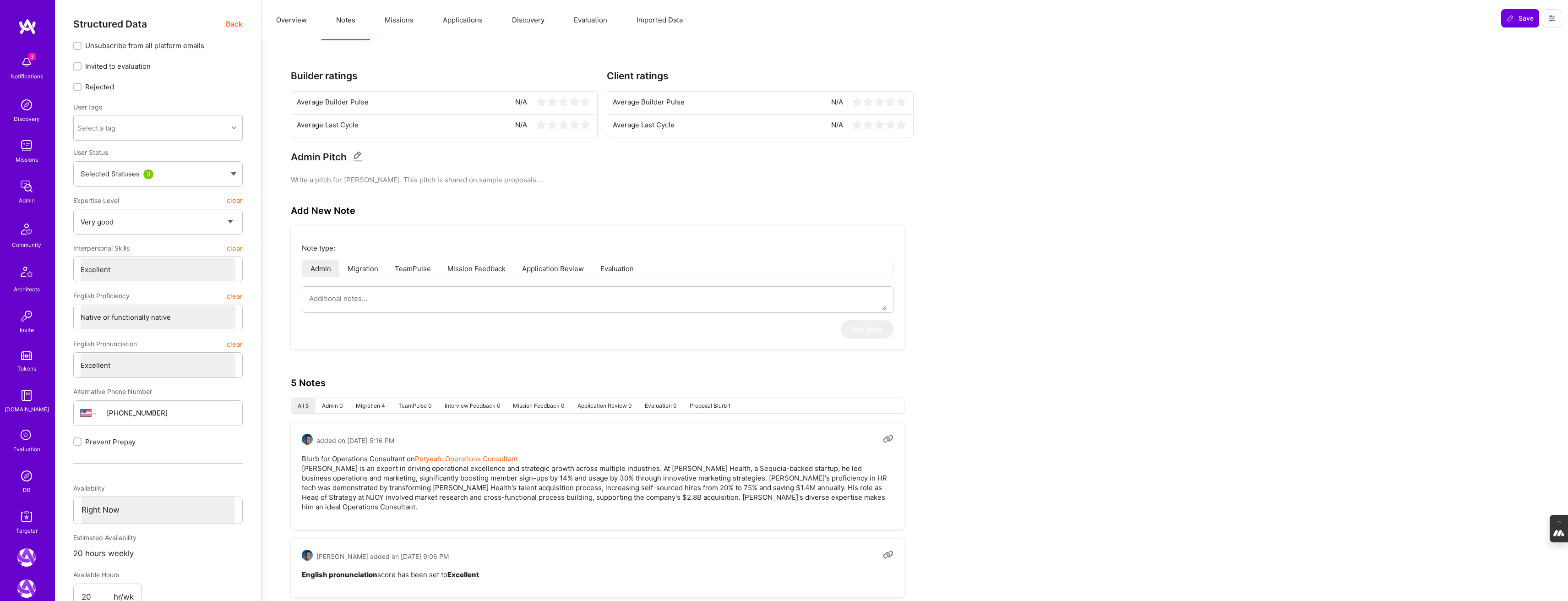
click at [295, 18] on button "Overview" at bounding box center [292, 20] width 60 height 41
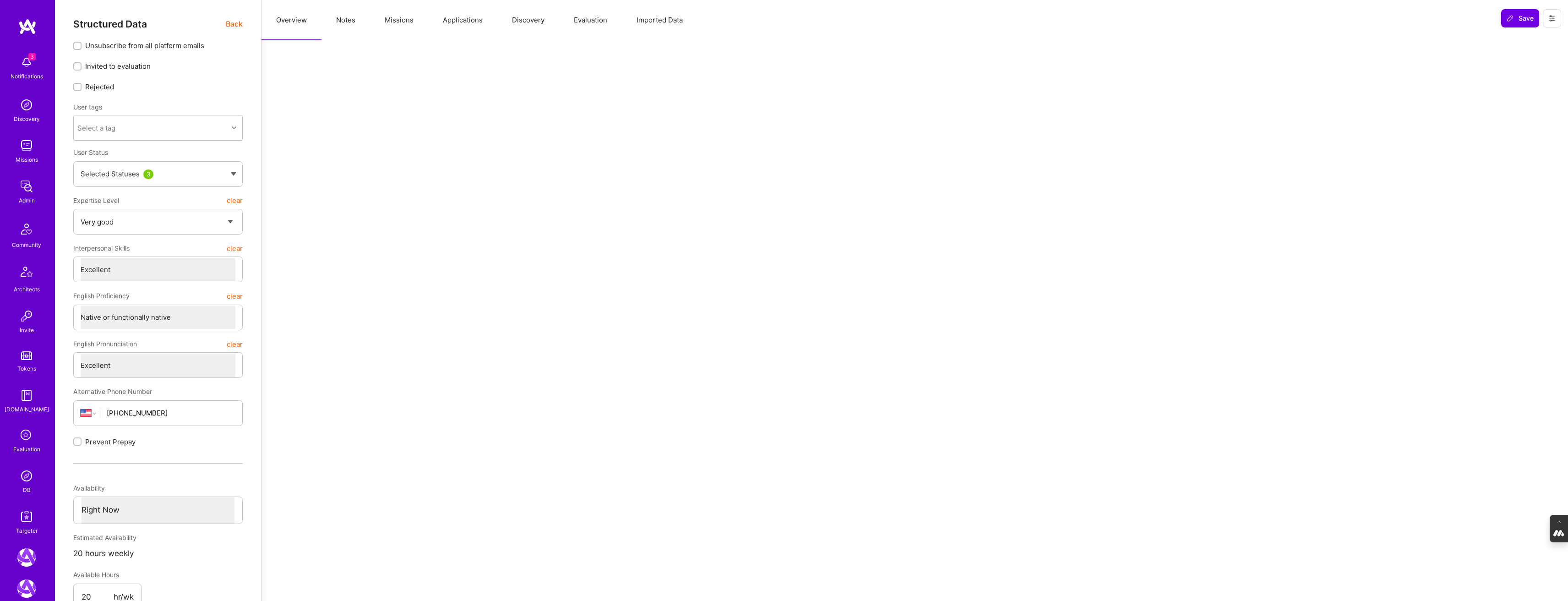
click at [234, 21] on span "Back" at bounding box center [234, 24] width 17 height 12
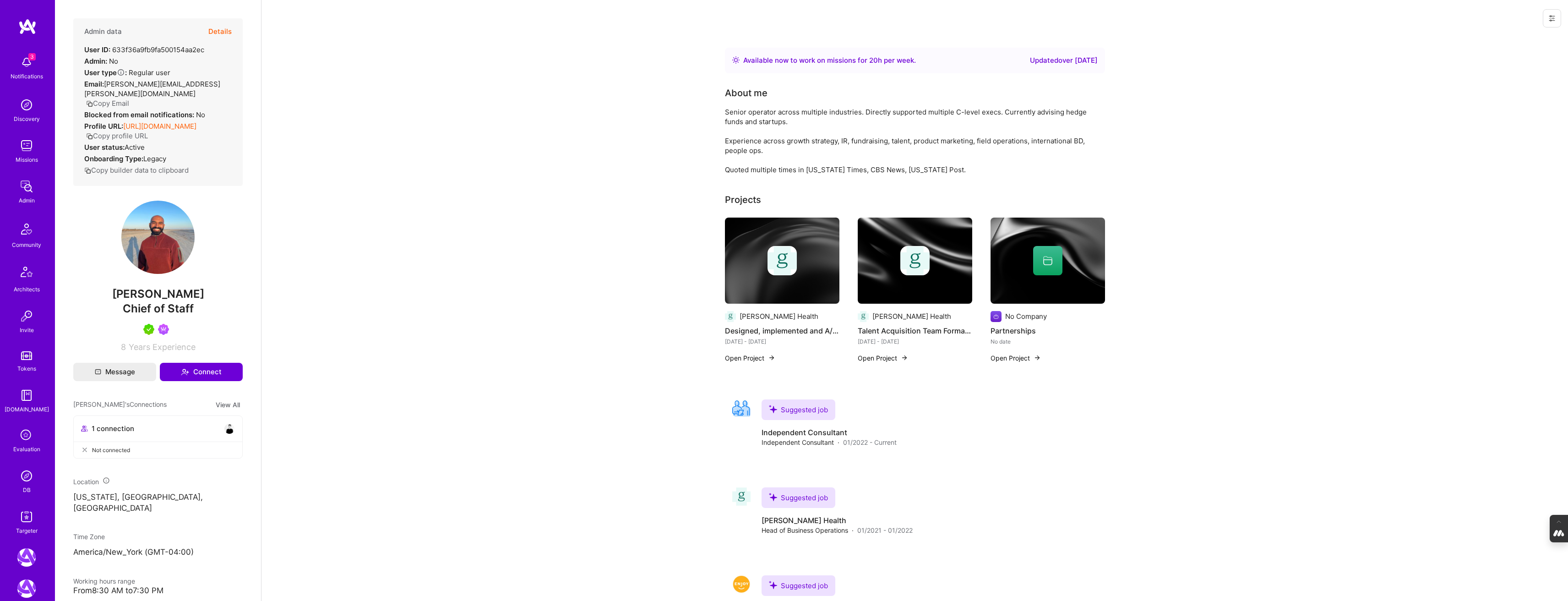
click at [220, 32] on button "Details" at bounding box center [220, 31] width 23 height 27
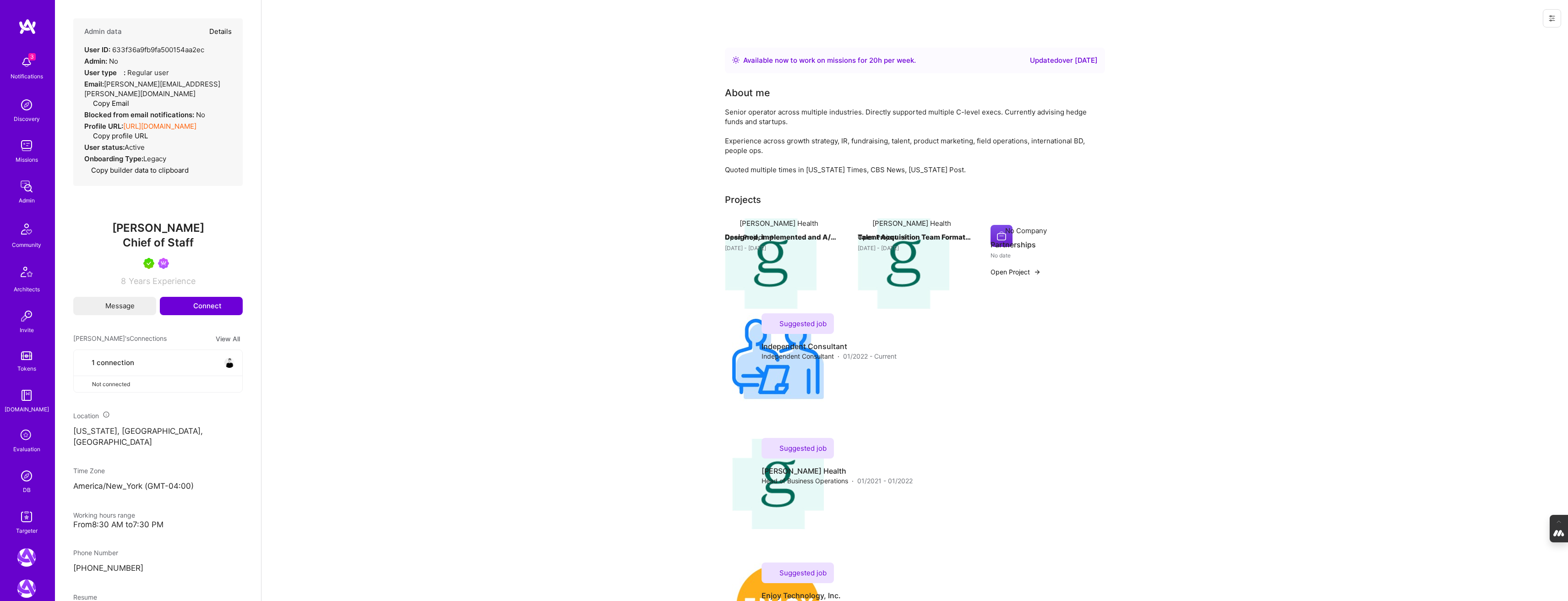
type textarea "x"
select select "5"
select select "7"
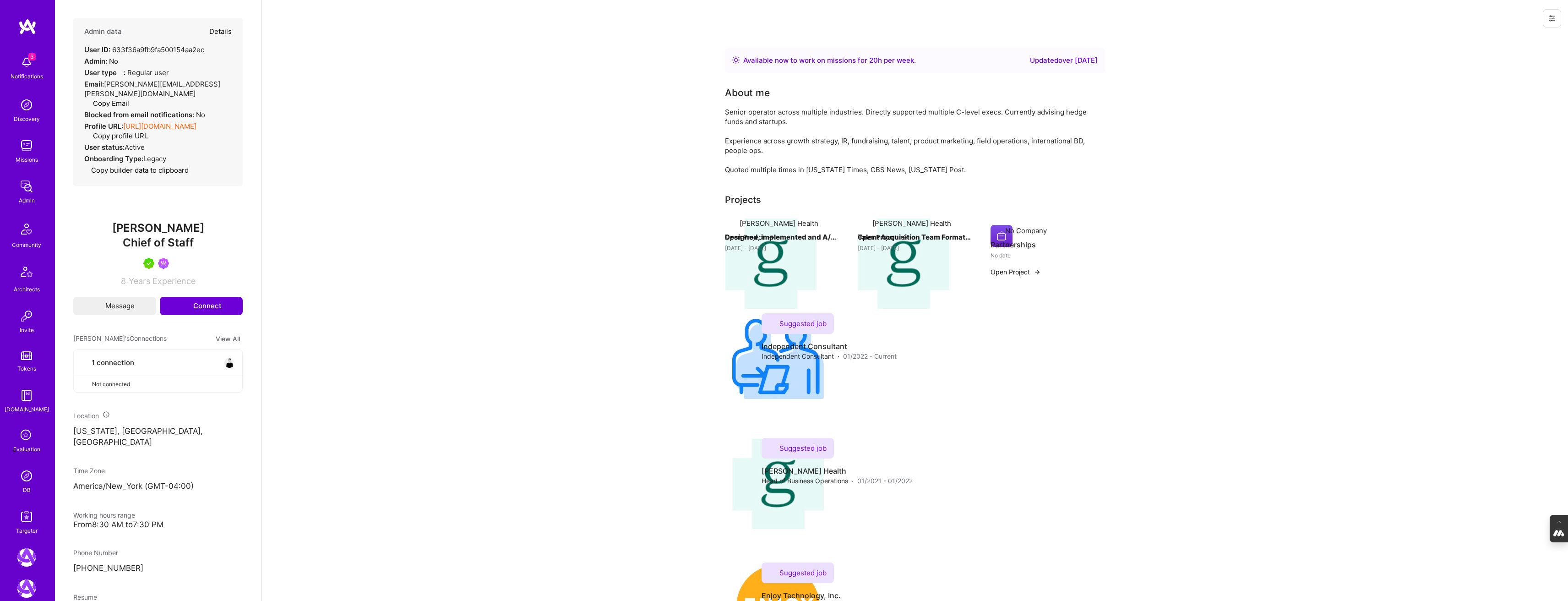
select select "US"
select select "Right Now"
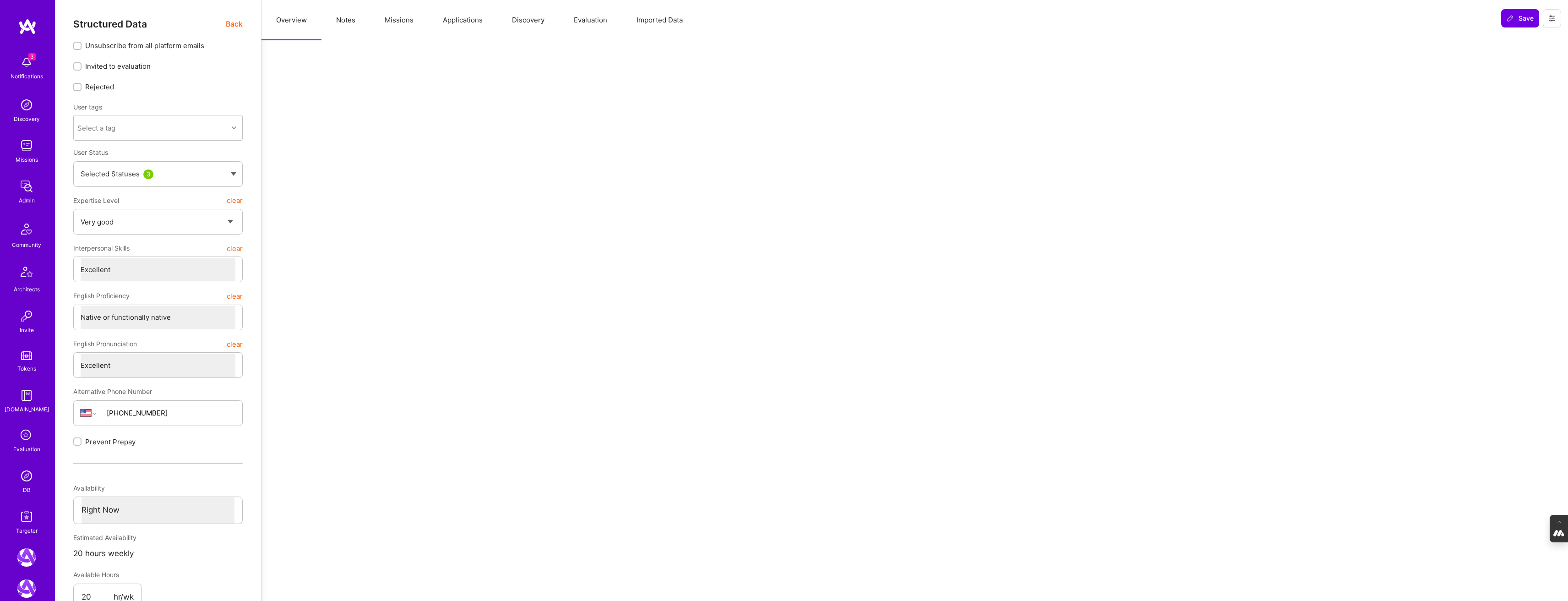
click at [520, 21] on button "Discovery" at bounding box center [528, 20] width 62 height 41
click at [454, 16] on button "Applications" at bounding box center [463, 20] width 69 height 41
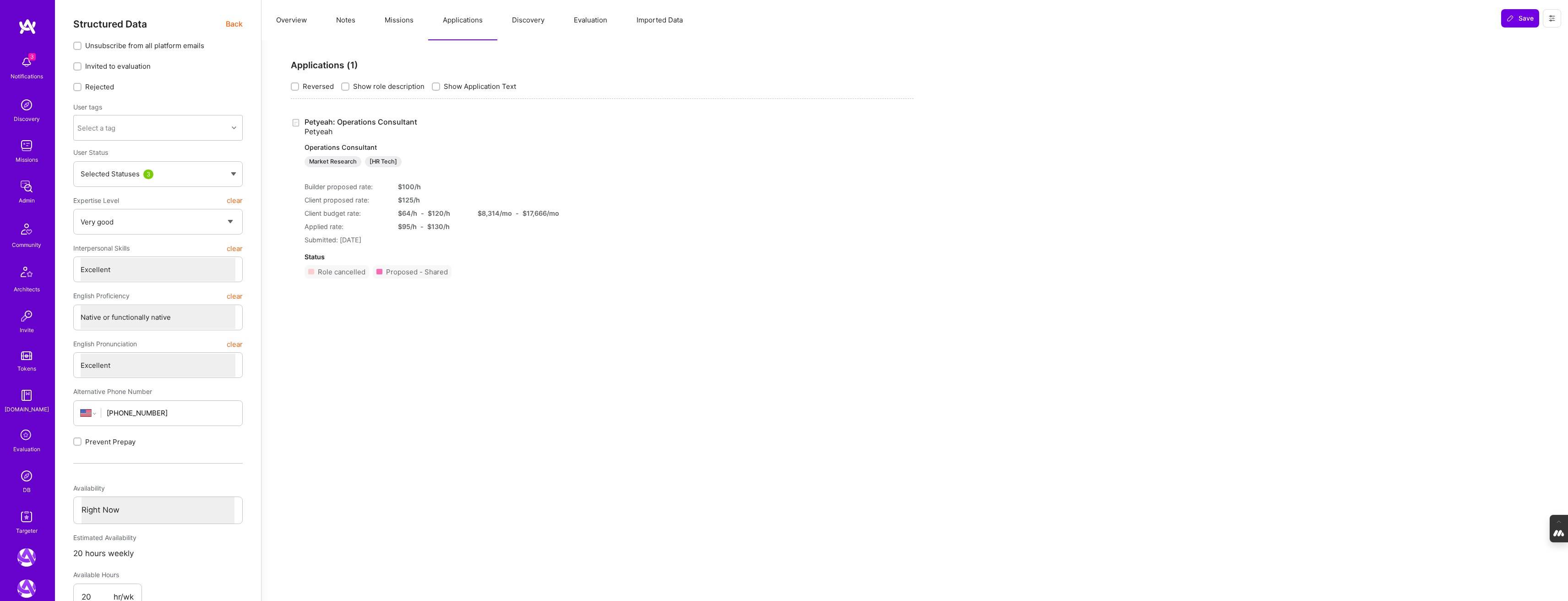
click at [397, 18] on button "Missions" at bounding box center [399, 20] width 58 height 41
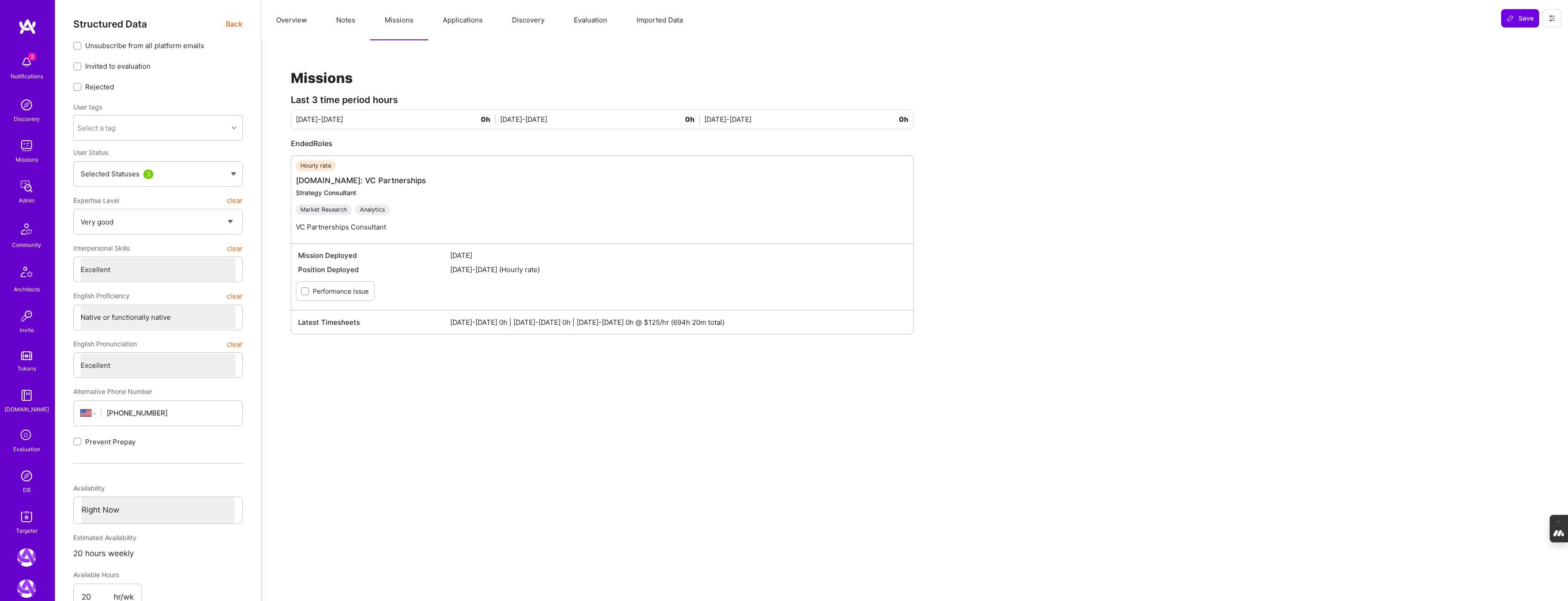
click at [337, 22] on button "Notes" at bounding box center [345, 20] width 48 height 41
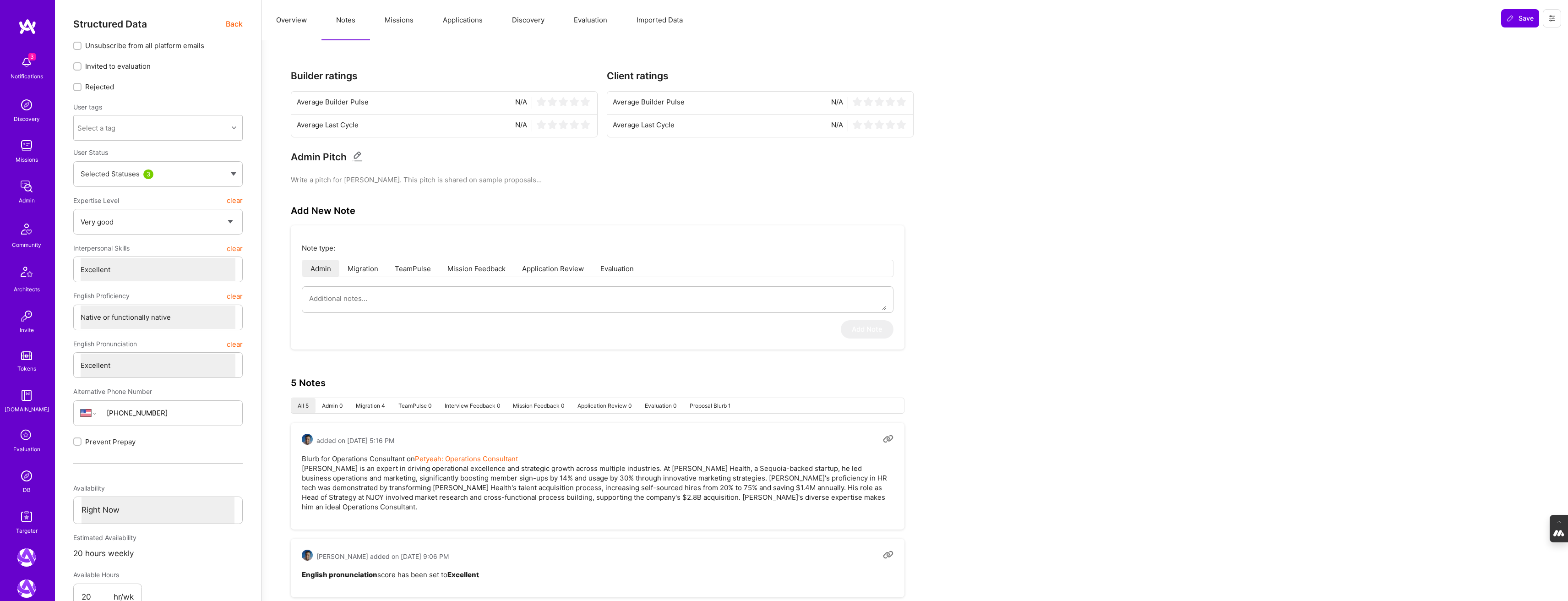
type textarea "x"
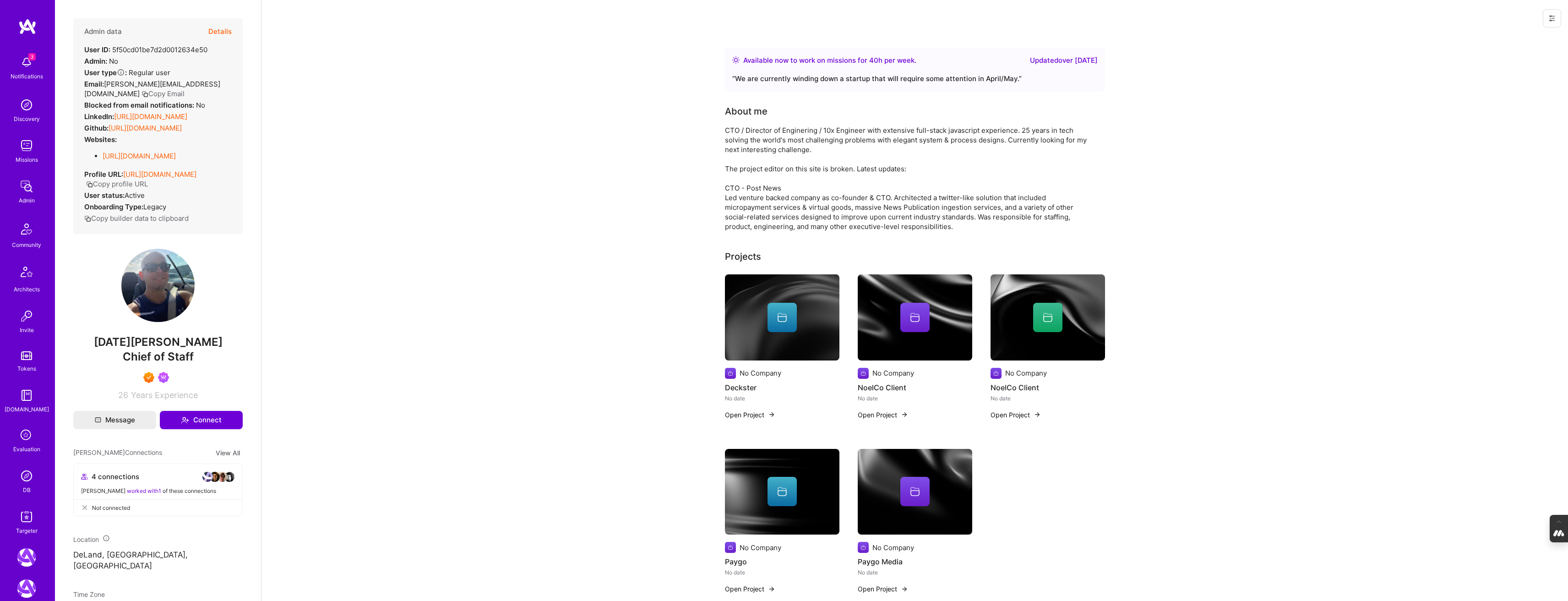
click at [216, 29] on button "Details" at bounding box center [220, 31] width 23 height 27
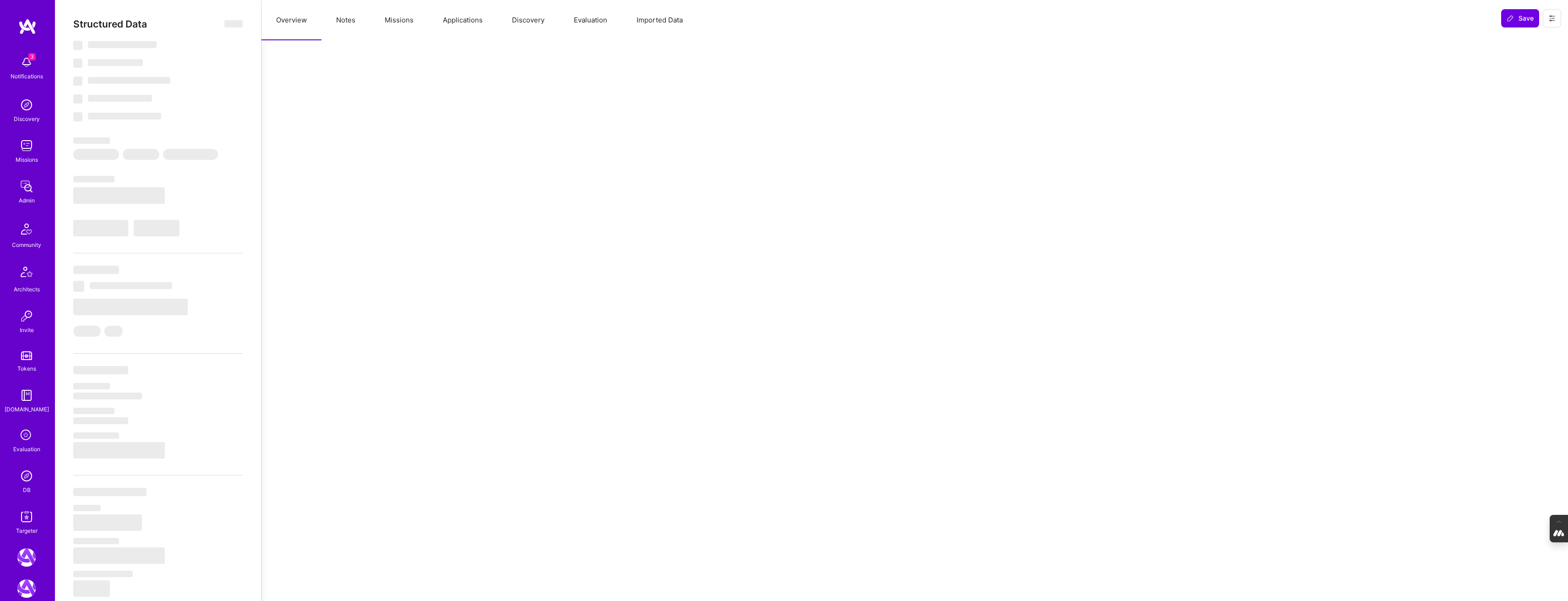
click at [458, 18] on button "Applications" at bounding box center [463, 20] width 69 height 41
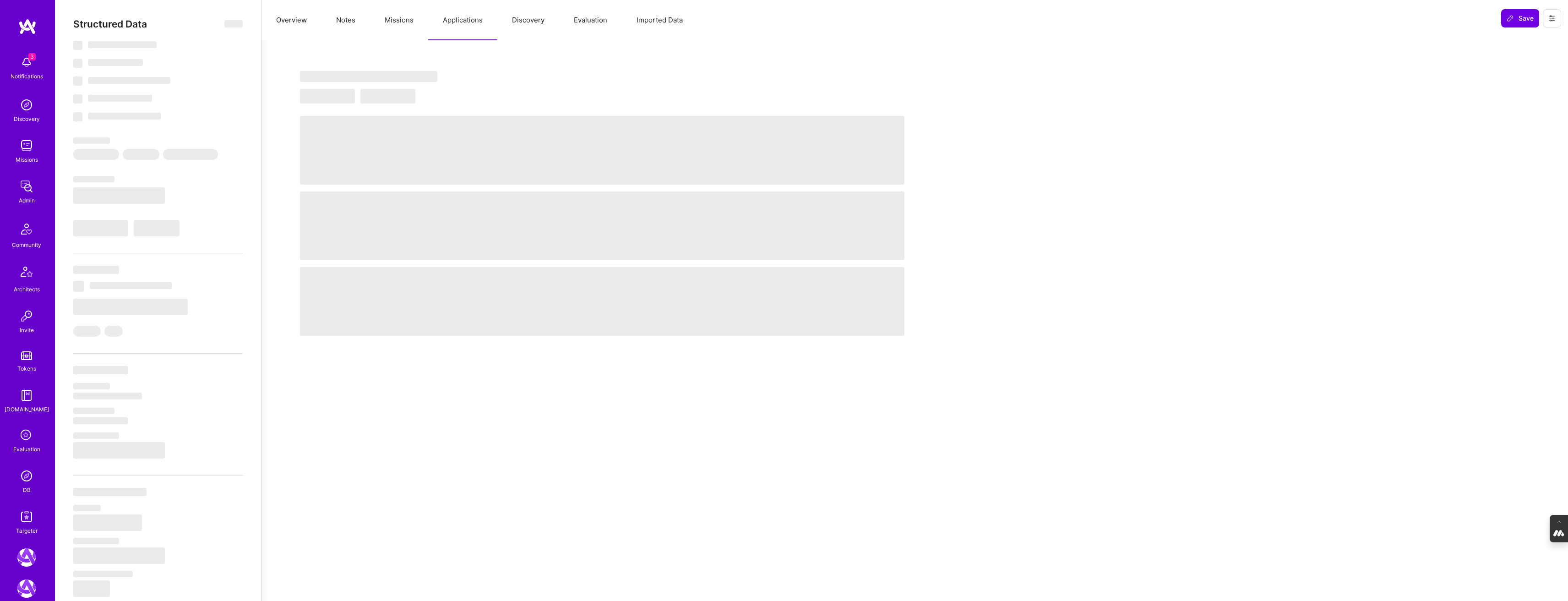
select select "Right Now"
select select "7"
select select "4"
select select "7"
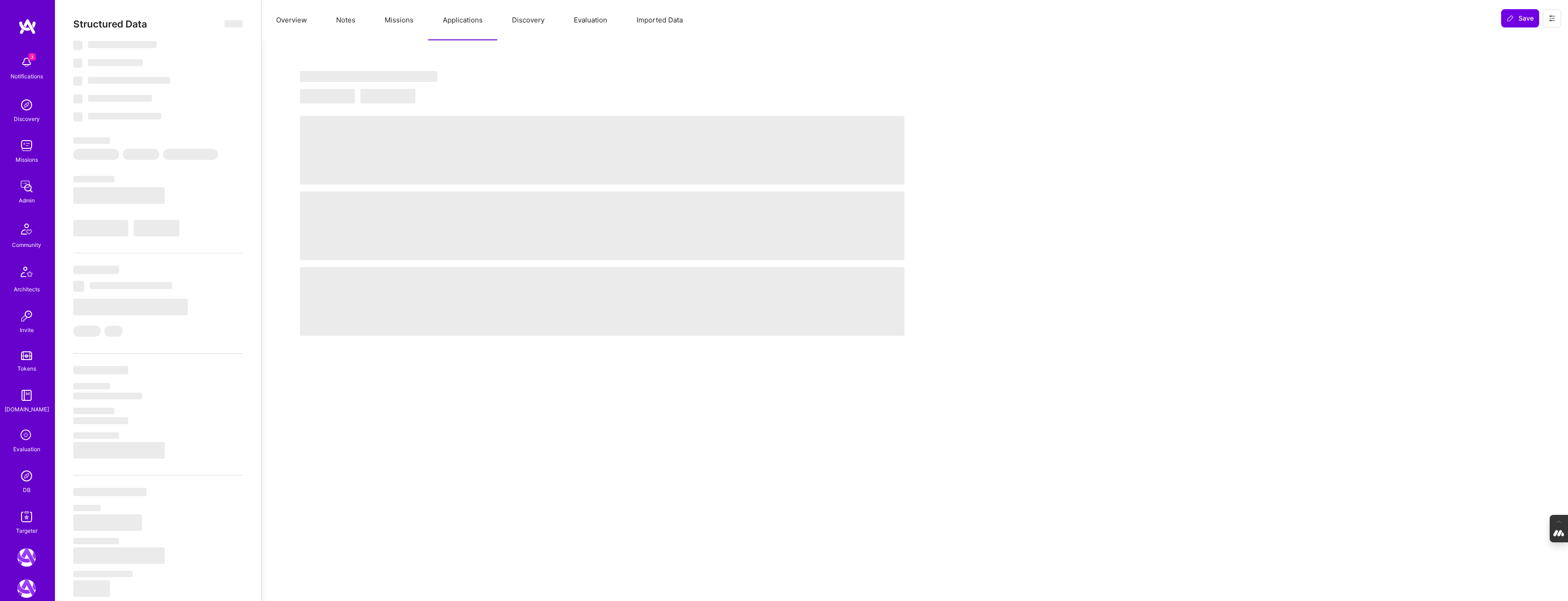
select select "US"
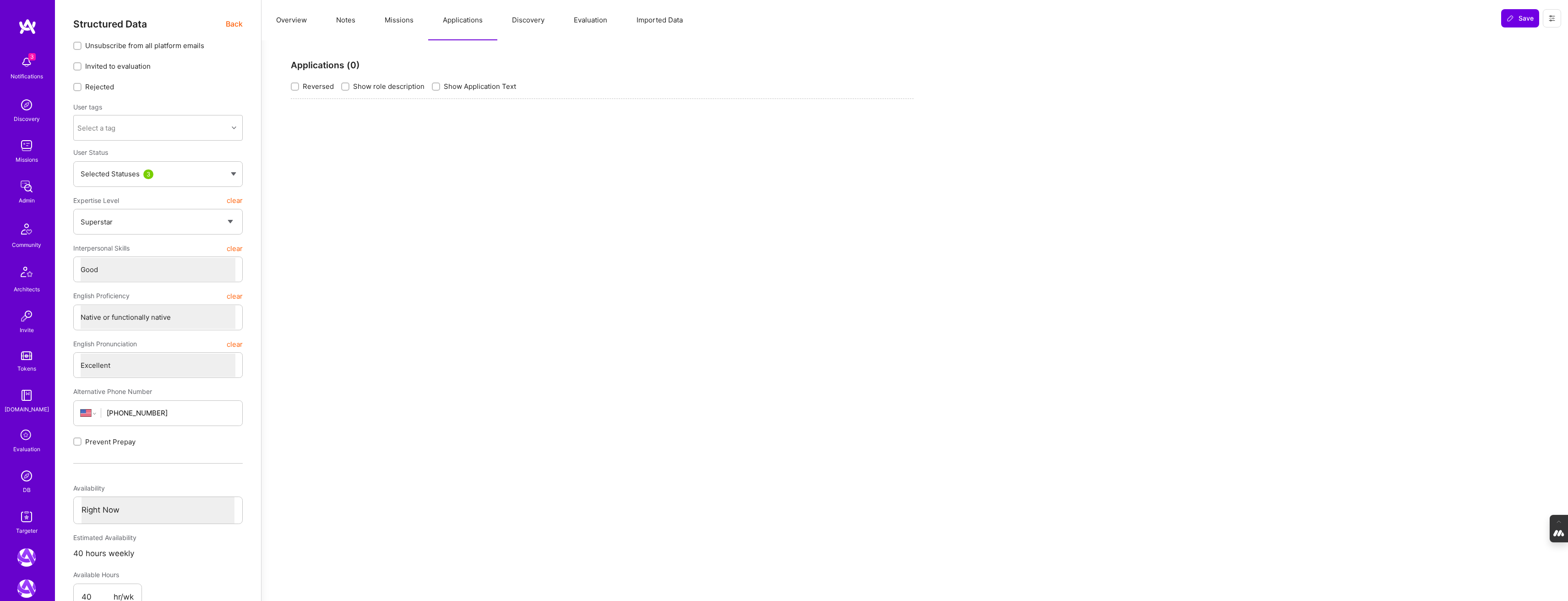
click at [404, 18] on button "Missions" at bounding box center [399, 20] width 58 height 41
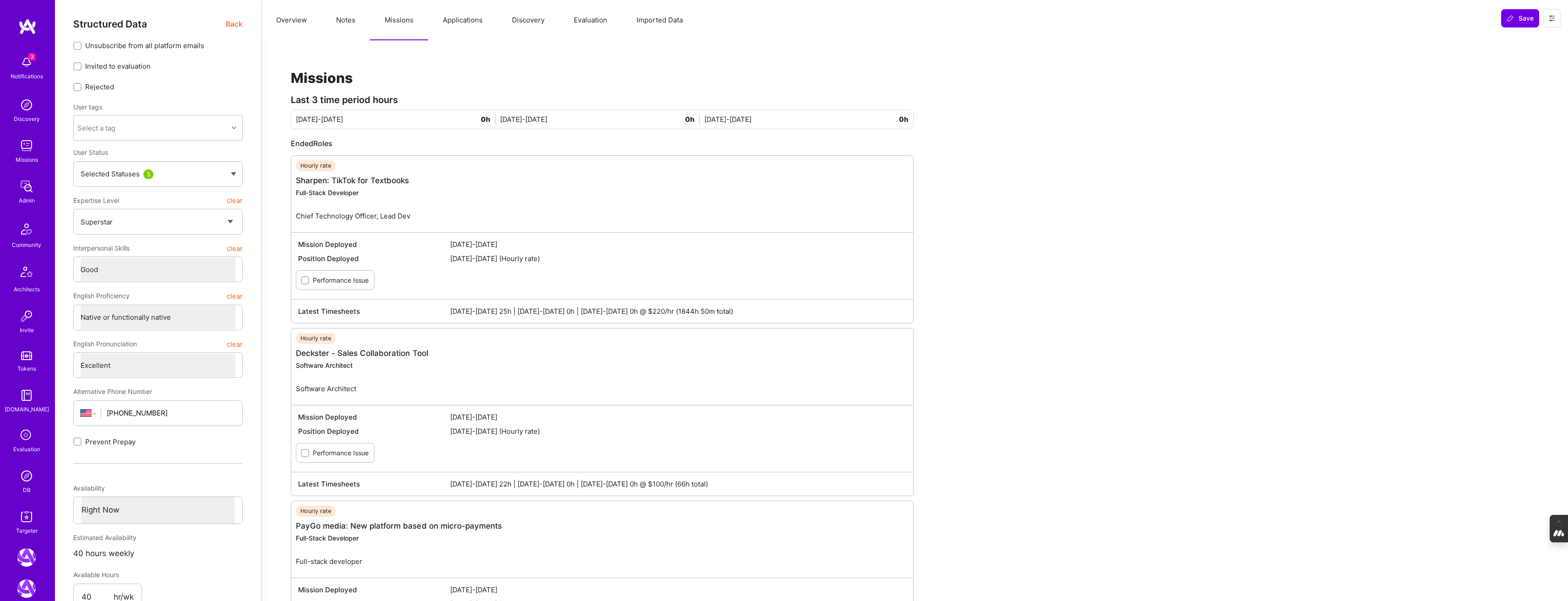
click at [459, 16] on button "Applications" at bounding box center [463, 20] width 69 height 41
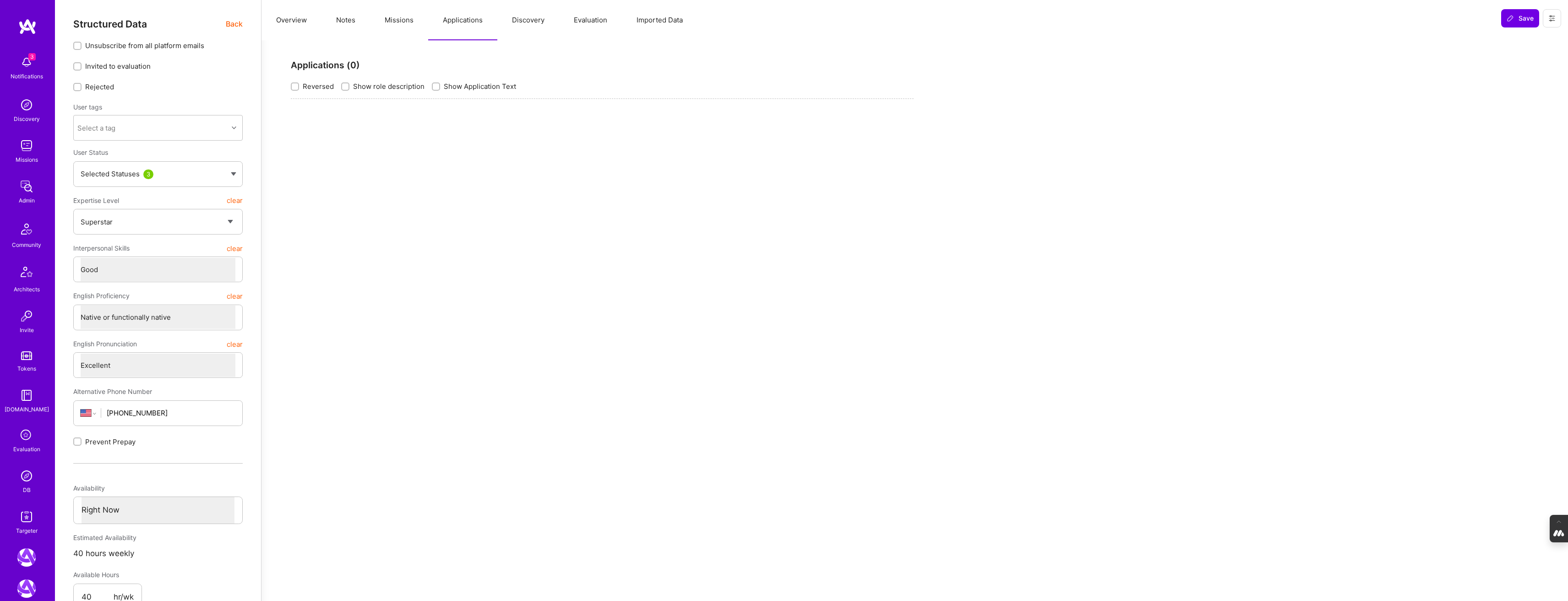
click at [536, 25] on button "Discovery" at bounding box center [528, 20] width 62 height 41
click at [340, 22] on button "Notes" at bounding box center [345, 20] width 48 height 41
type textarea "x"
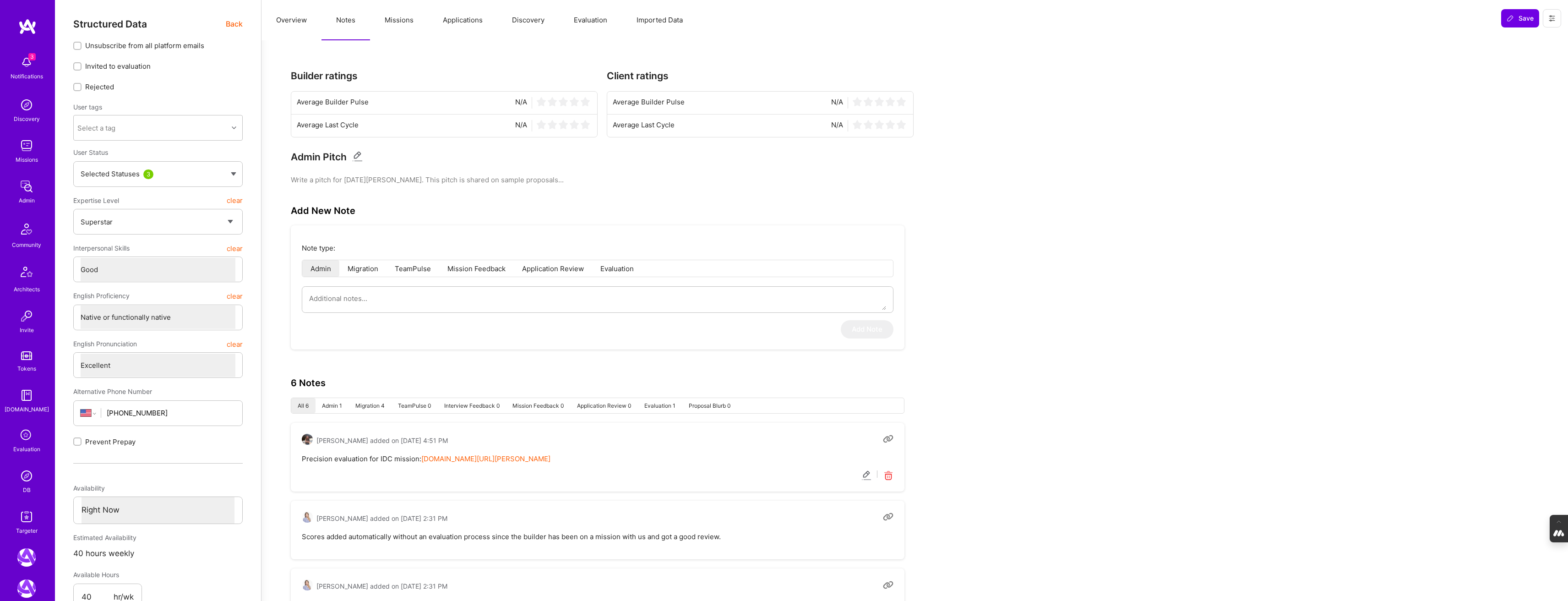
click at [292, 21] on button "Overview" at bounding box center [292, 20] width 60 height 41
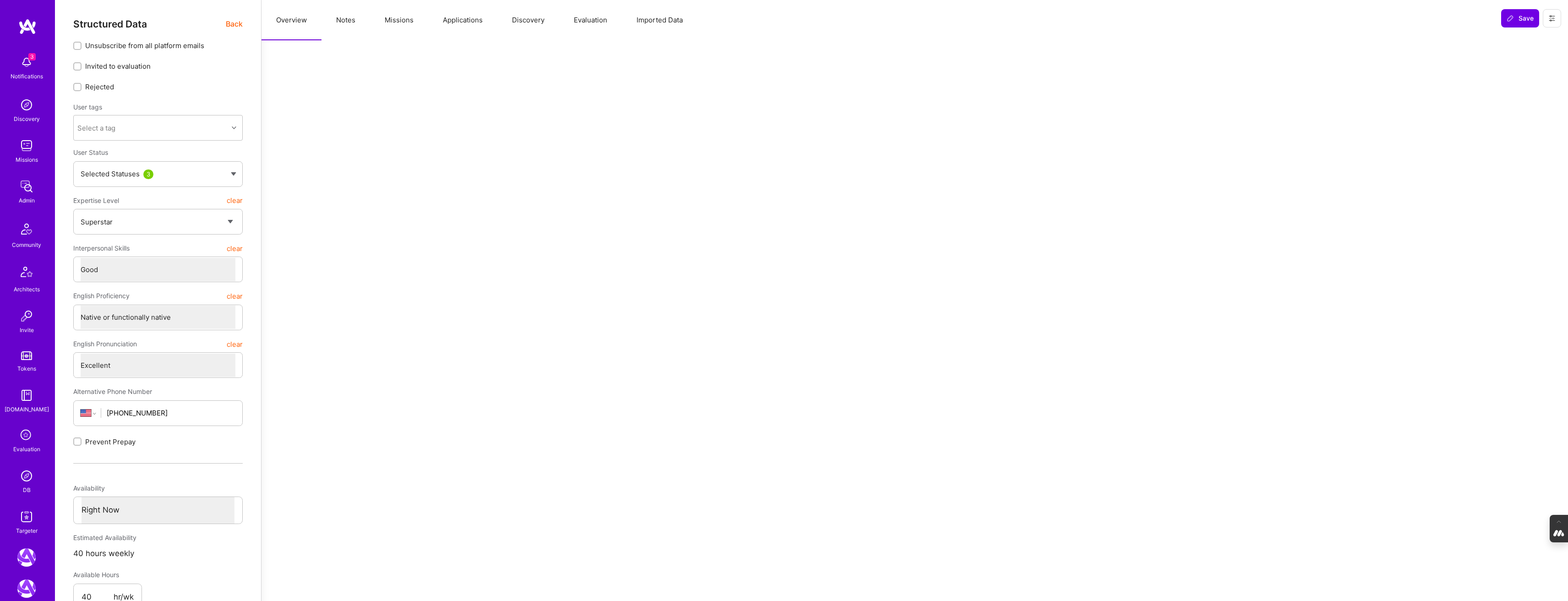
click at [232, 21] on span "Back" at bounding box center [234, 24] width 17 height 12
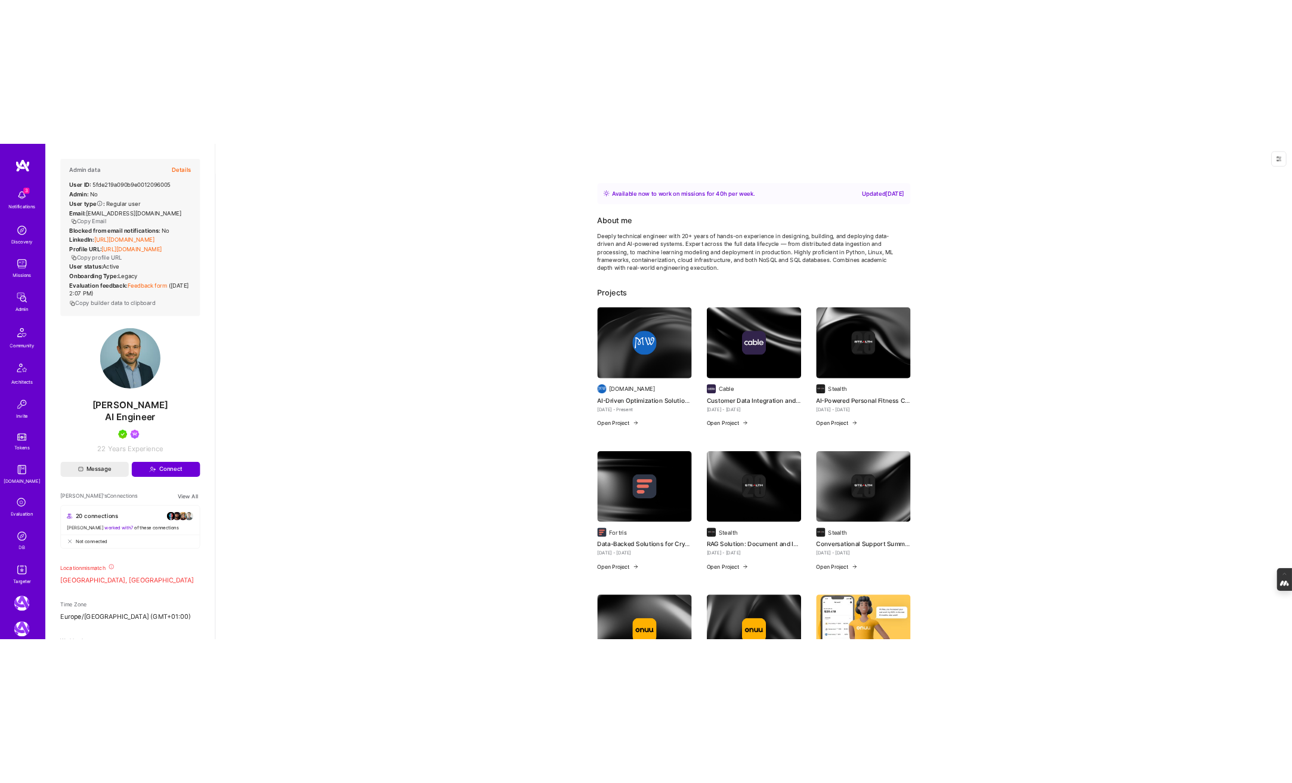
scroll to position [893, 0]
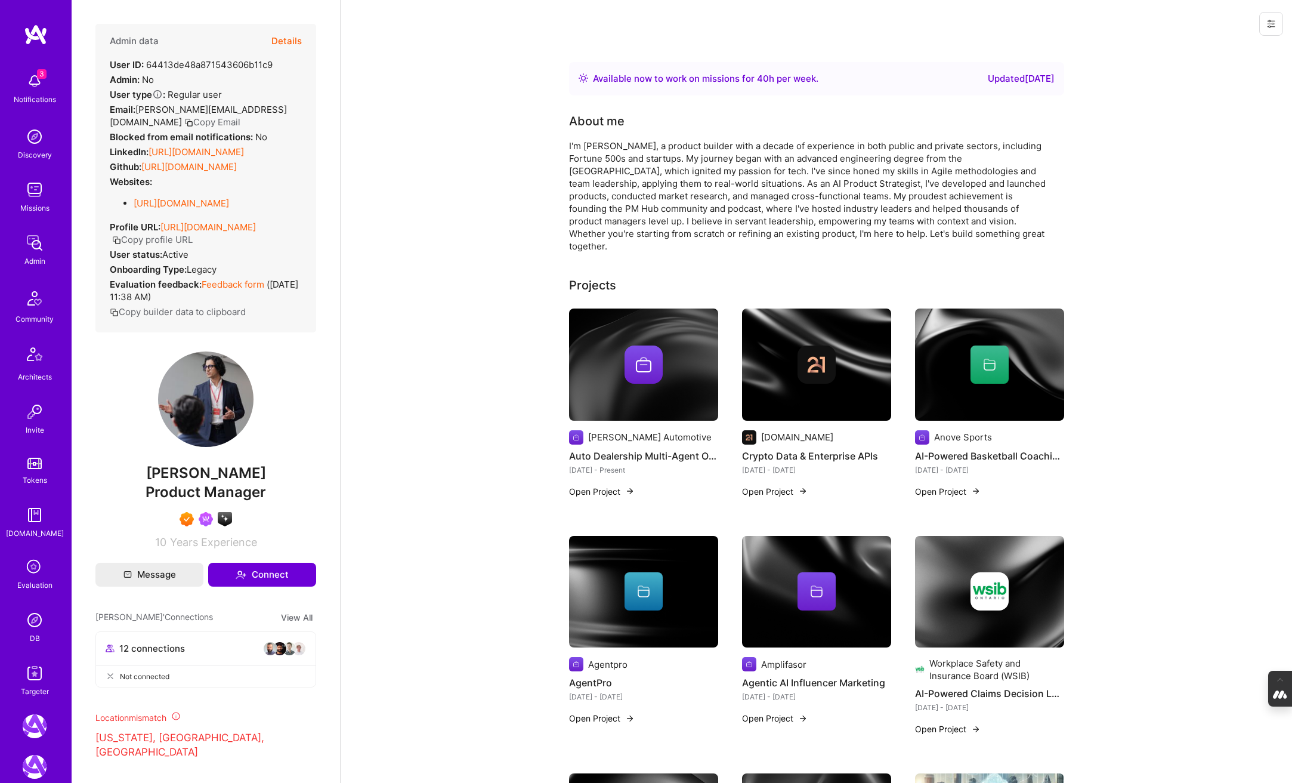
scroll to position [143, 0]
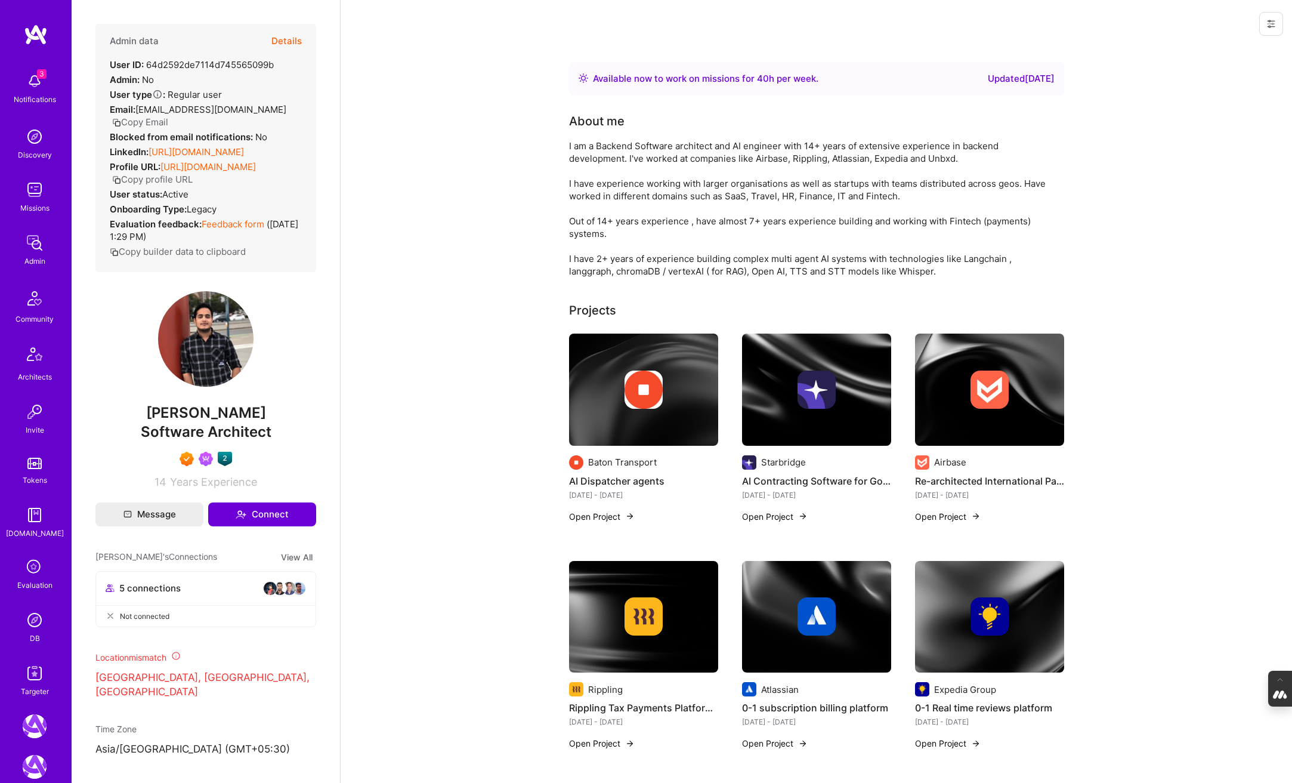
scroll to position [88, 0]
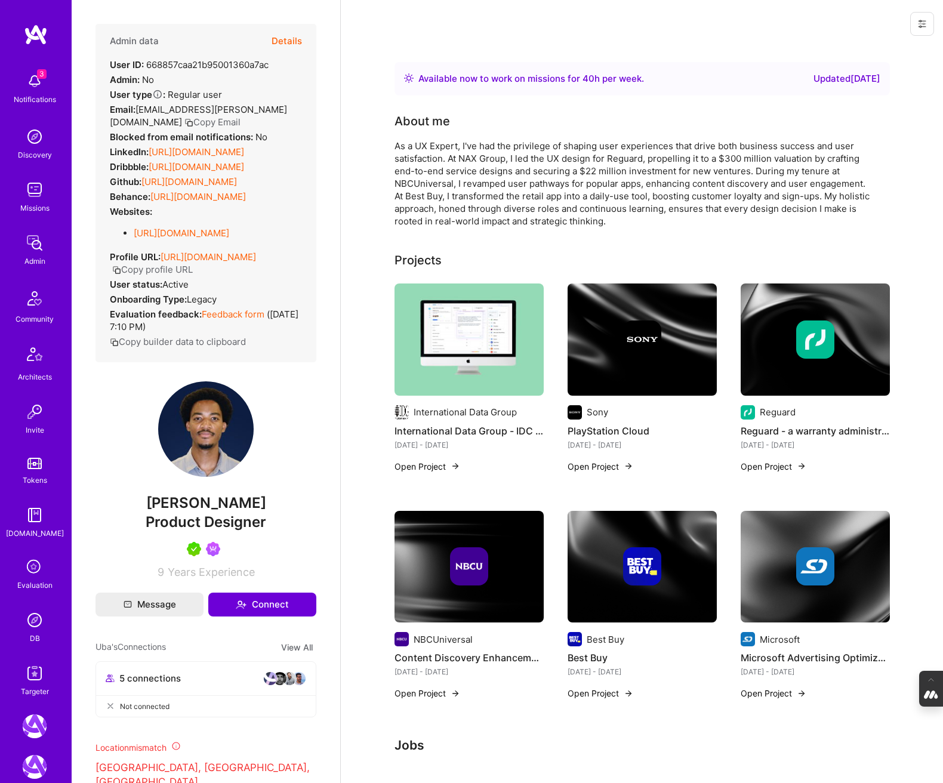
click at [287, 39] on button "Details" at bounding box center [286, 41] width 30 height 35
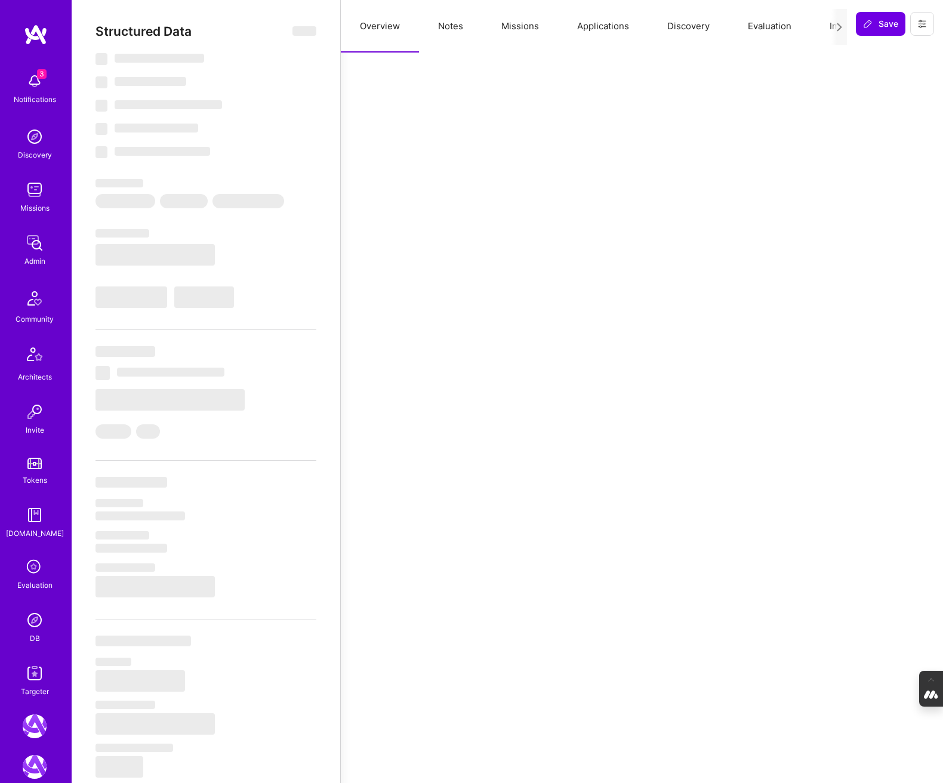
click at [742, 27] on button "Evaluation" at bounding box center [769, 26] width 82 height 53
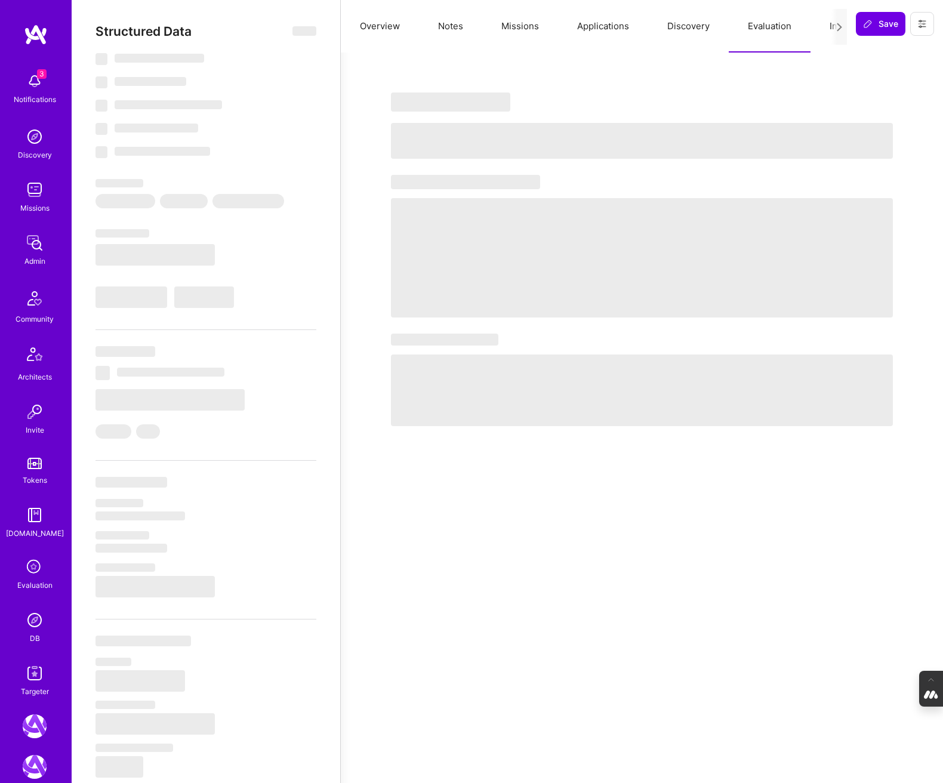
select select "Right Now"
select select "5"
select select "7"
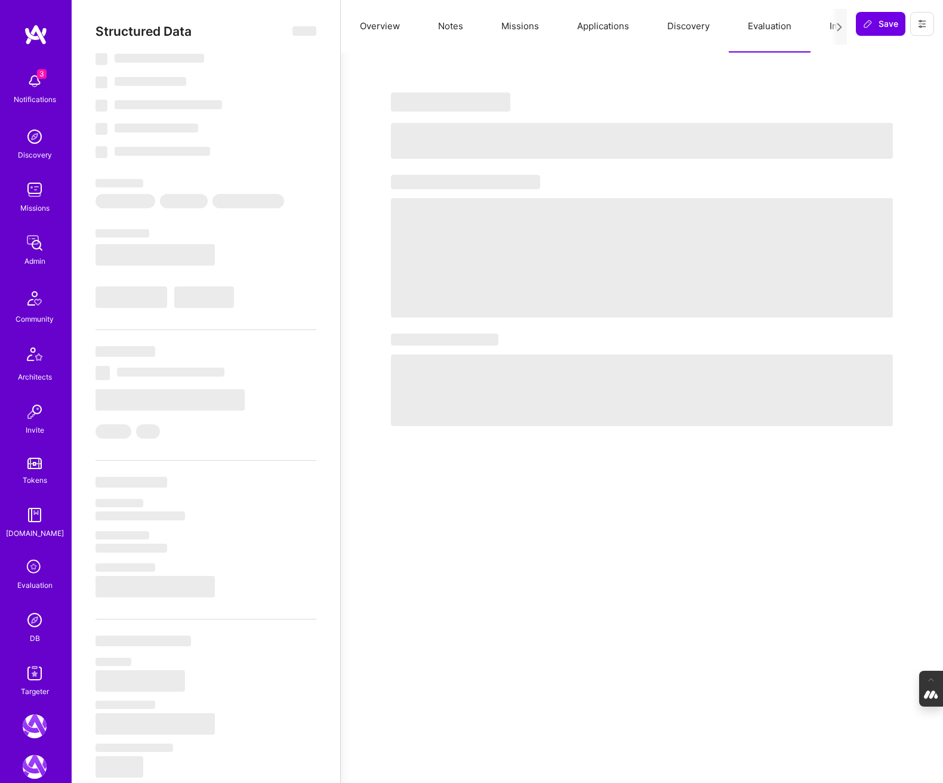
select select "US"
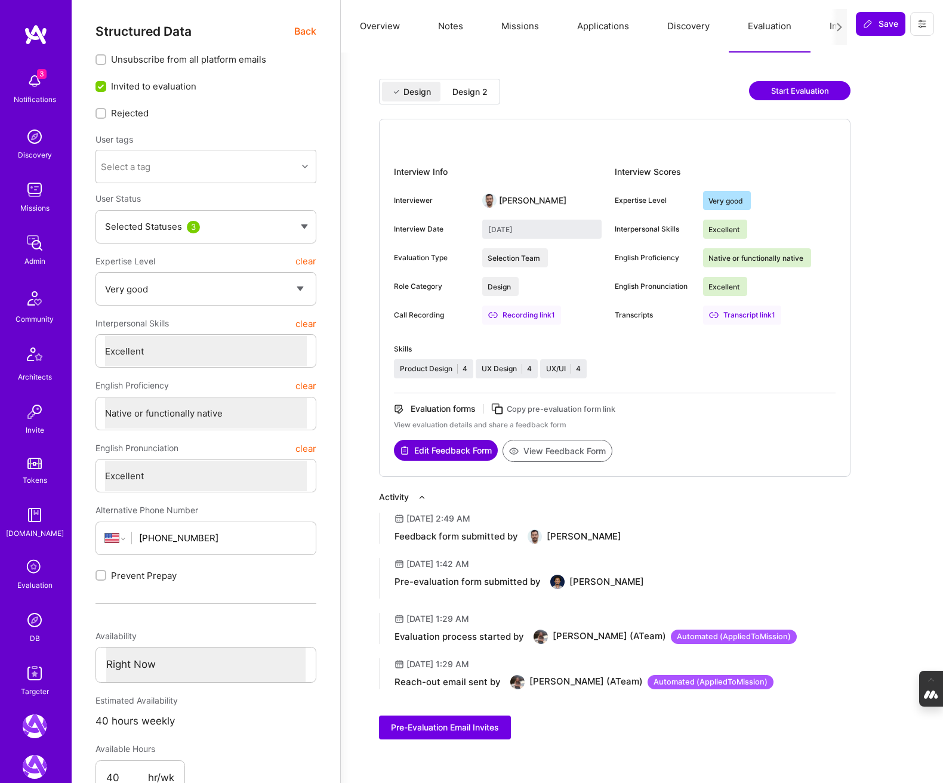
click at [480, 92] on div "Design 2" at bounding box center [469, 92] width 35 height 12
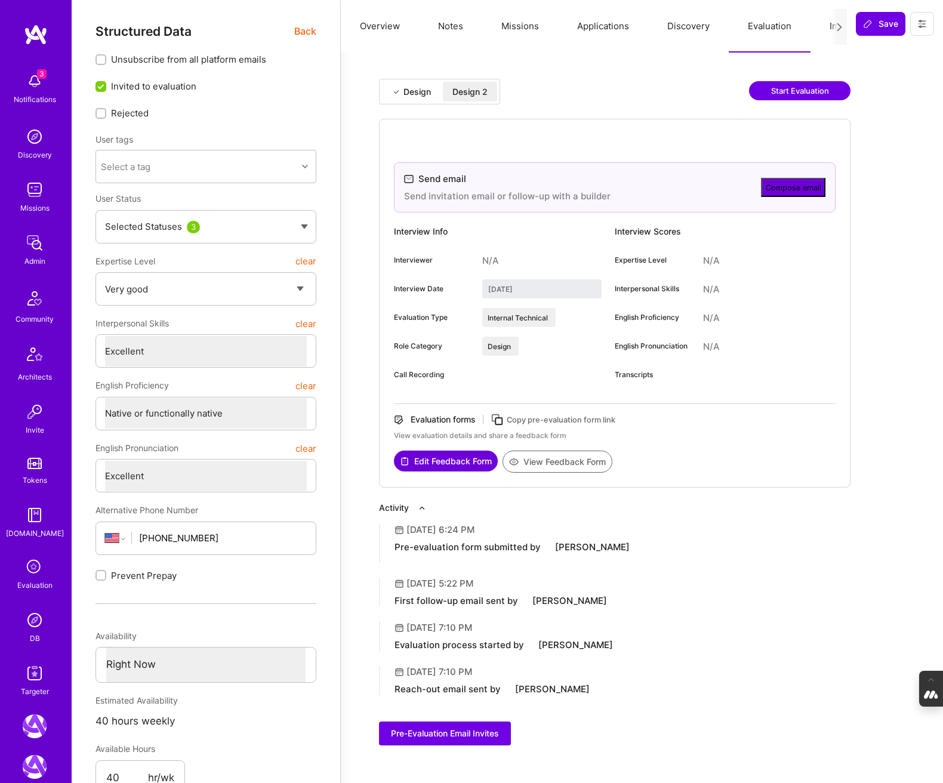
type input "September 30, 2025"
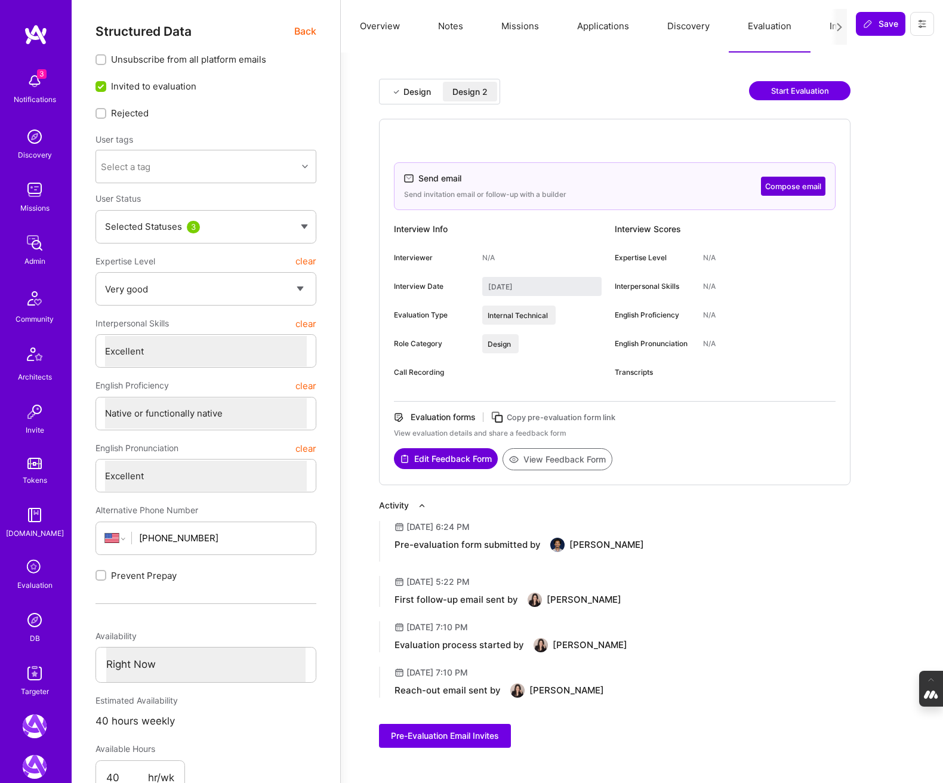
click at [690, 23] on button "Discovery" at bounding box center [688, 26] width 81 height 53
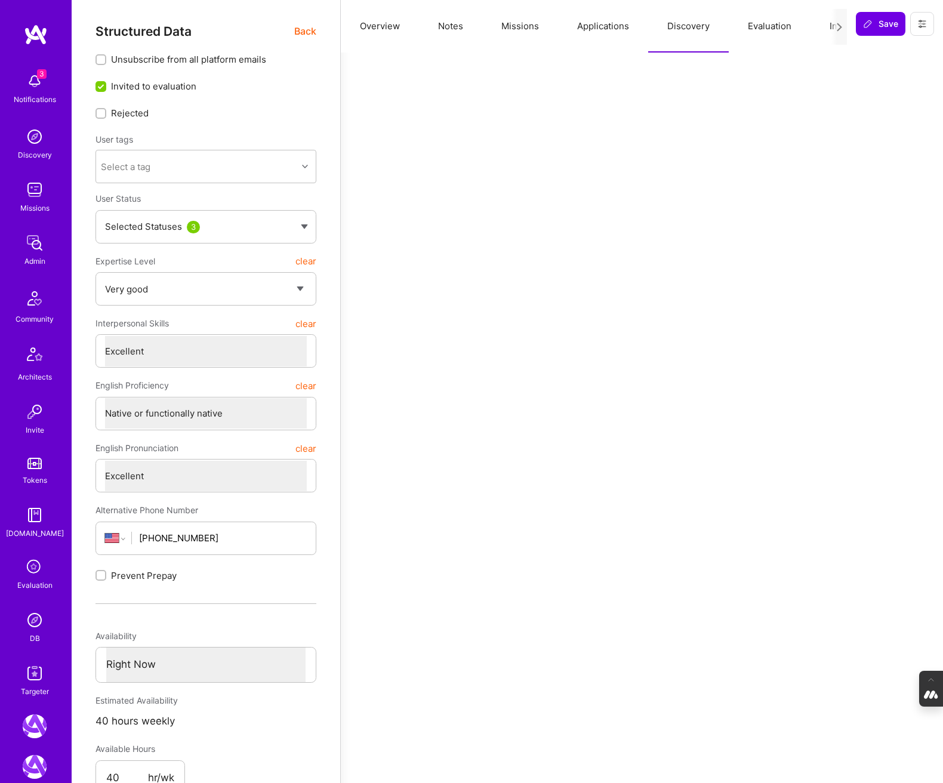
click at [600, 31] on button "Applications" at bounding box center [603, 26] width 90 height 53
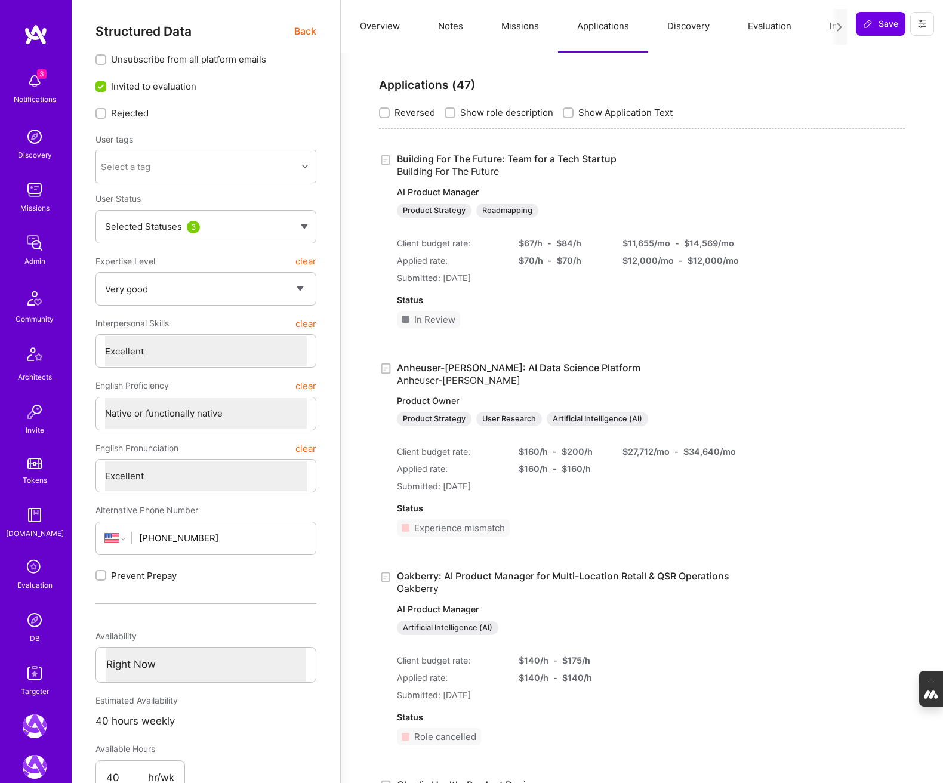
click at [509, 26] on button "Missions" at bounding box center [520, 26] width 76 height 53
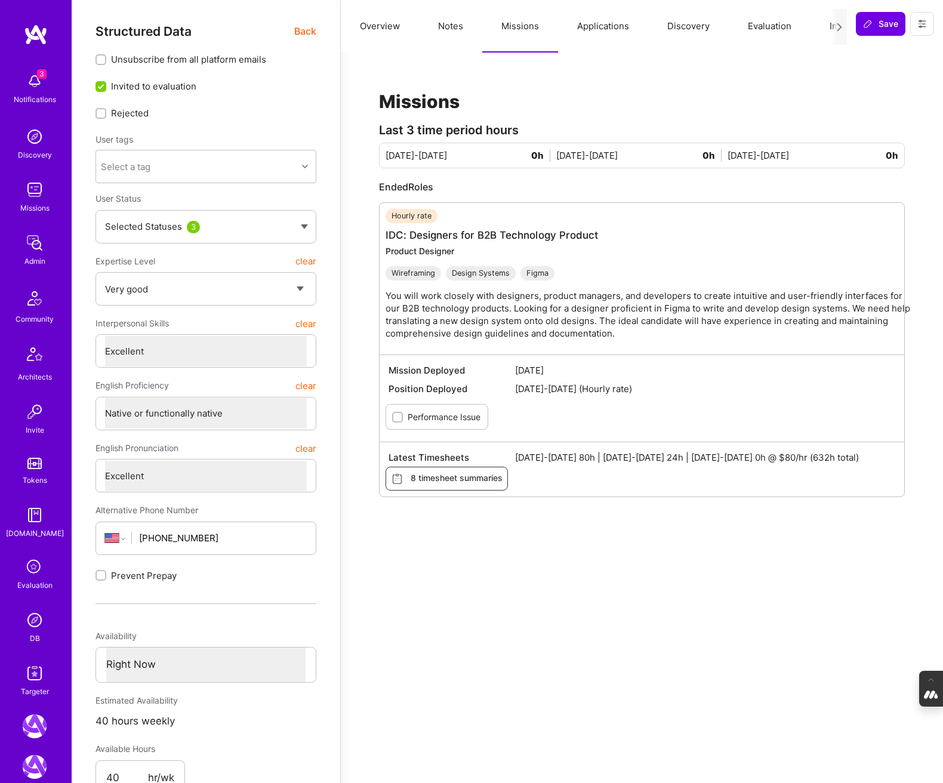
click at [441, 24] on button "Notes" at bounding box center [450, 26] width 63 height 53
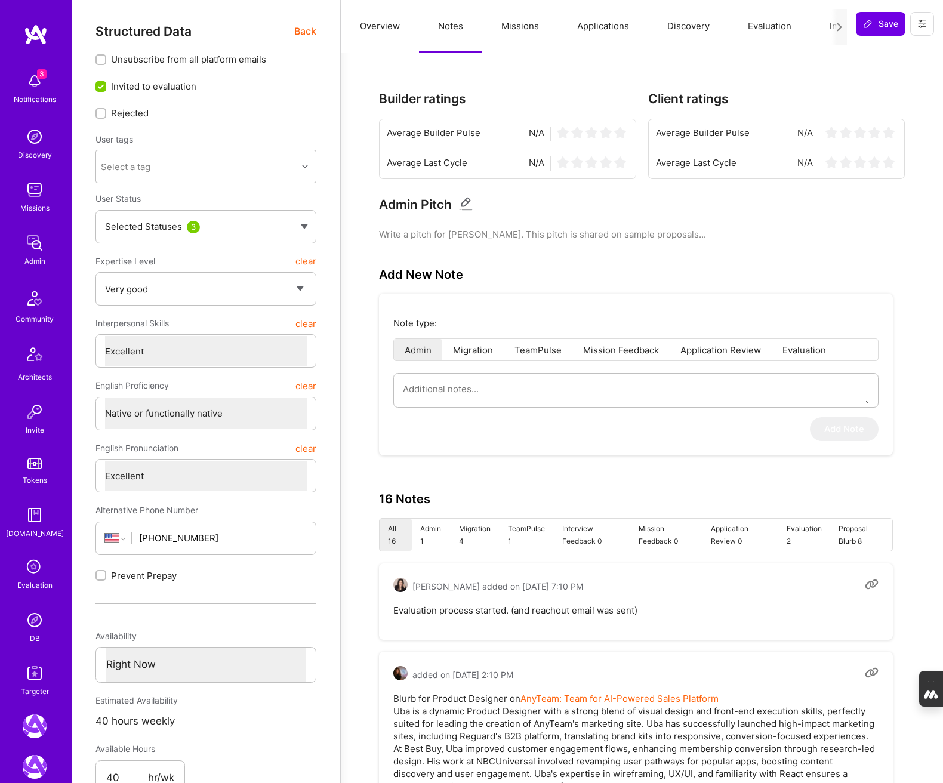
click at [372, 23] on button "Overview" at bounding box center [380, 26] width 78 height 53
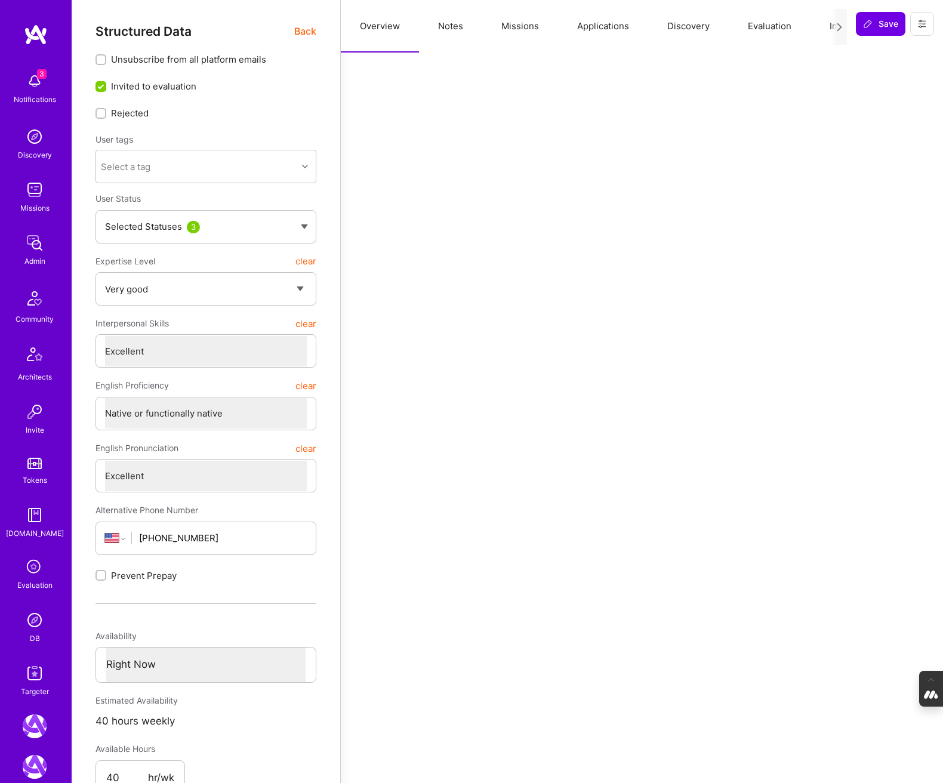
click at [308, 32] on span "Back" at bounding box center [305, 31] width 22 height 15
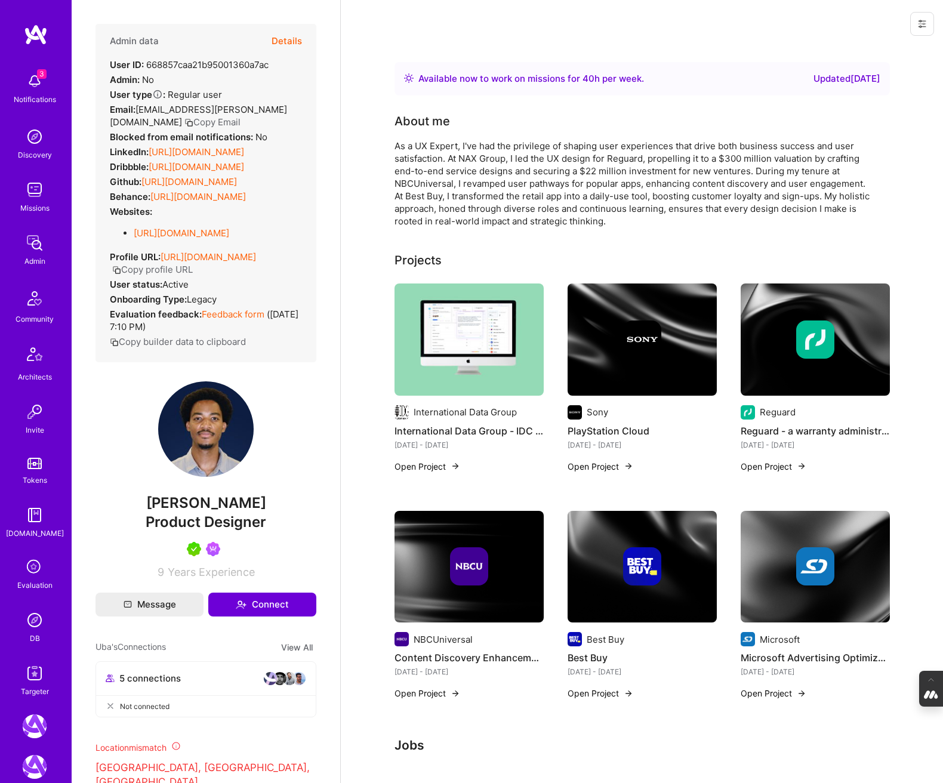
click at [290, 44] on button "Details" at bounding box center [286, 41] width 30 height 35
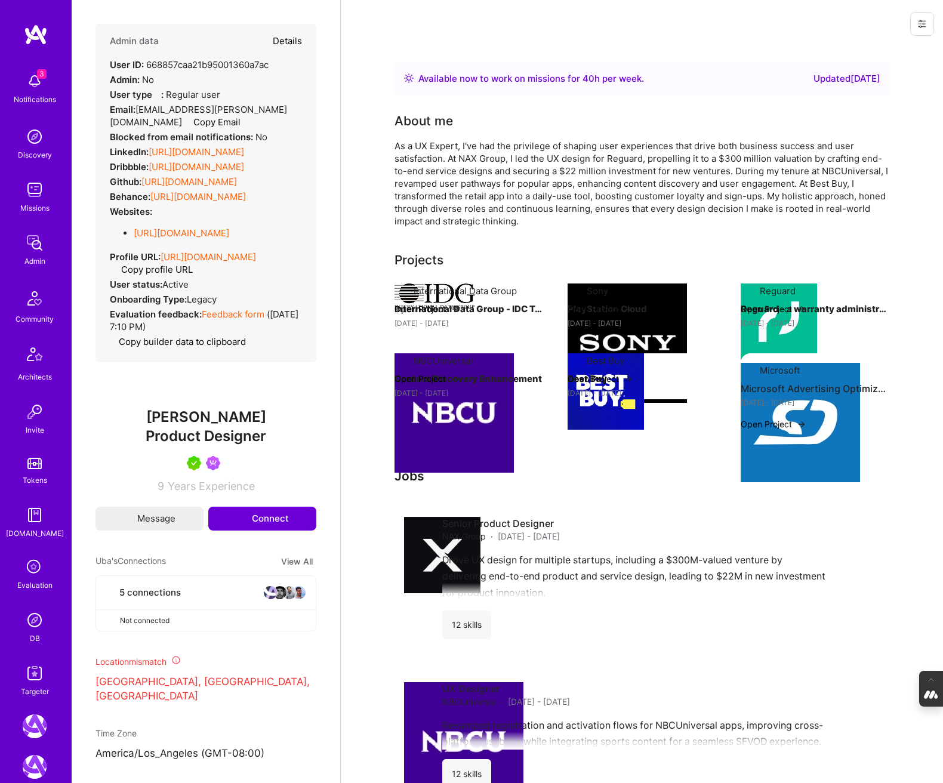
type textarea "x"
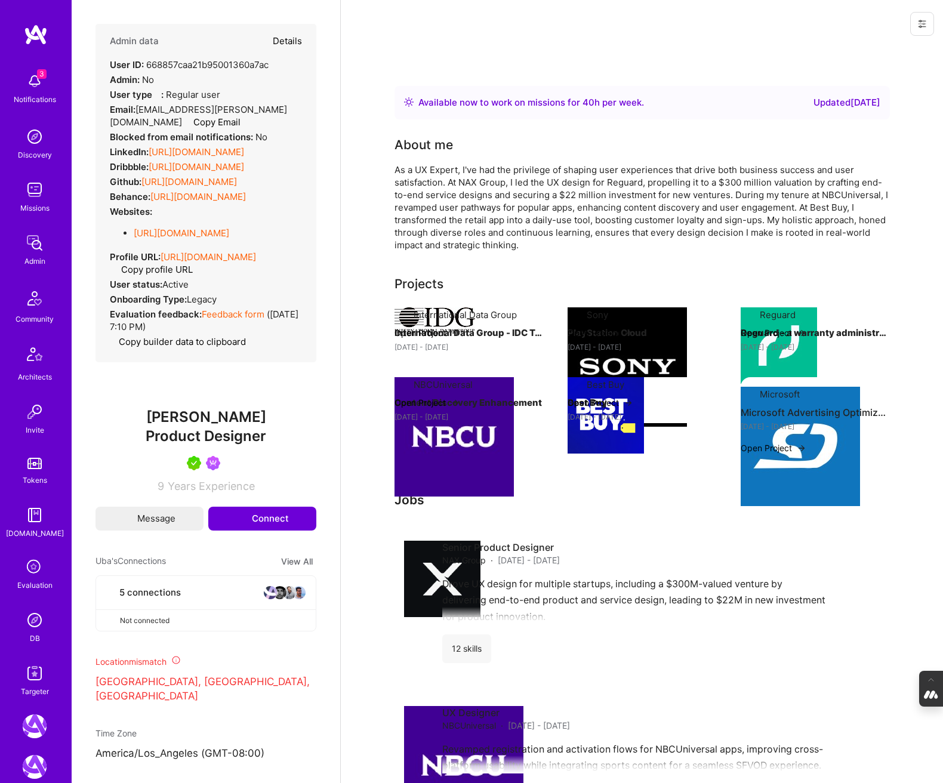
select select "5"
select select "7"
select select "US"
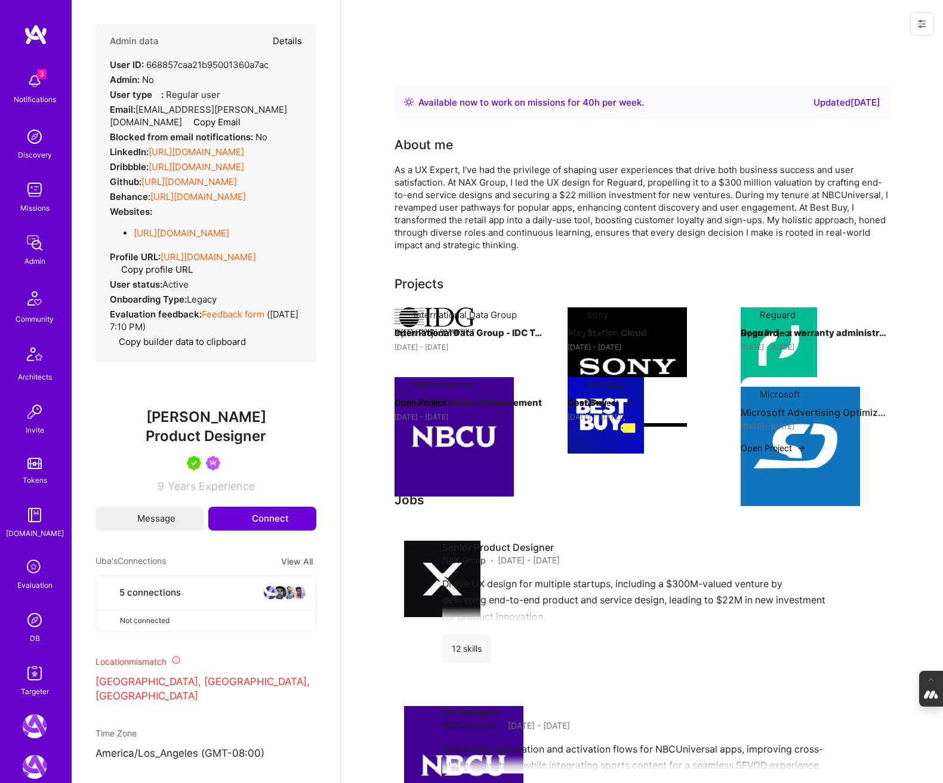
select select "Right Now"
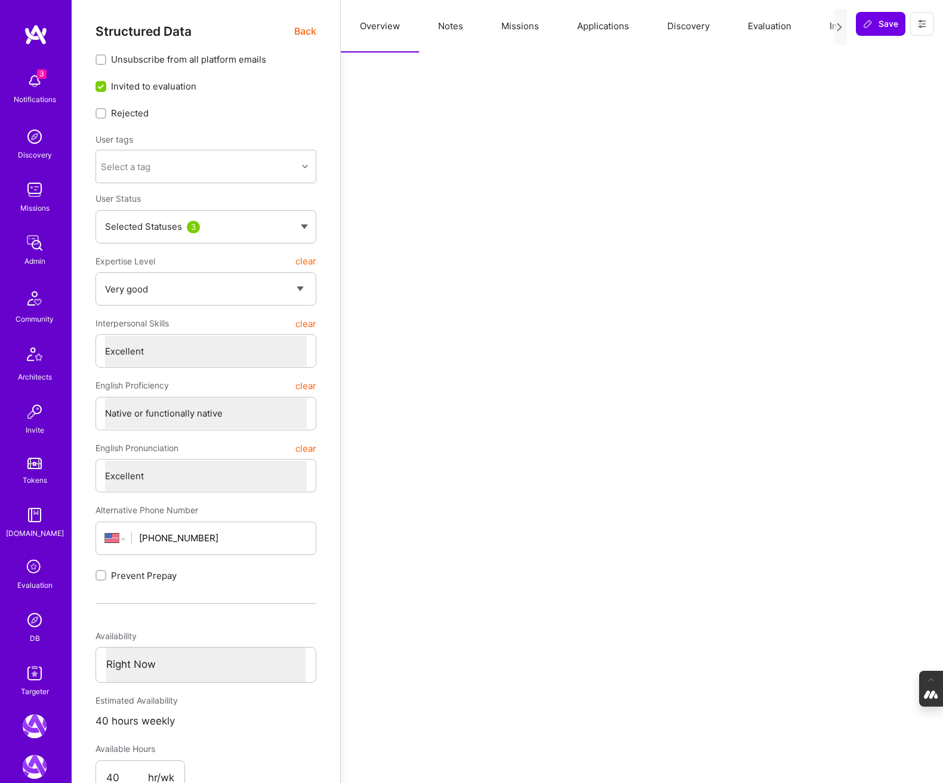
click at [777, 24] on button "Evaluation" at bounding box center [769, 26] width 82 height 53
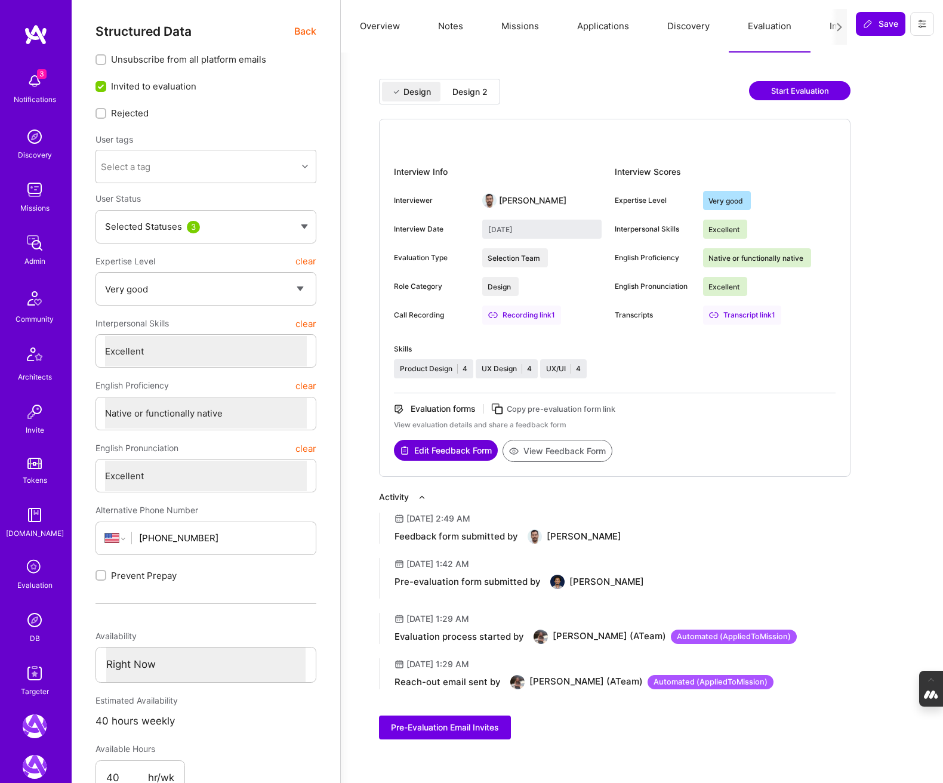
click at [473, 87] on div "Design 2" at bounding box center [469, 92] width 35 height 12
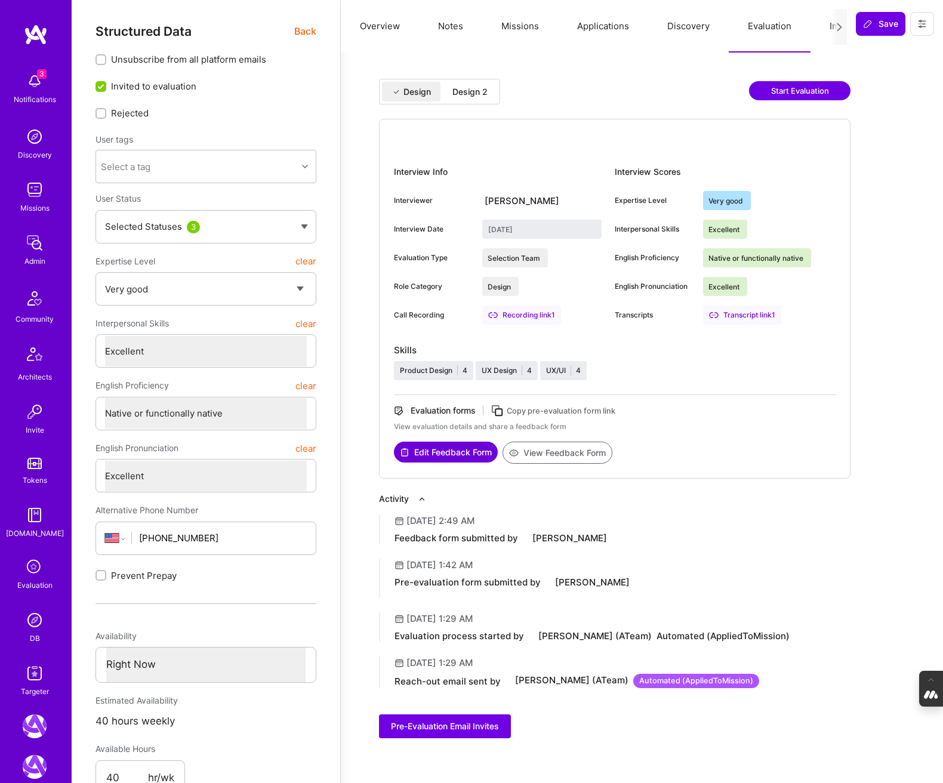
type input "September 30, 2025"
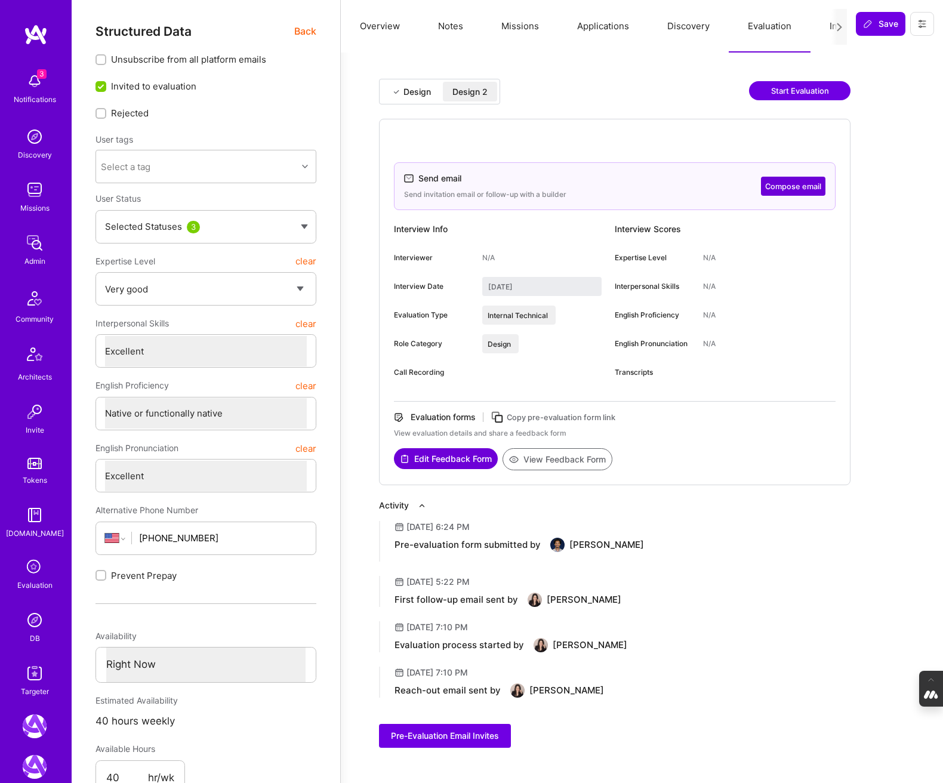
click at [500, 416] on icon at bounding box center [497, 417] width 14 height 14
click at [915, 20] on button at bounding box center [922, 24] width 24 height 24
click at [893, 50] on button "Login as Uba" at bounding box center [878, 51] width 110 height 30
